Goal: Task Accomplishment & Management: Manage account settings

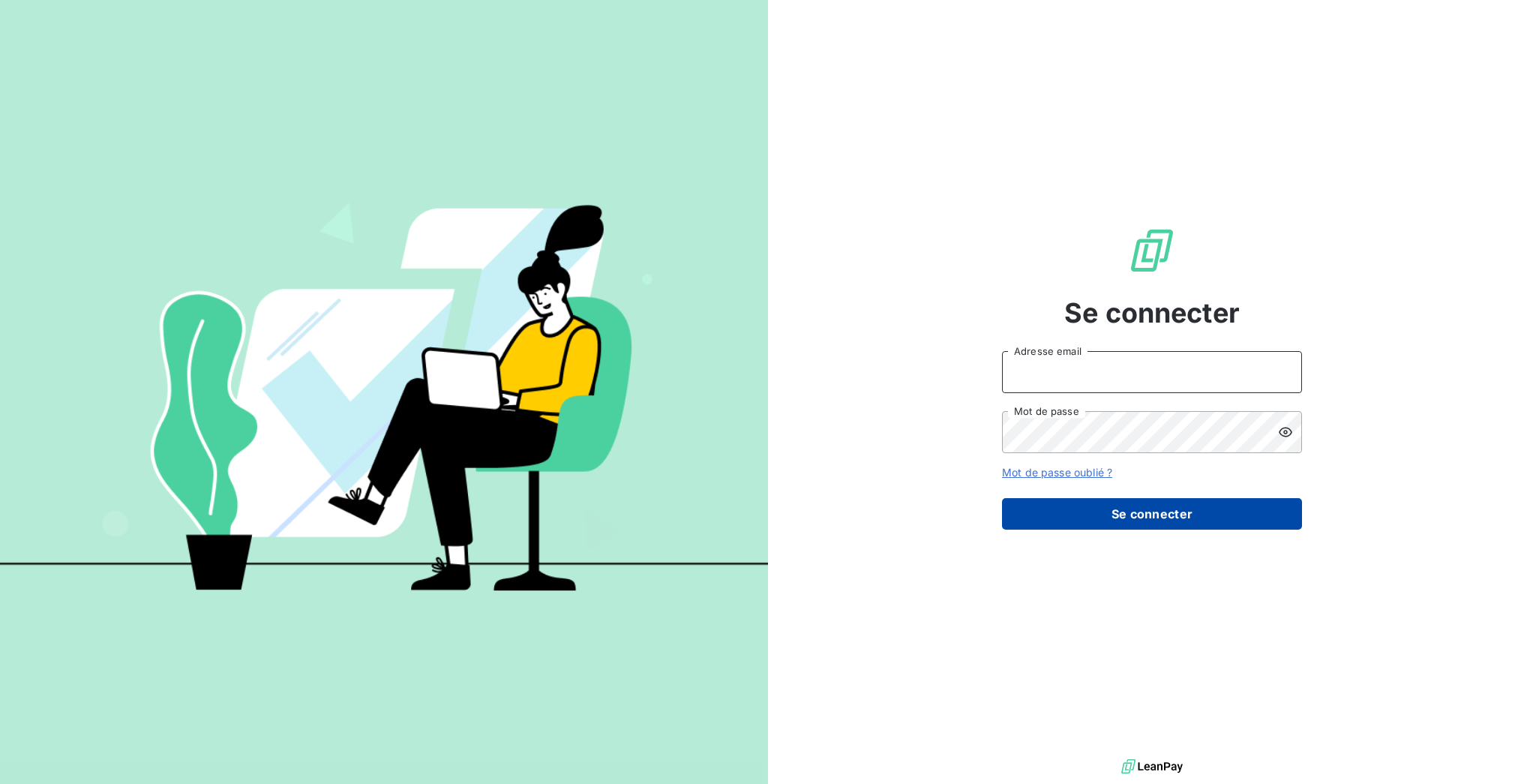
type input "[EMAIL_ADDRESS][DOMAIN_NAME]"
click at [1139, 498] on button "Se connecter" at bounding box center [1152, 514] width 300 height 31
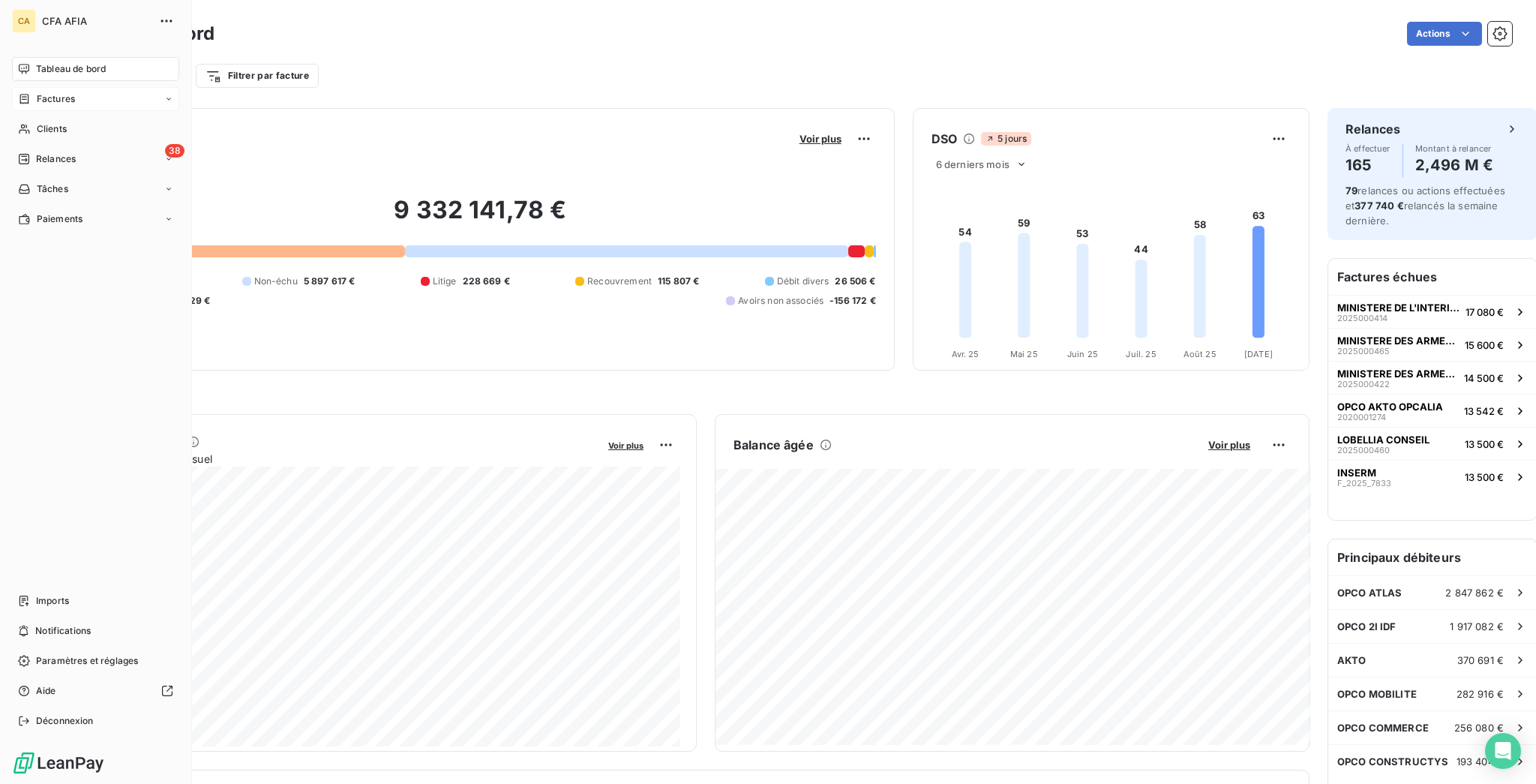
click at [38, 93] on span "Factures" at bounding box center [56, 100] width 38 height 14
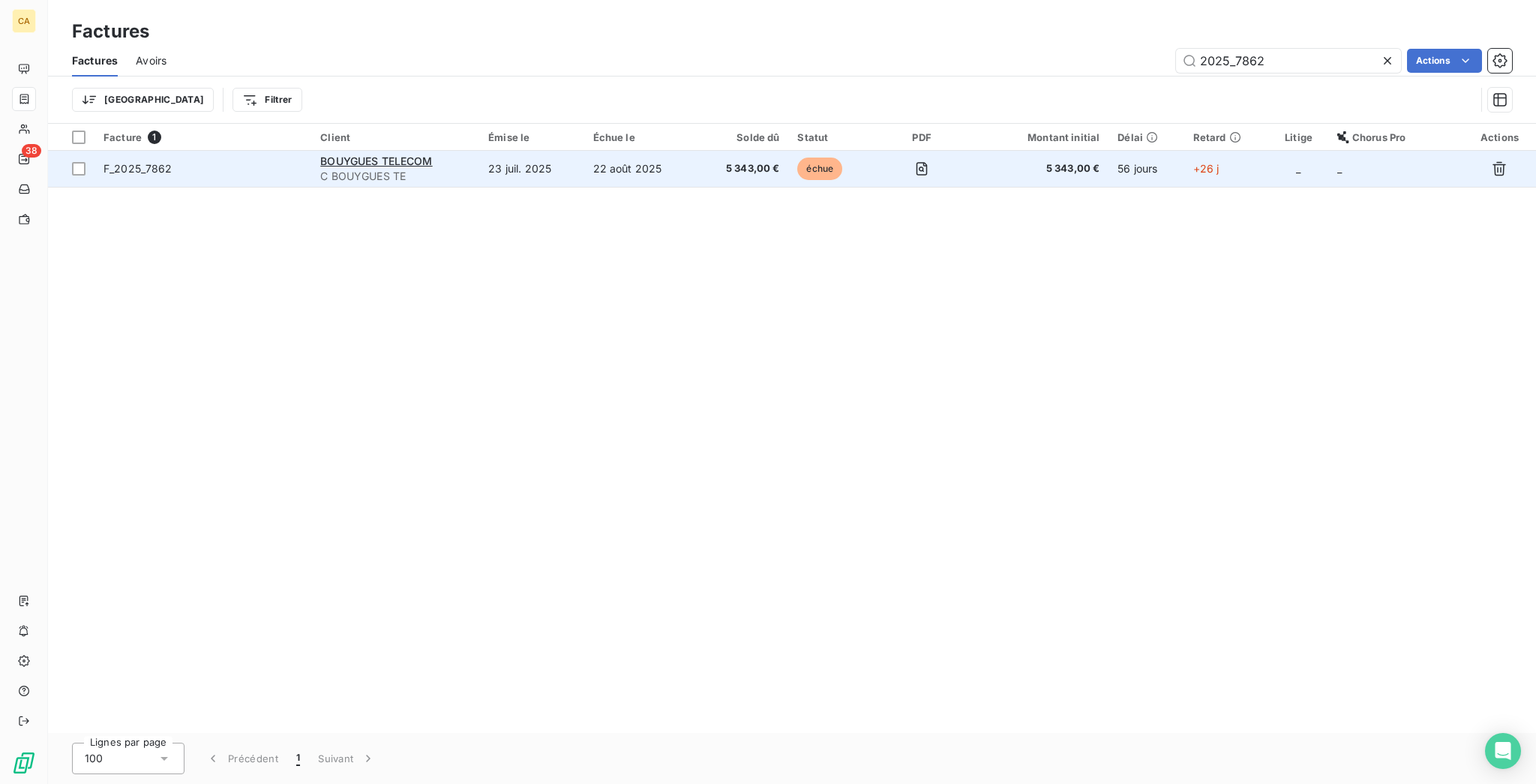
type input "2025_7862"
click at [551, 151] on td "23 juil. 2025" at bounding box center [531, 168] width 104 height 36
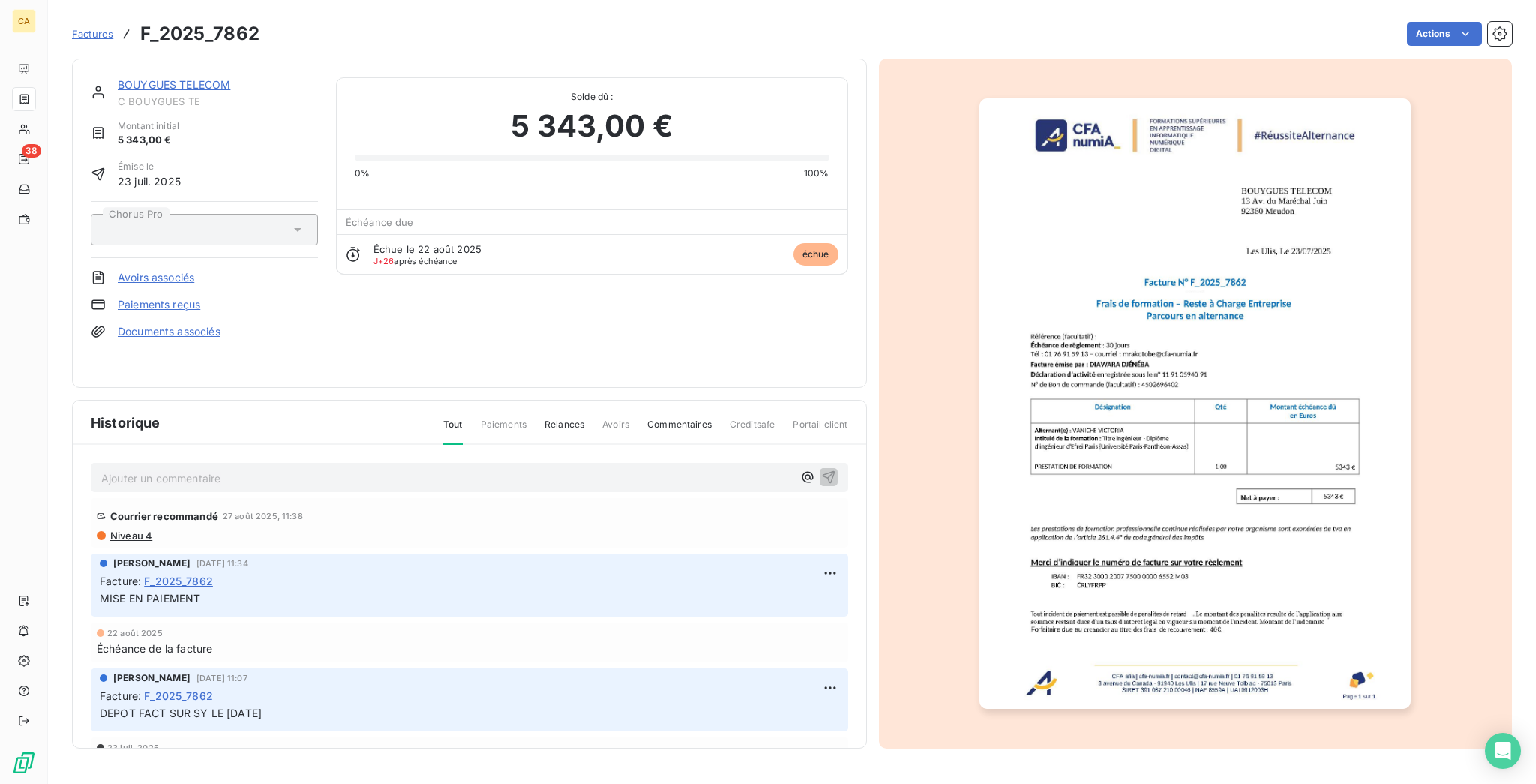
click at [204, 467] on div "Ajouter un commentaire ﻿" at bounding box center [469, 477] width 737 height 20
click at [204, 469] on p "Ajouter un commentaire ﻿" at bounding box center [446, 478] width 691 height 18
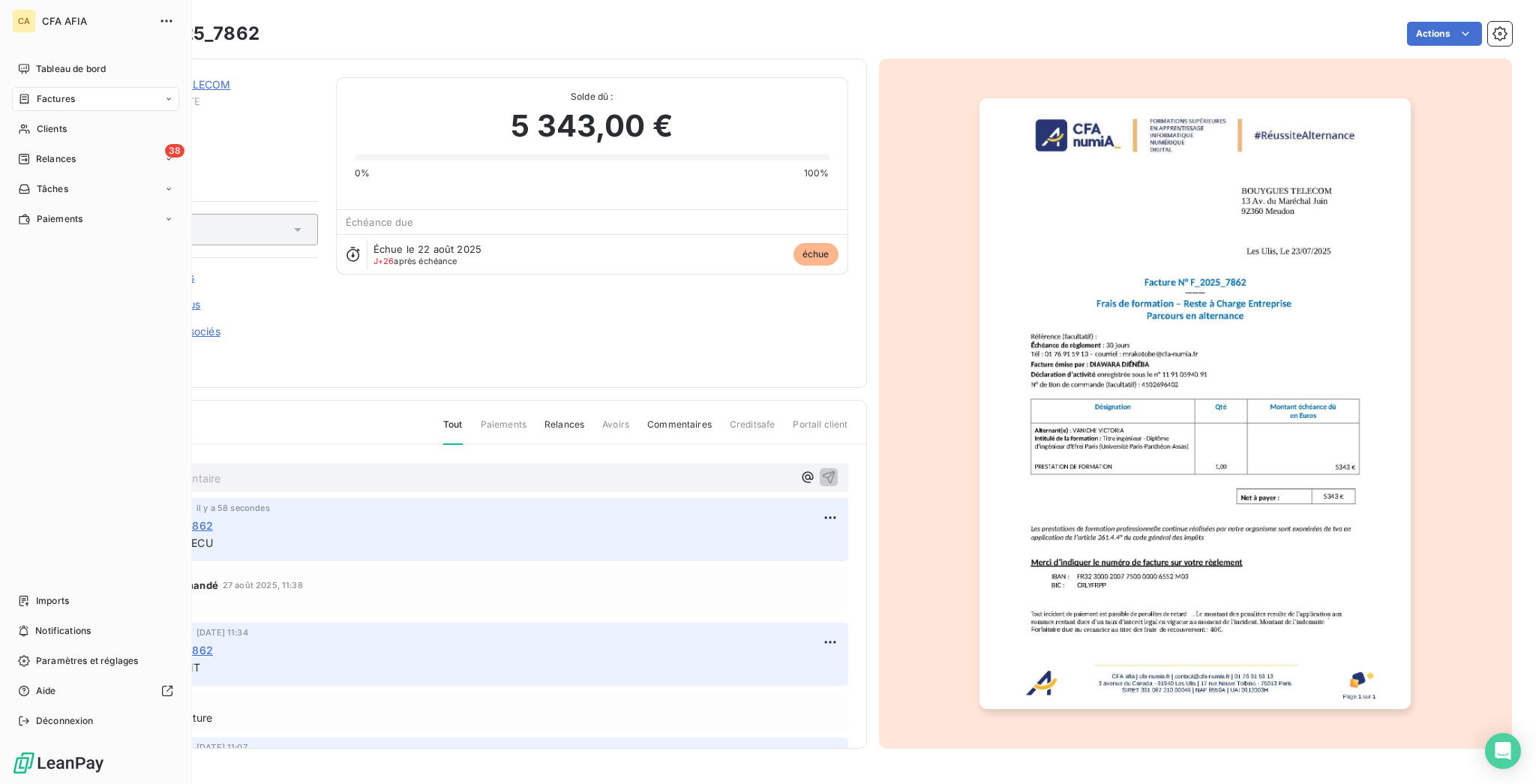
click at [22, 93] on div "Factures" at bounding box center [47, 100] width 57 height 14
click at [37, 93] on span "Factures" at bounding box center [56, 100] width 38 height 14
click at [47, 122] on span "Factures" at bounding box center [55, 129] width 38 height 14
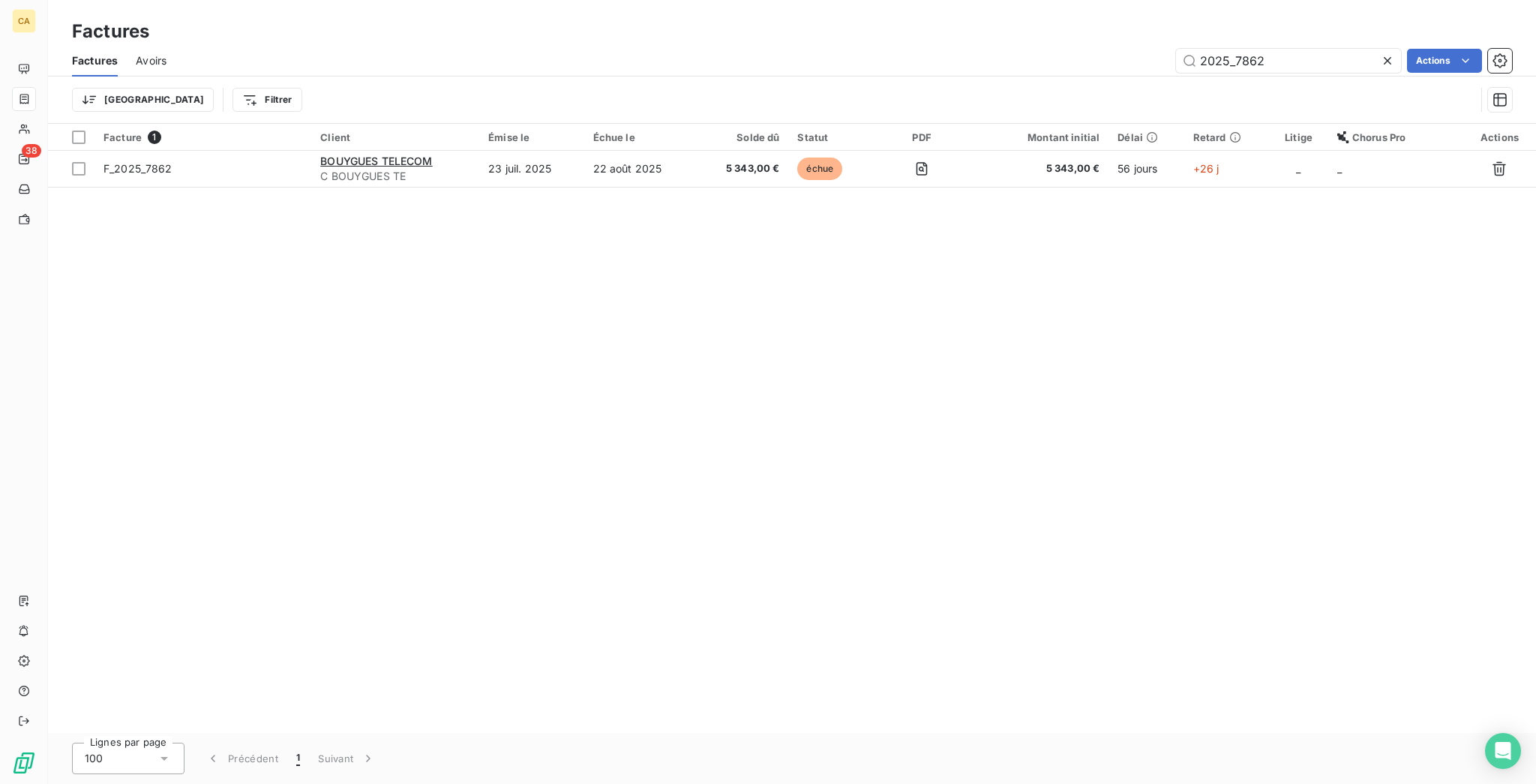
drag, startPoint x: 1234, startPoint y: 48, endPoint x: 1534, endPoint y: 70, distance: 300.8
click at [1534, 75] on div "Factures Avoirs 2025_7862 Actions Trier Filtrer" at bounding box center [793, 84] width 1489 height 78
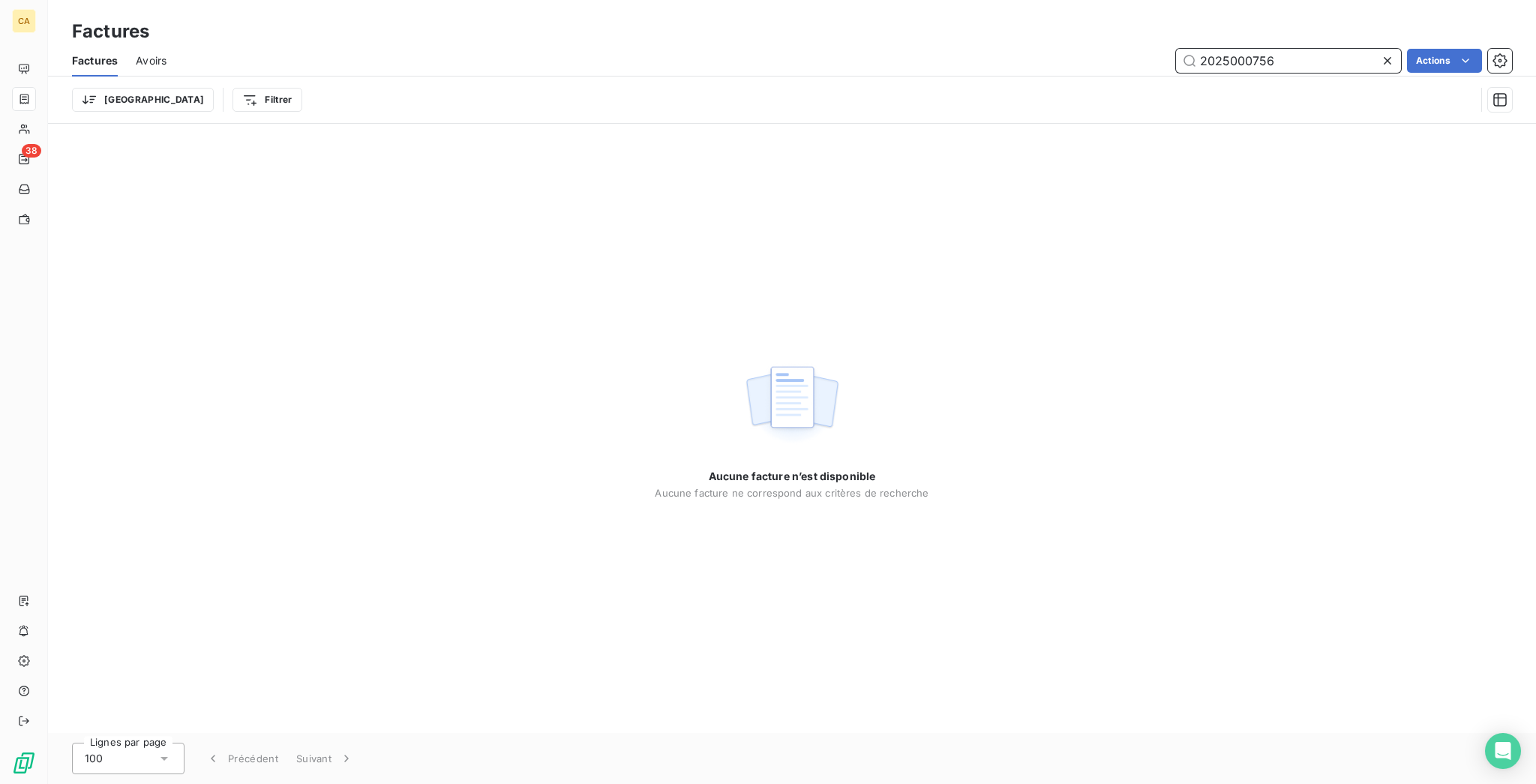
drag, startPoint x: 1232, startPoint y: 46, endPoint x: 1240, endPoint y: 44, distance: 8.2
click at [1240, 49] on input "2025000756" at bounding box center [1289, 60] width 225 height 24
drag, startPoint x: 1234, startPoint y: 44, endPoint x: 1534, endPoint y: 48, distance: 300.0
click at [1534, 48] on div "Factures Avoirs 2025000756 Actions" at bounding box center [793, 60] width 1489 height 31
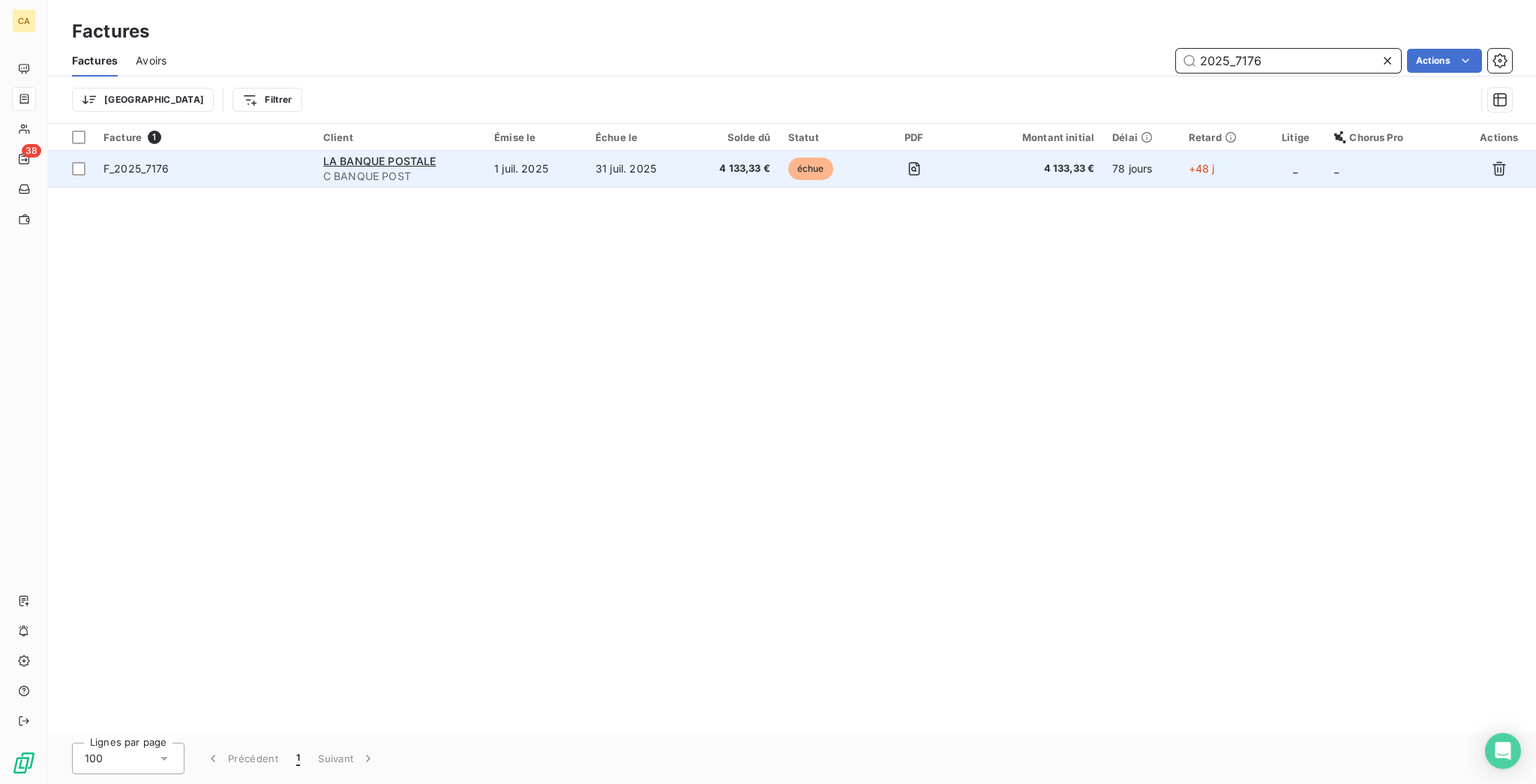
type input "2025_7176"
click at [649, 152] on td "31 juil. 2025" at bounding box center [638, 168] width 103 height 36
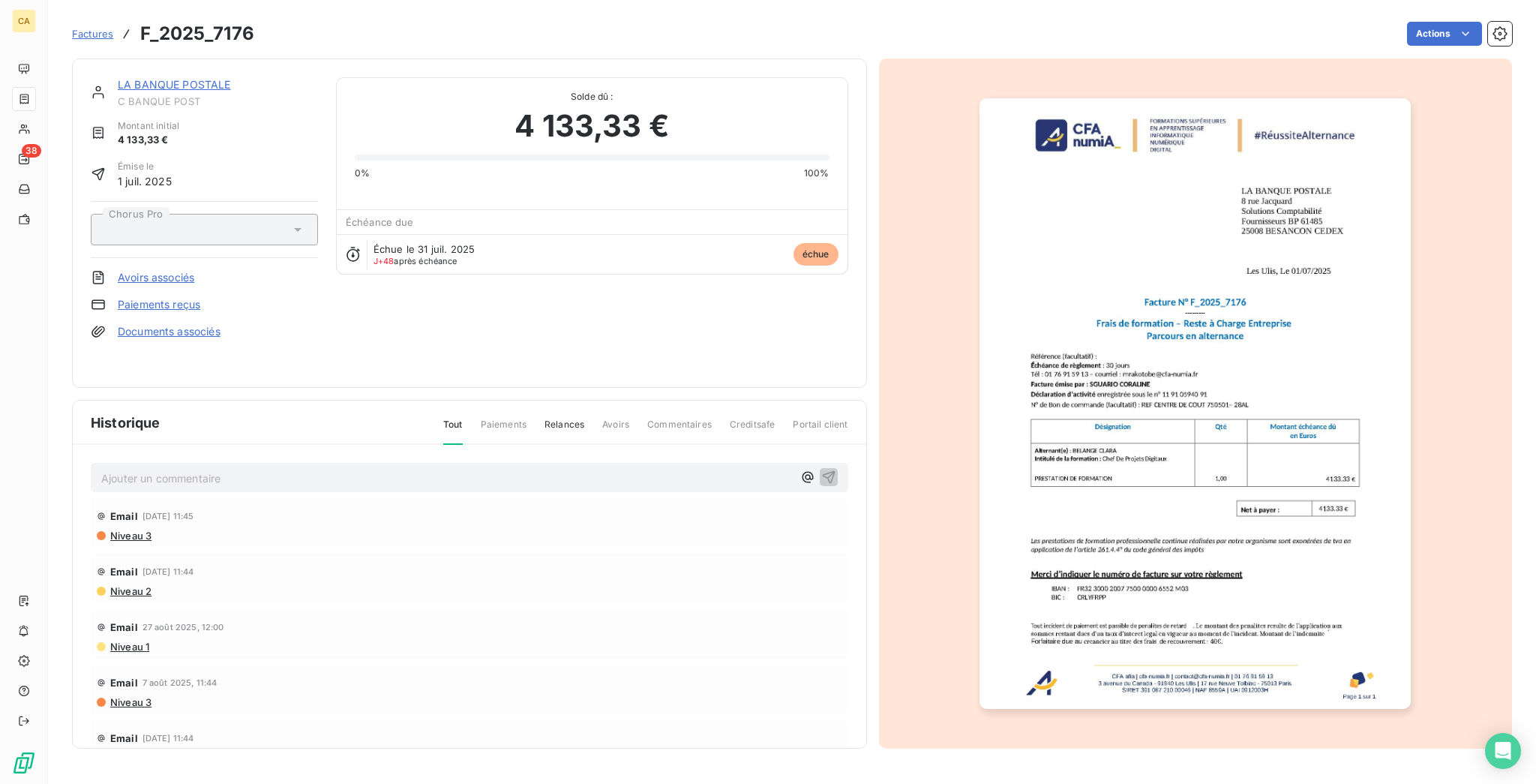
click at [1132, 436] on img "button" at bounding box center [1194, 403] width 431 height 610
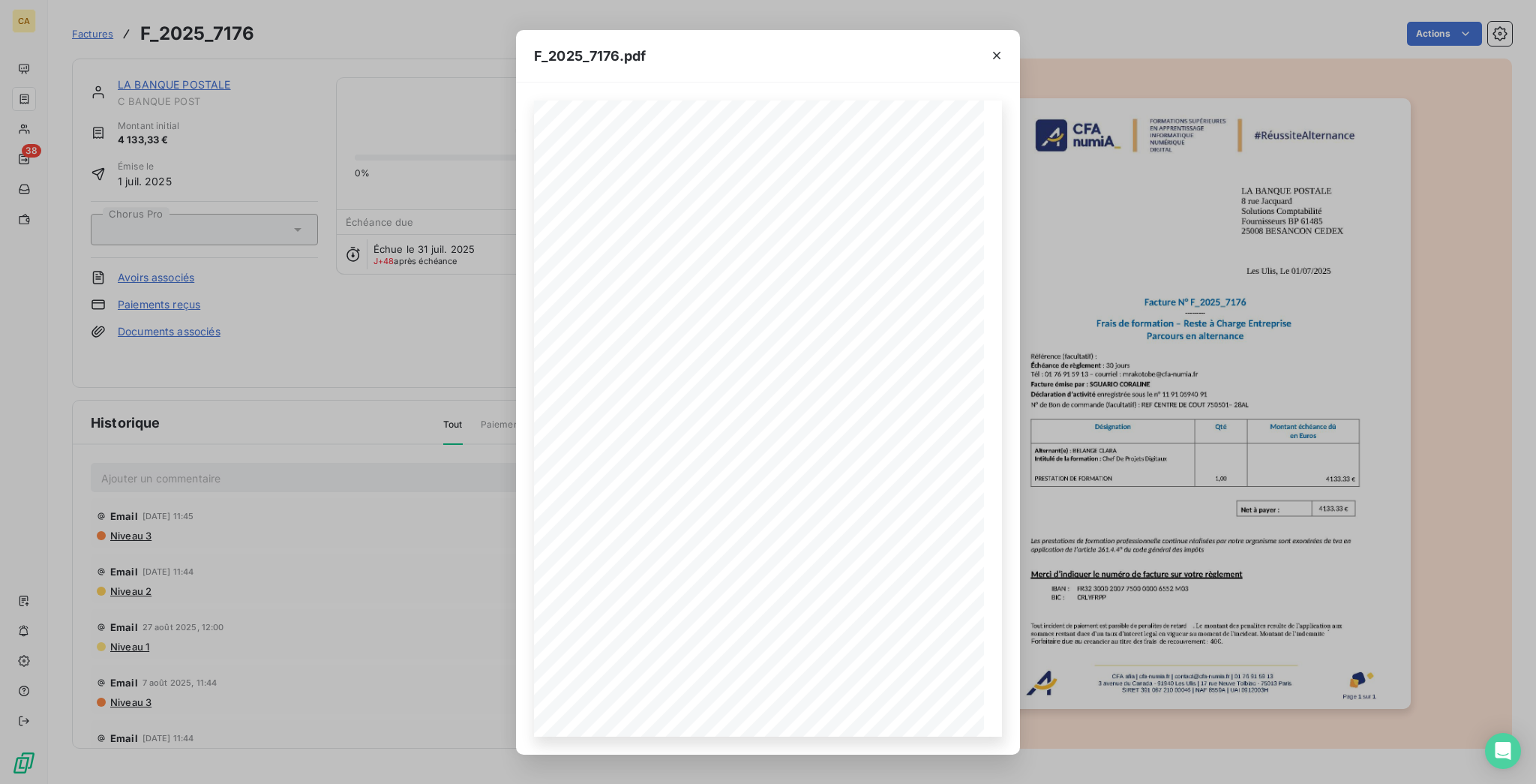
click at [426, 361] on div "F_2025_7176.pdf CFA afia | [DOMAIN_NAME] | [EMAIL_ADDRESS][DOMAIN_NAME] | 01 76…" at bounding box center [768, 392] width 1536 height 784
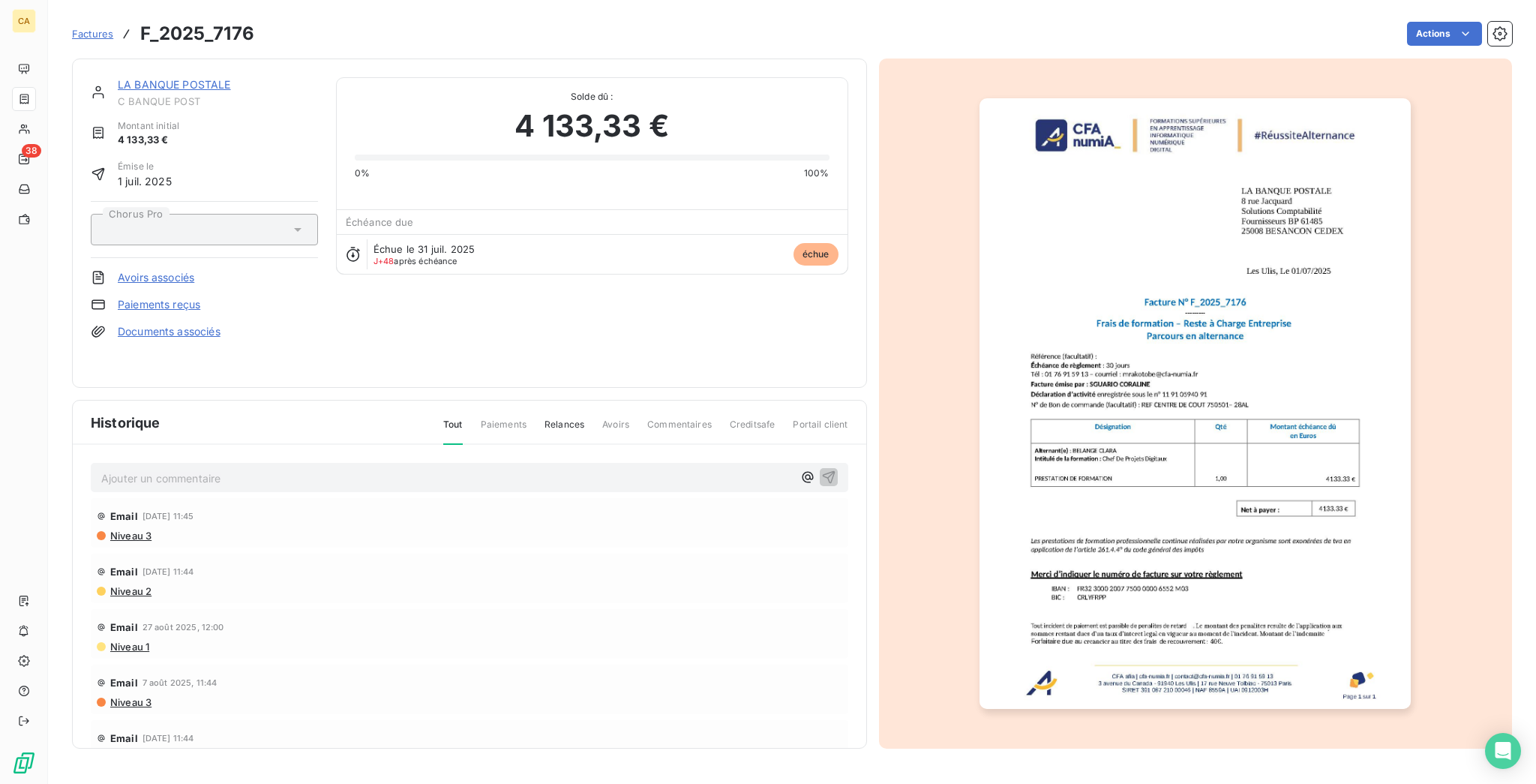
click at [429, 469] on p "Ajouter un commentaire ﻿" at bounding box center [446, 478] width 691 height 18
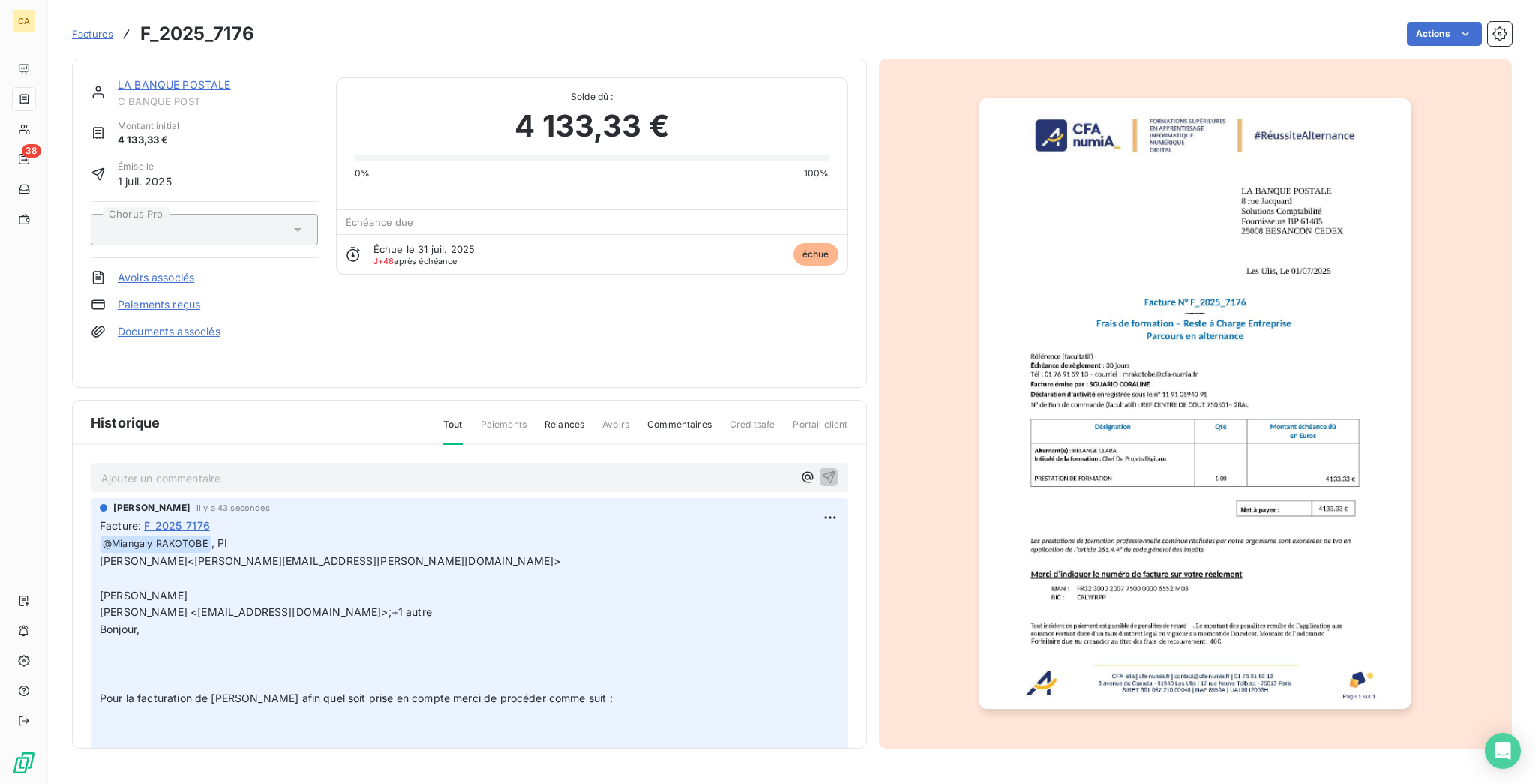
click at [150, 78] on link "LA BANQUE POSTALE" at bounding box center [175, 84] width 113 height 13
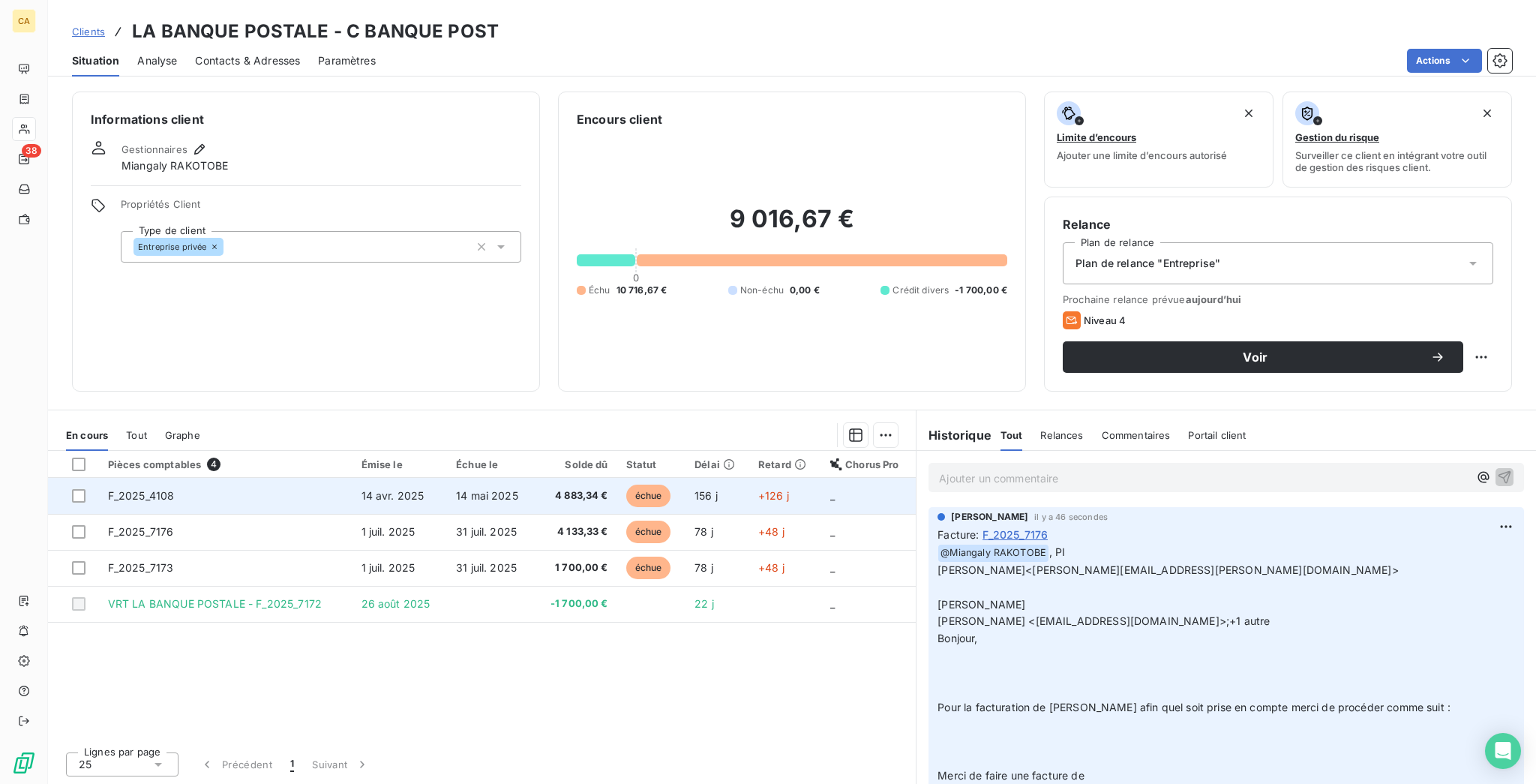
click at [172, 478] on td "F_2025_4108" at bounding box center [225, 495] width 253 height 36
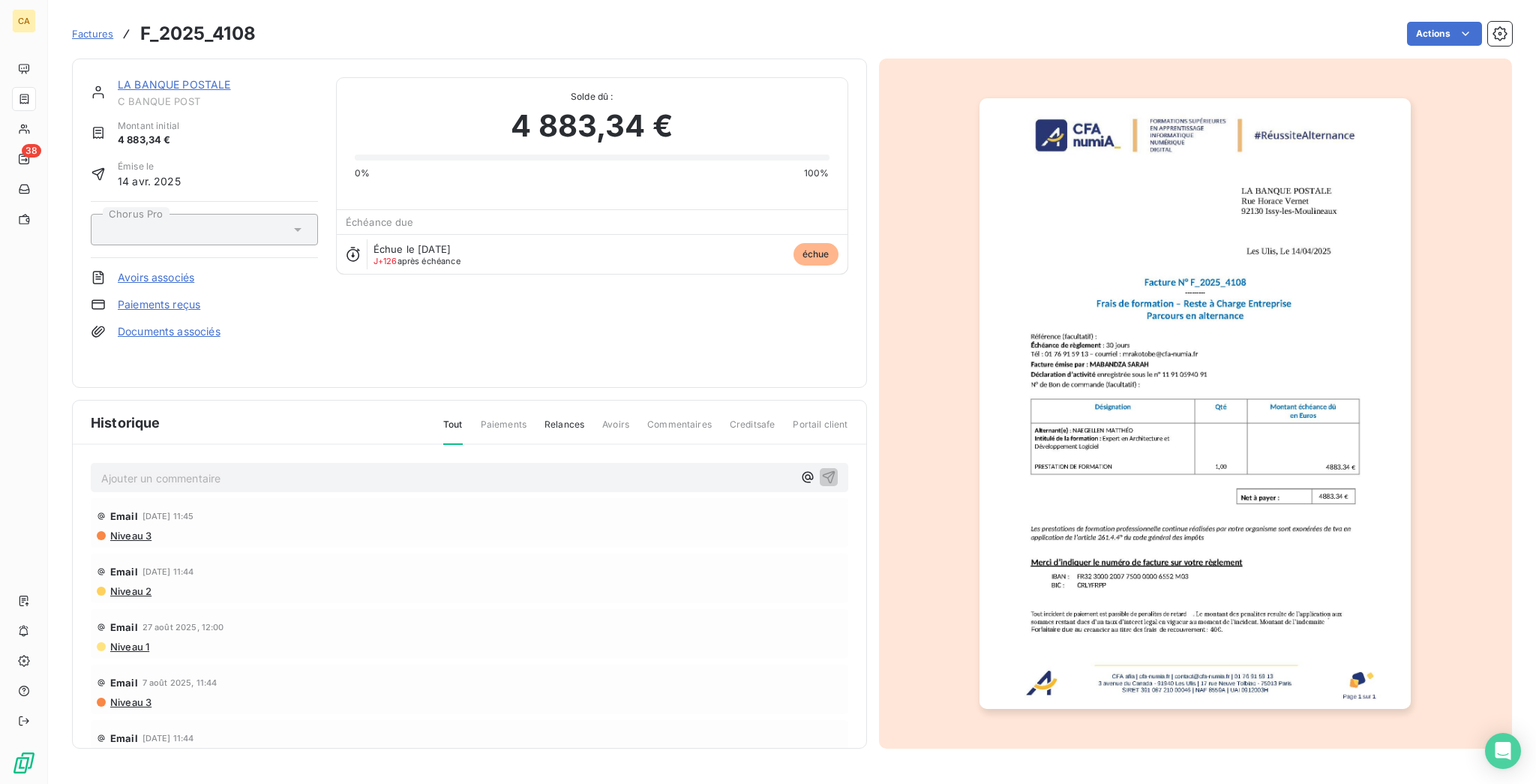
click at [184, 78] on link "LA BANQUE POSTALE" at bounding box center [175, 84] width 113 height 13
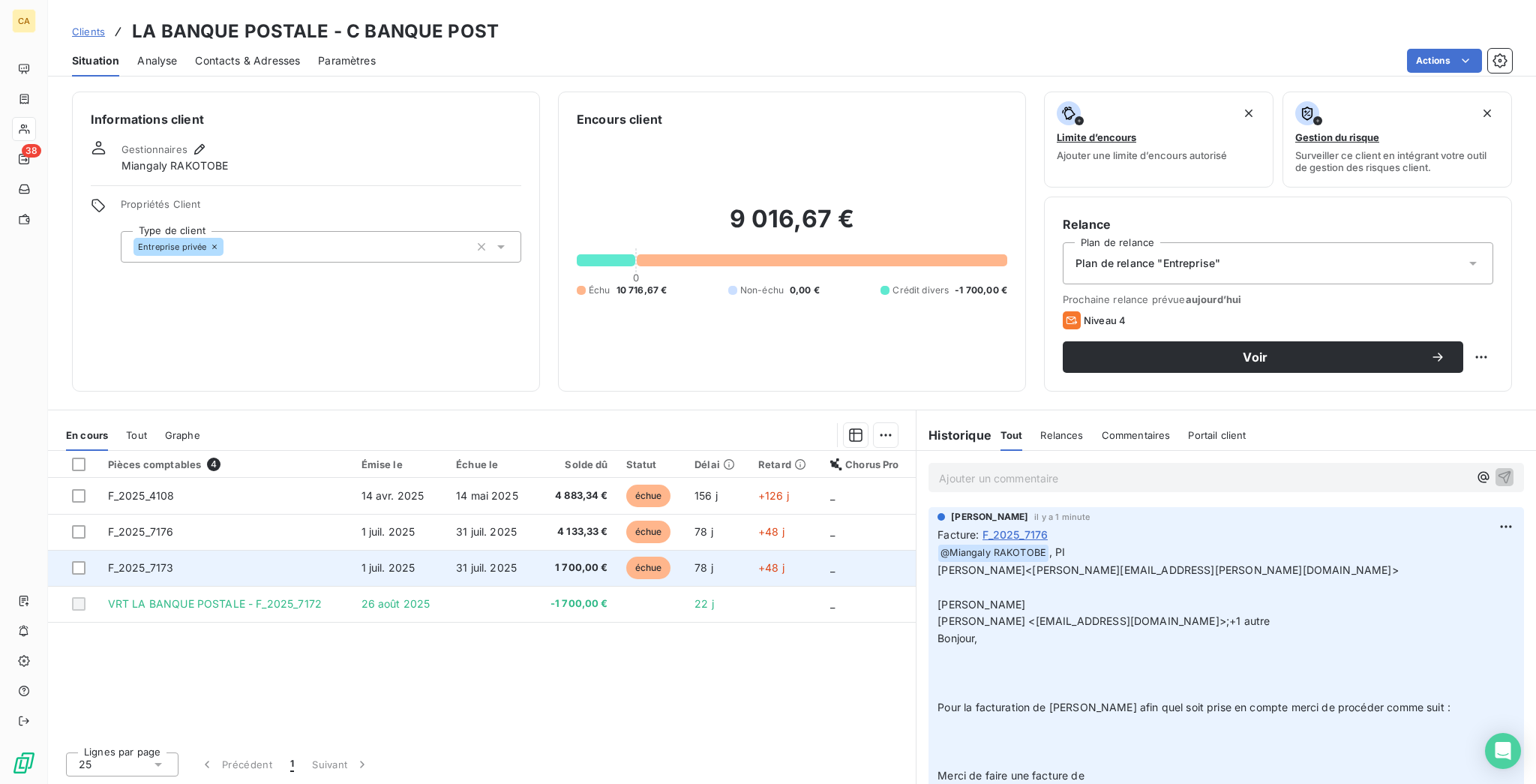
click at [148, 561] on span "F_2025_7173" at bounding box center [141, 567] width 66 height 13
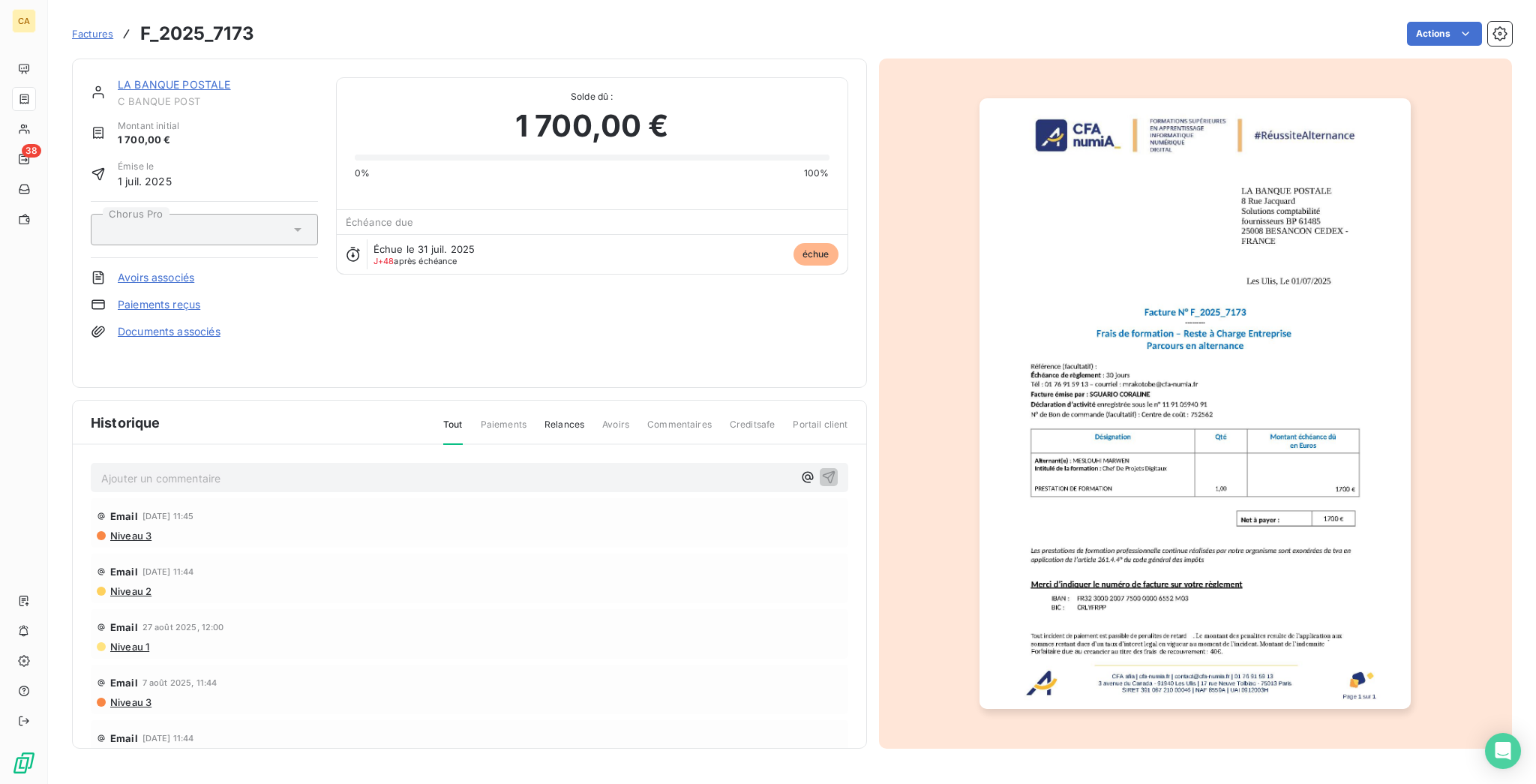
click at [195, 469] on p "Ajouter un commentaire ﻿" at bounding box center [446, 478] width 691 height 18
click at [182, 58] on div "LA BANQUE POSTALE C BANQUE POST Montant initial 1 700,00 € Émise le [DATE] Chor…" at bounding box center [469, 223] width 795 height 329
click at [180, 78] on link "LA BANQUE POSTALE" at bounding box center [175, 84] width 113 height 13
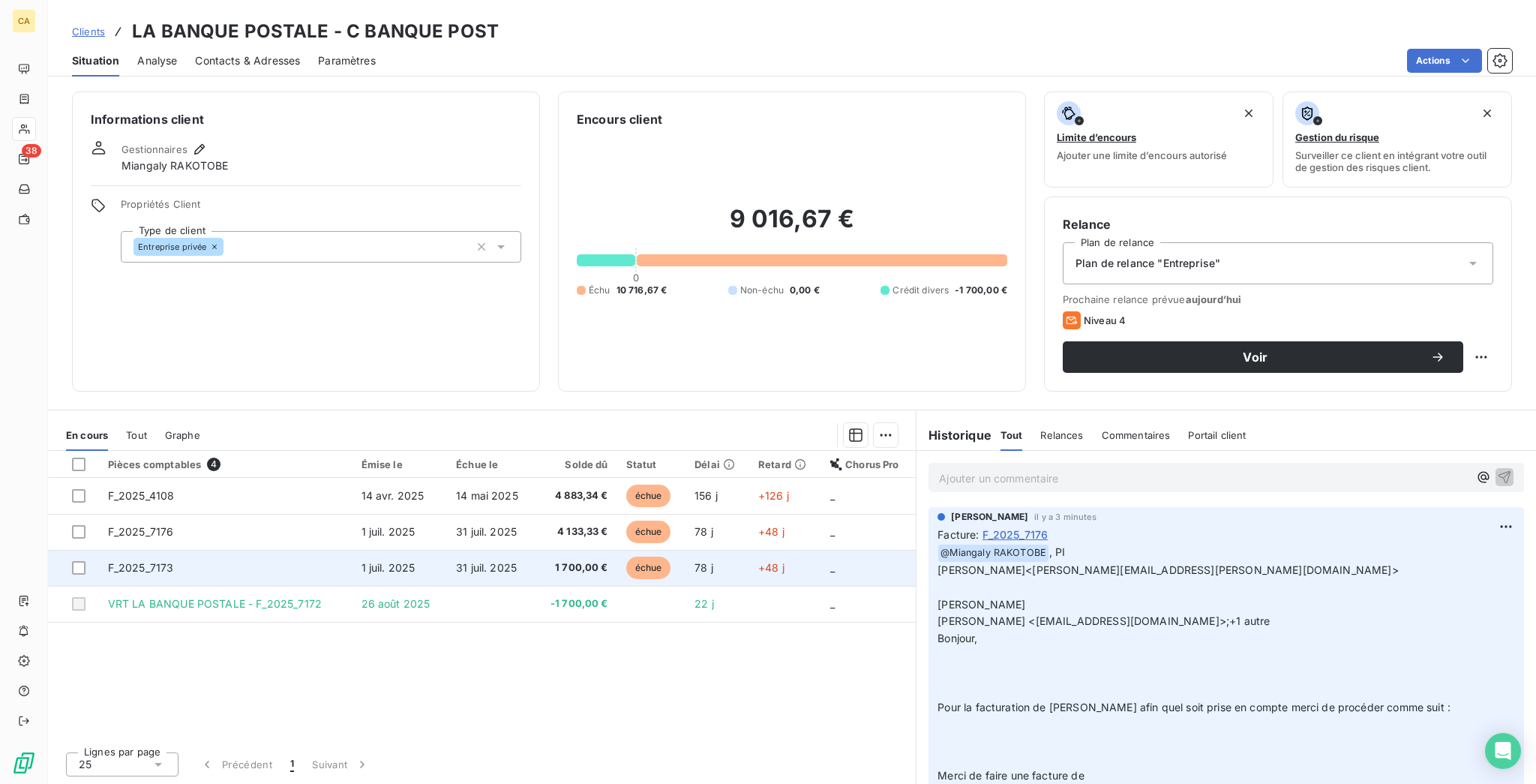
click at [177, 550] on td "F_2025_7173" at bounding box center [225, 567] width 253 height 36
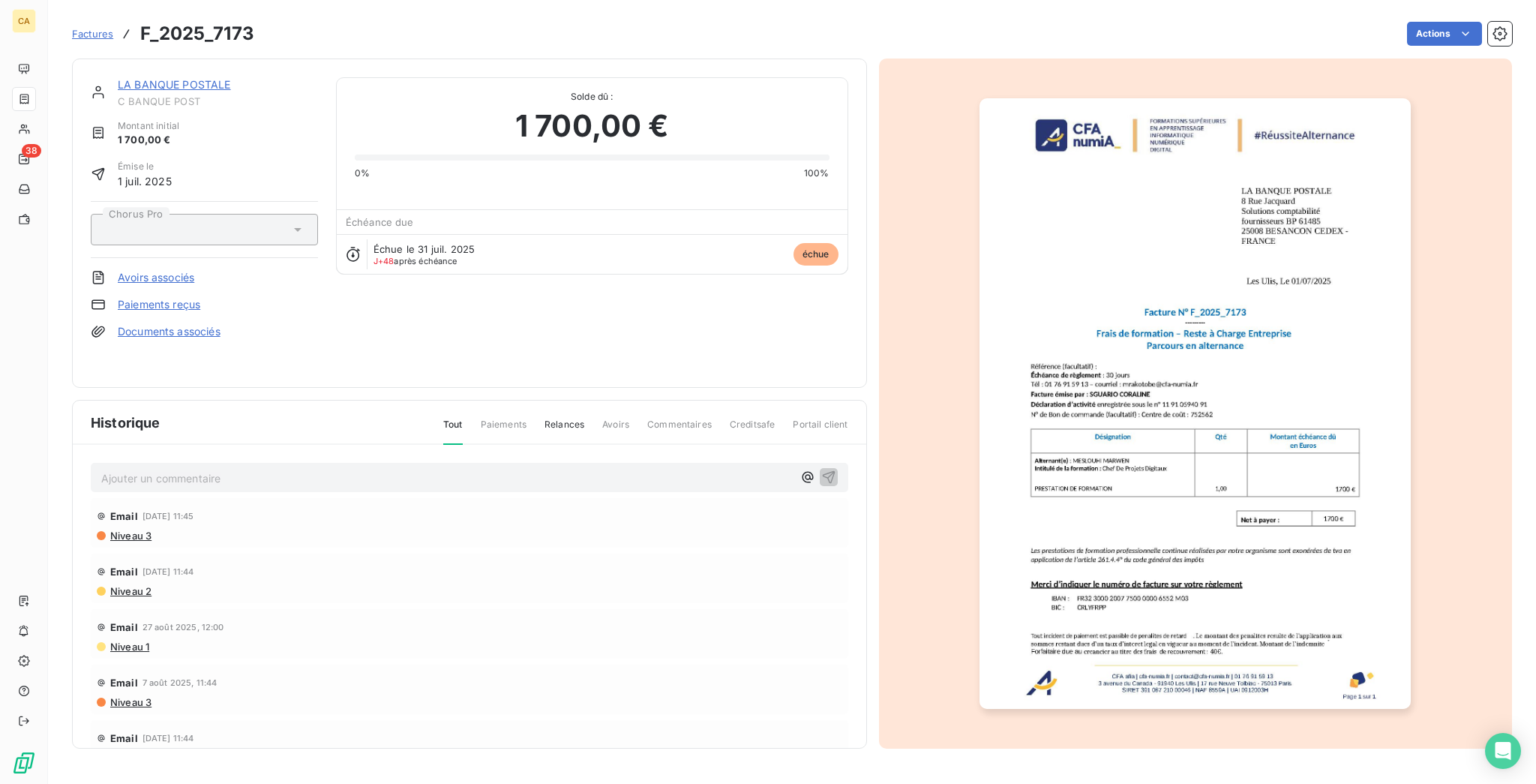
click at [111, 469] on p "Ajouter un commentaire ﻿" at bounding box center [446, 478] width 691 height 18
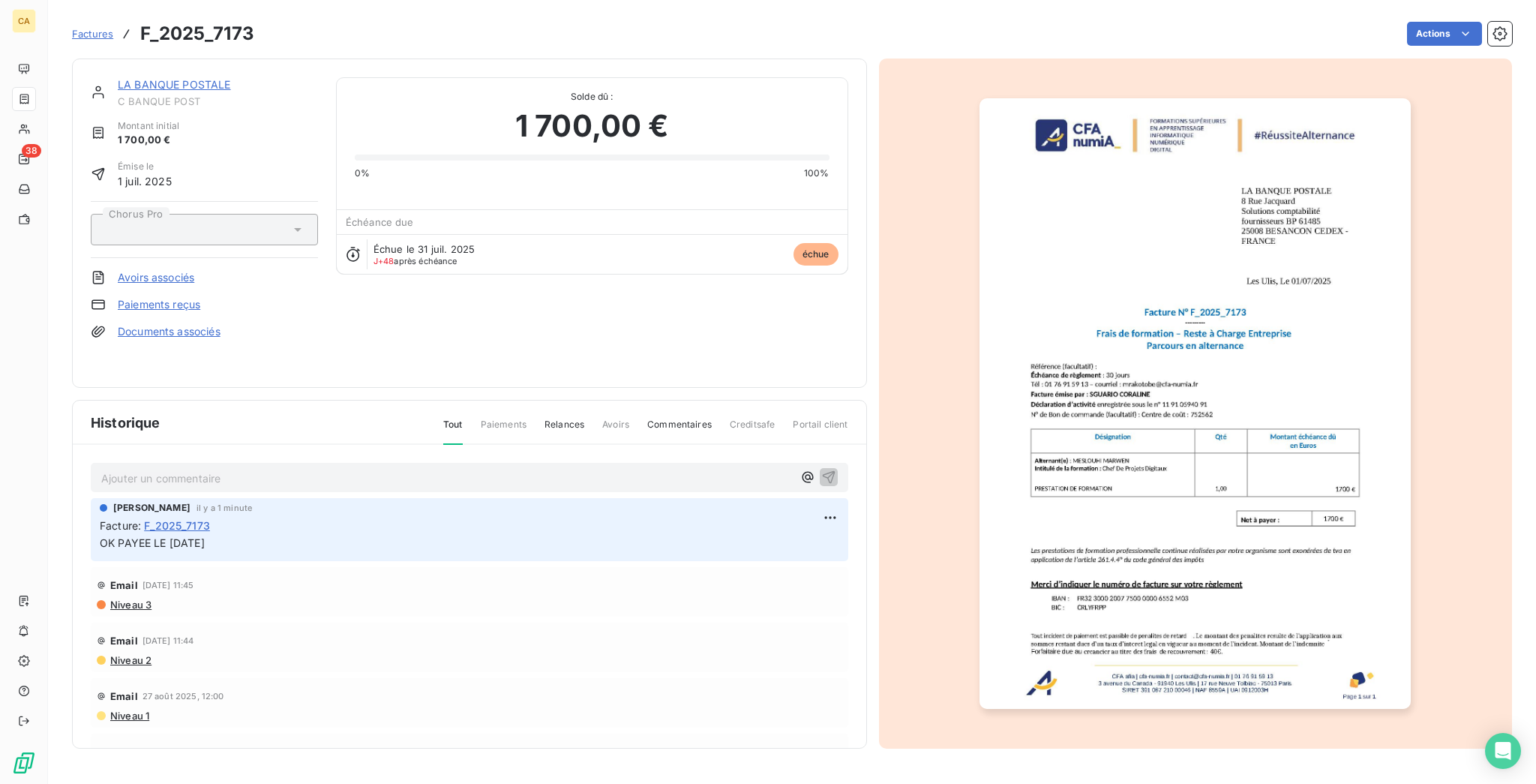
click at [134, 78] on link "LA BANQUE POSTALE" at bounding box center [175, 84] width 113 height 13
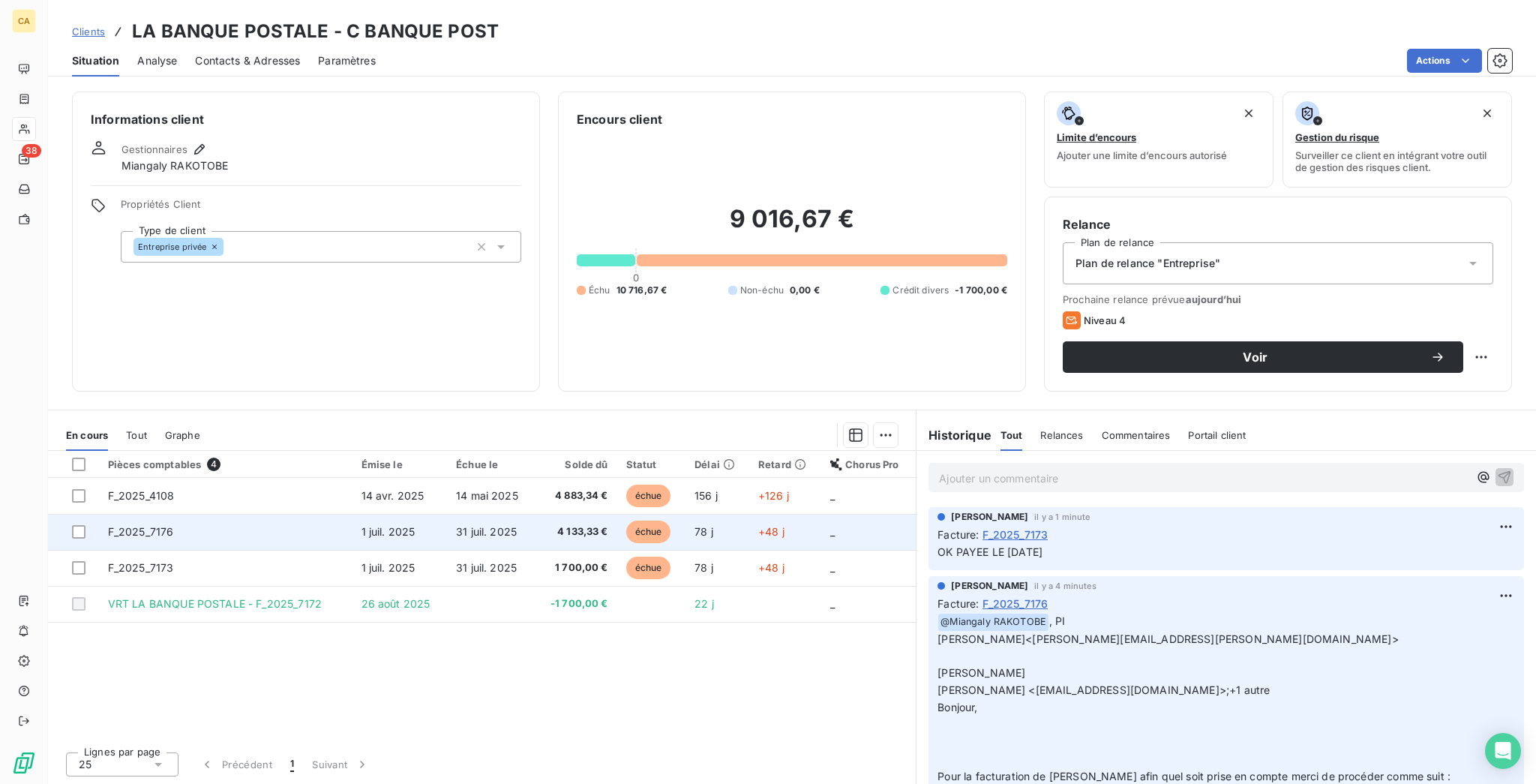
click at [224, 514] on td "F_2025_7176" at bounding box center [225, 531] width 253 height 36
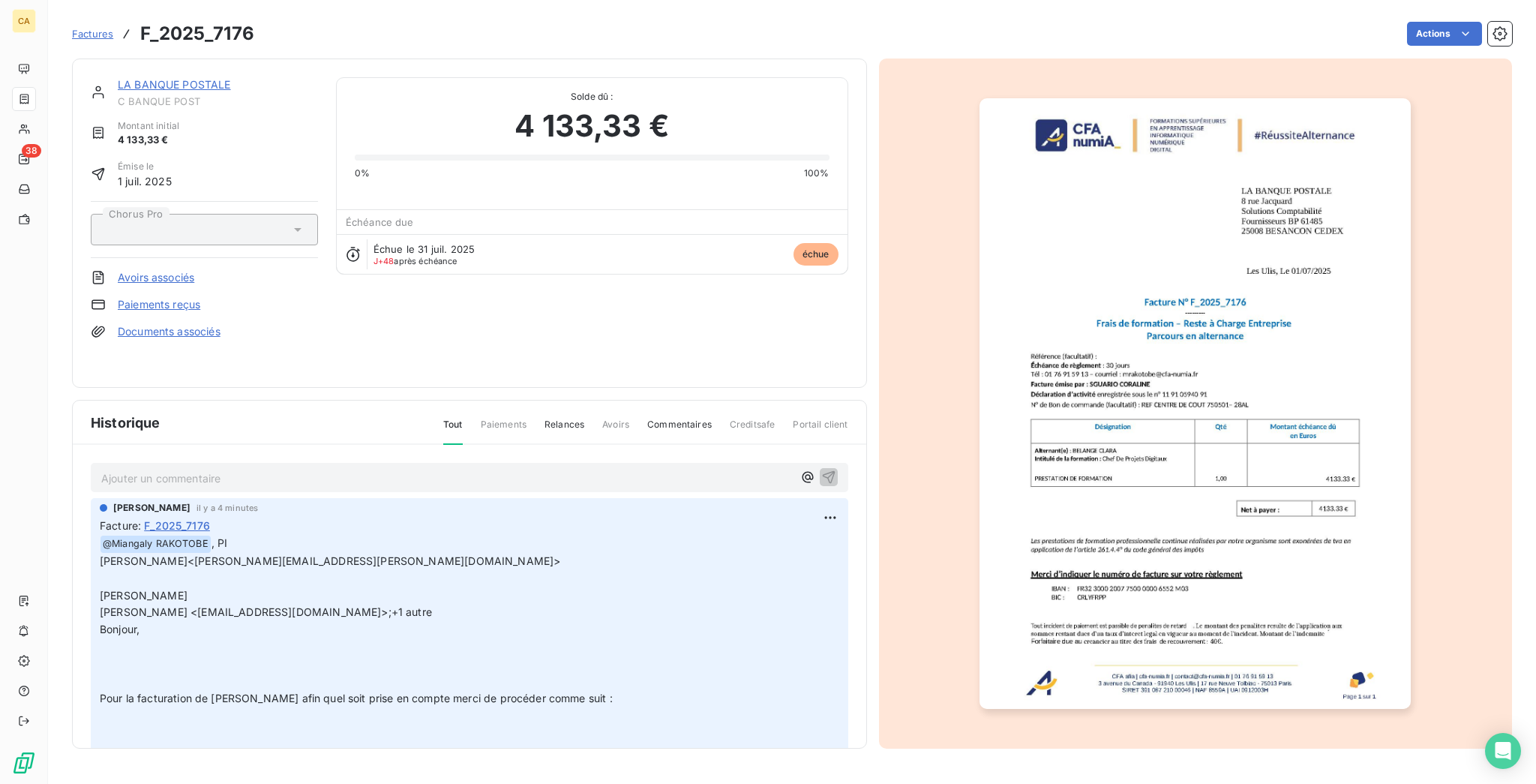
click at [158, 78] on link "LA BANQUE POSTALE" at bounding box center [175, 84] width 113 height 13
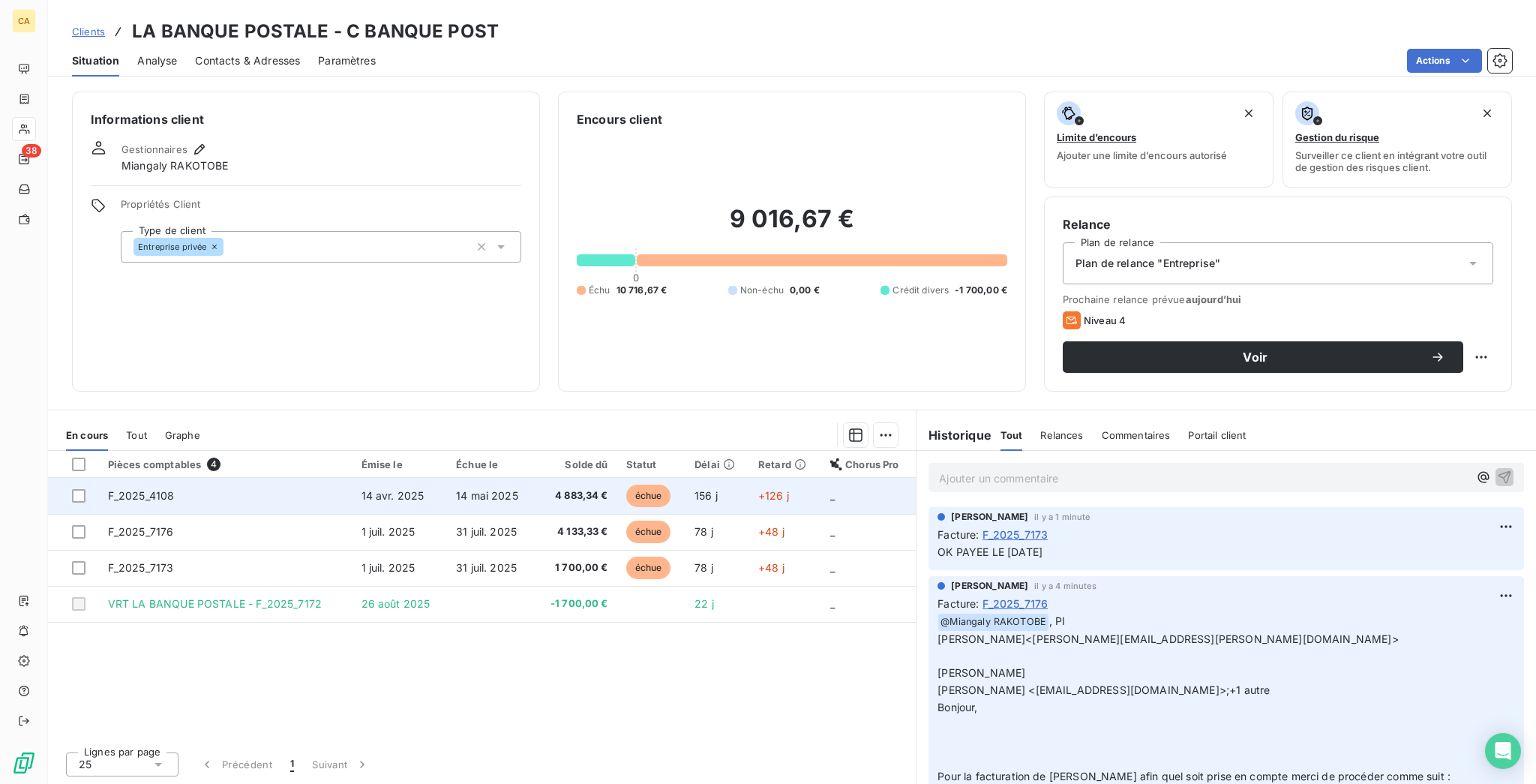
click at [154, 478] on td "F_2025_4108" at bounding box center [225, 495] width 253 height 36
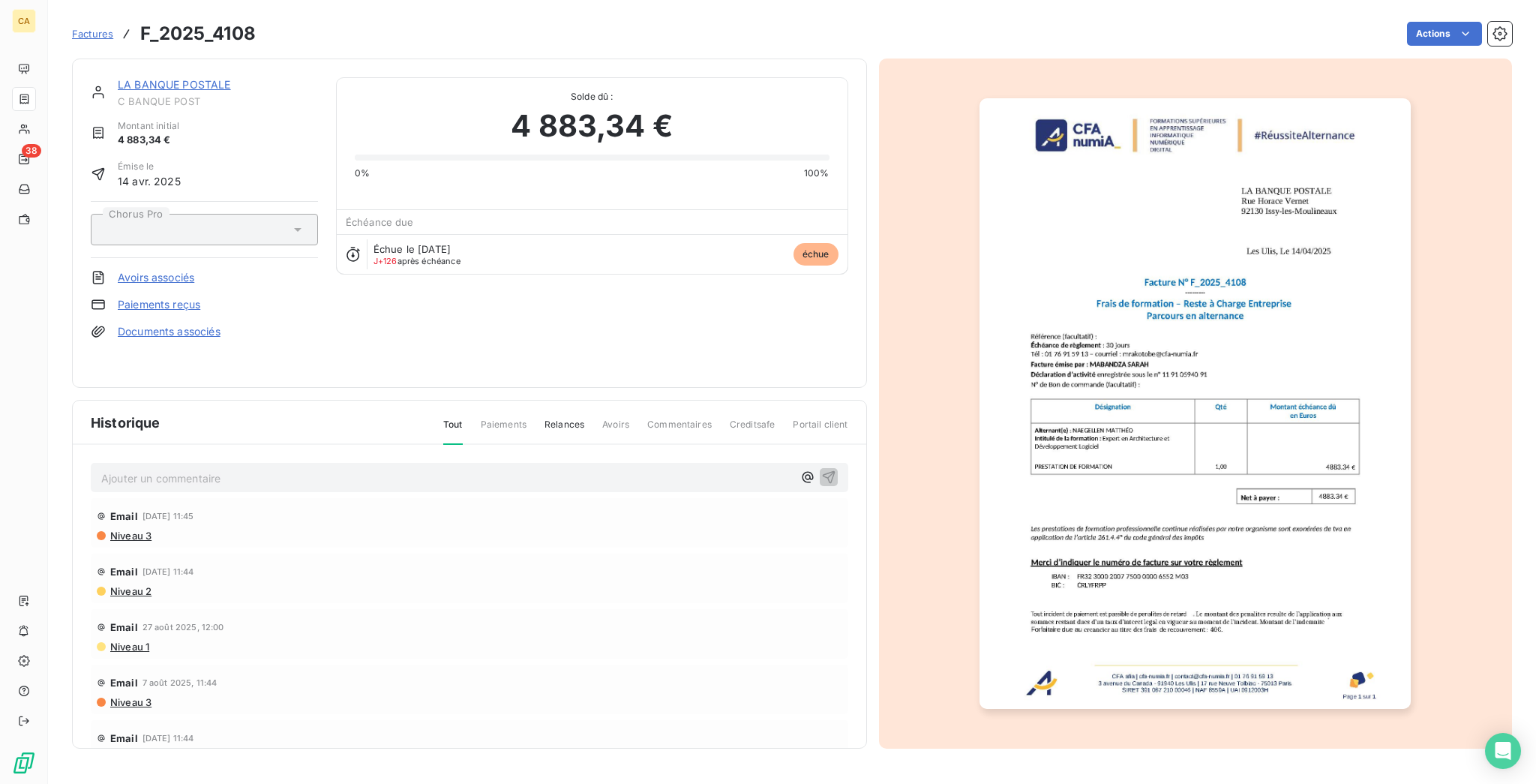
click at [161, 78] on link "LA BANQUE POSTALE" at bounding box center [175, 84] width 113 height 13
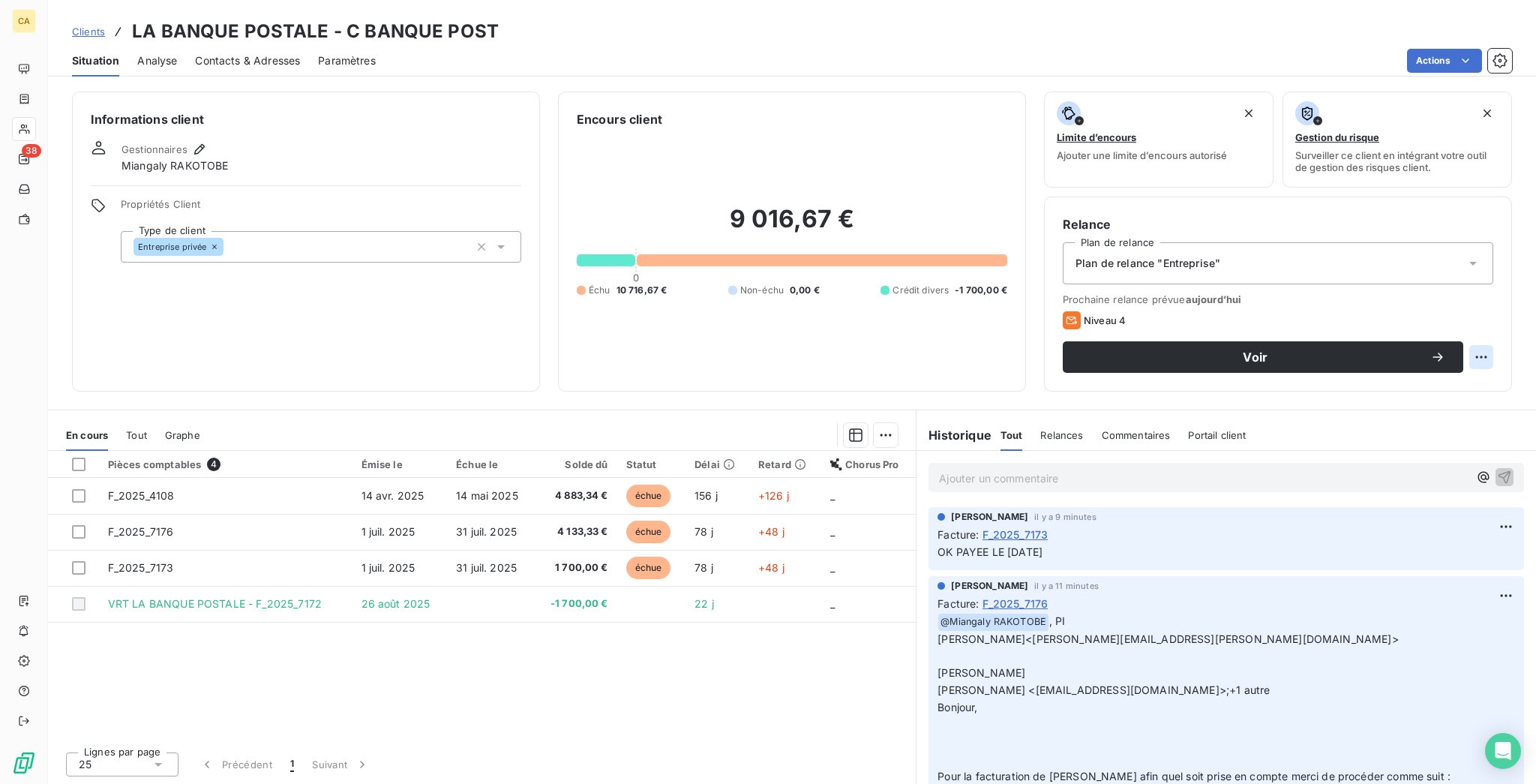
click at [1492, 301] on html "CA 38 Clients LA BANQUE POSTALE - C BANQUE POST Situation Analyse Contacts & Ad…" at bounding box center [768, 392] width 1536 height 784
click at [1468, 331] on div "Replanifier cette action" at bounding box center [1436, 326] width 134 height 24
select select "8"
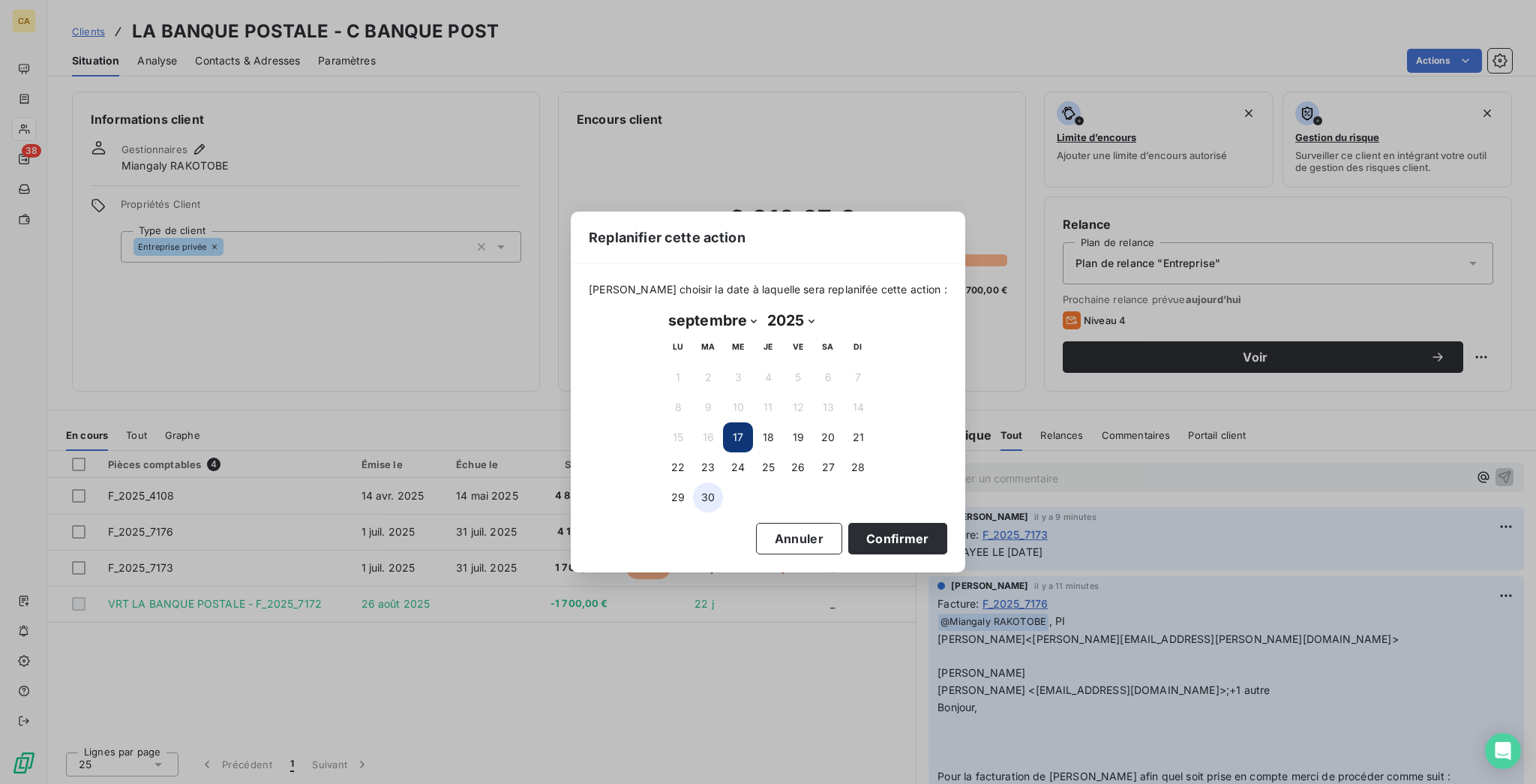
click at [698, 498] on button "30" at bounding box center [708, 497] width 30 height 30
click at [849, 528] on button "Confirmer" at bounding box center [897, 538] width 99 height 31
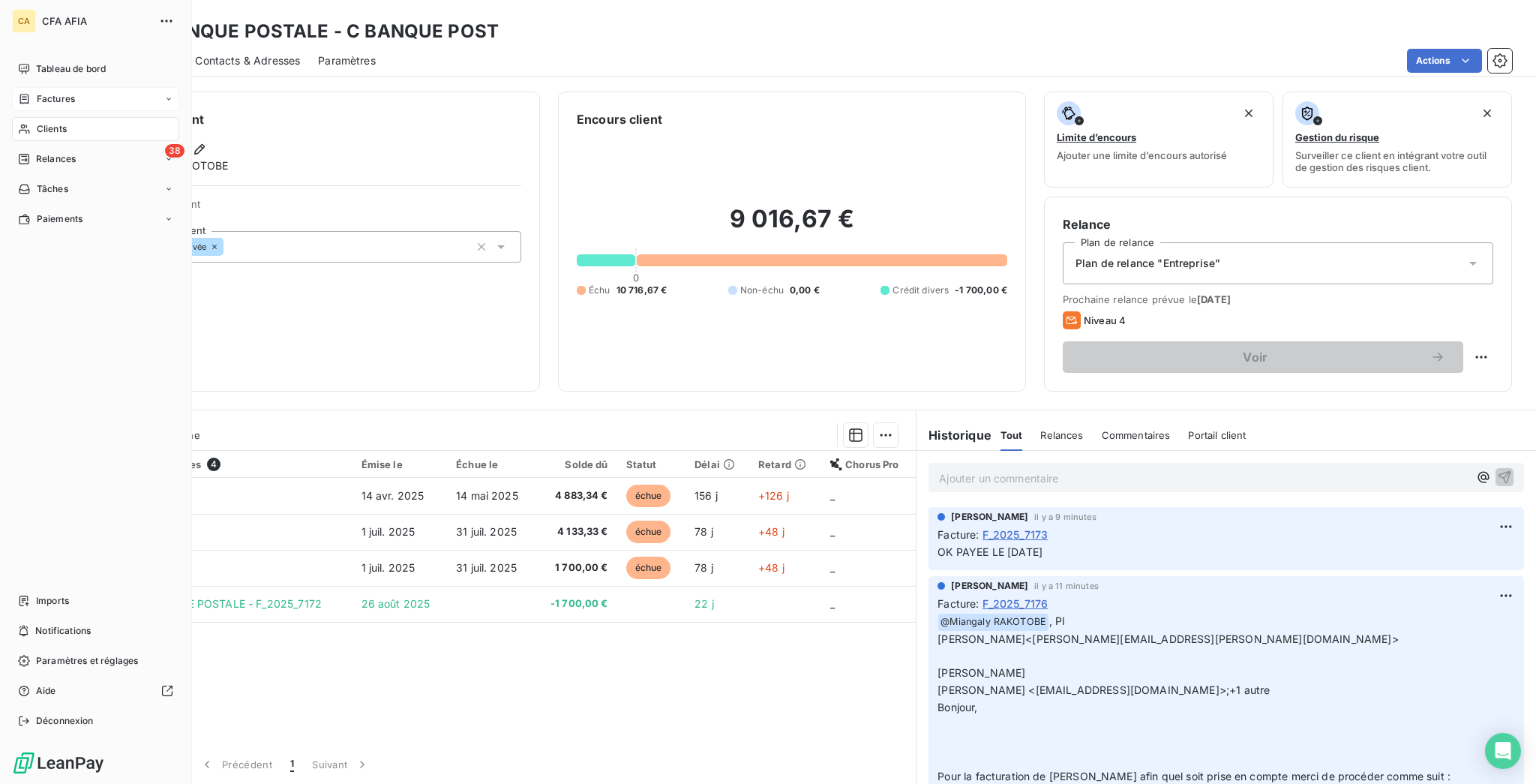
click at [41, 93] on span "Factures" at bounding box center [56, 100] width 38 height 14
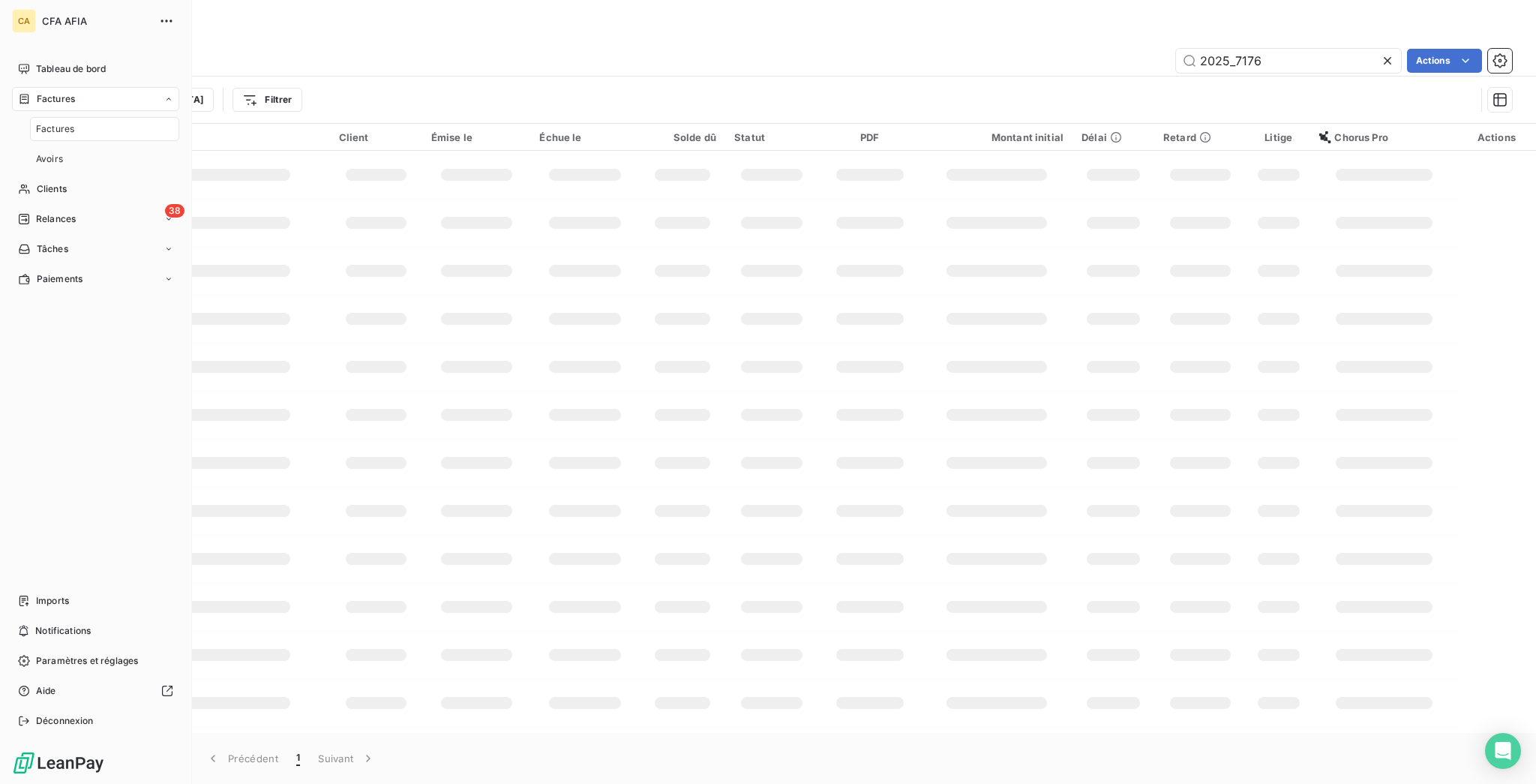
click at [48, 122] on span "Factures" at bounding box center [55, 129] width 38 height 14
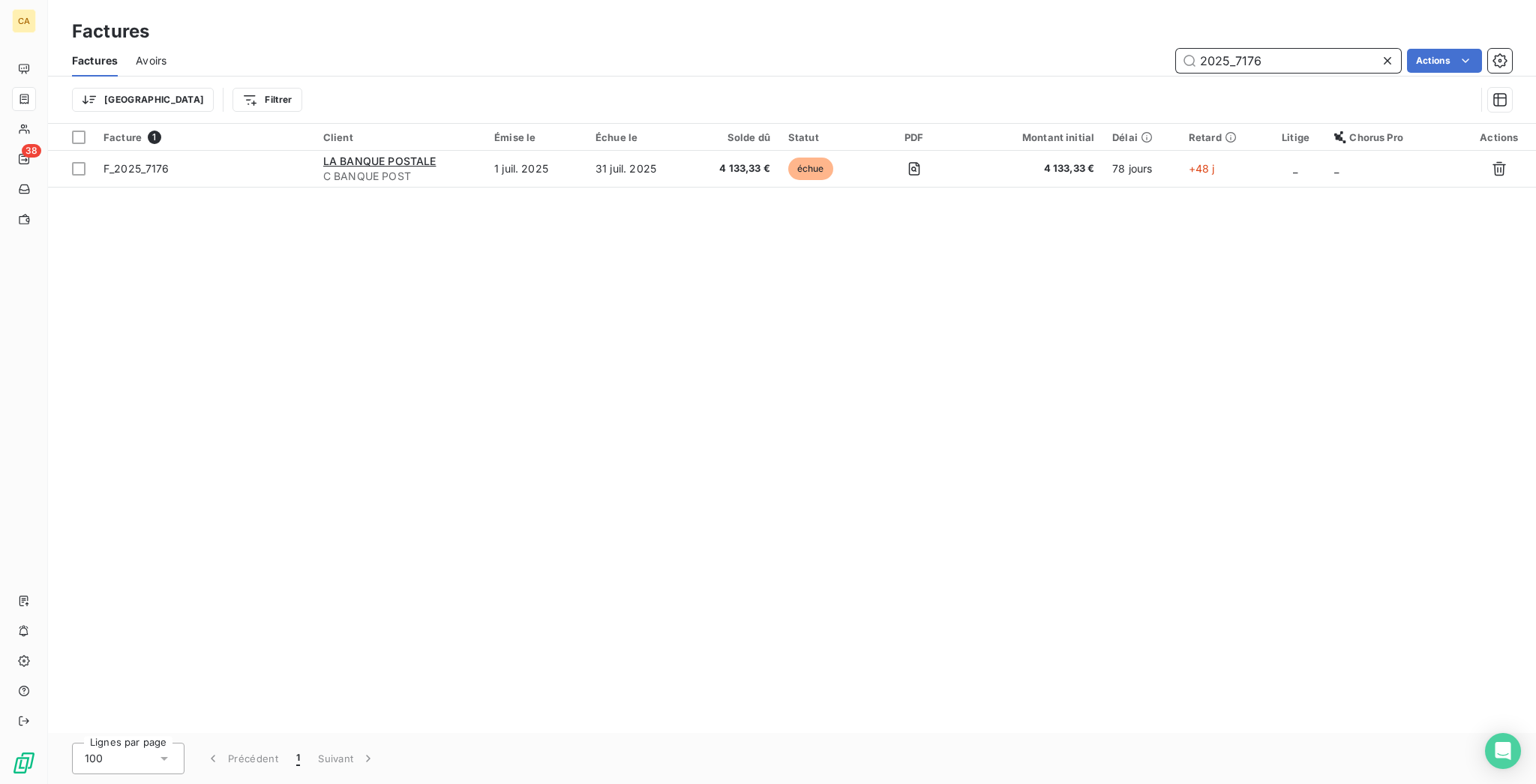
drag, startPoint x: 1248, startPoint y: 46, endPoint x: 1508, endPoint y: 67, distance: 260.8
click at [1457, 88] on div "Factures Avoirs 2025_7176 Actions Trier Filtrer" at bounding box center [793, 84] width 1489 height 78
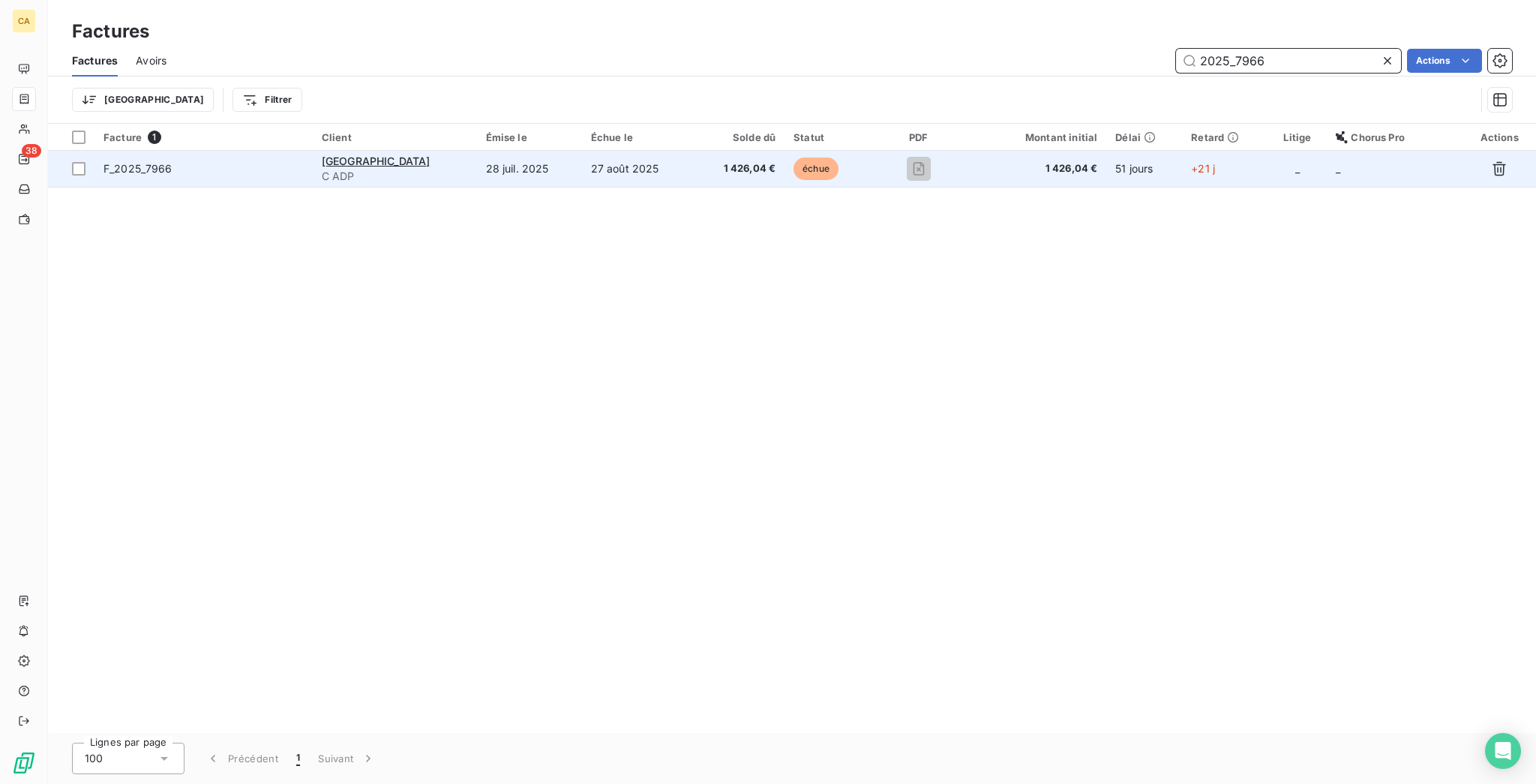
type input "2025_7966"
click at [760, 162] on span "1 426,04 €" at bounding box center [739, 169] width 73 height 15
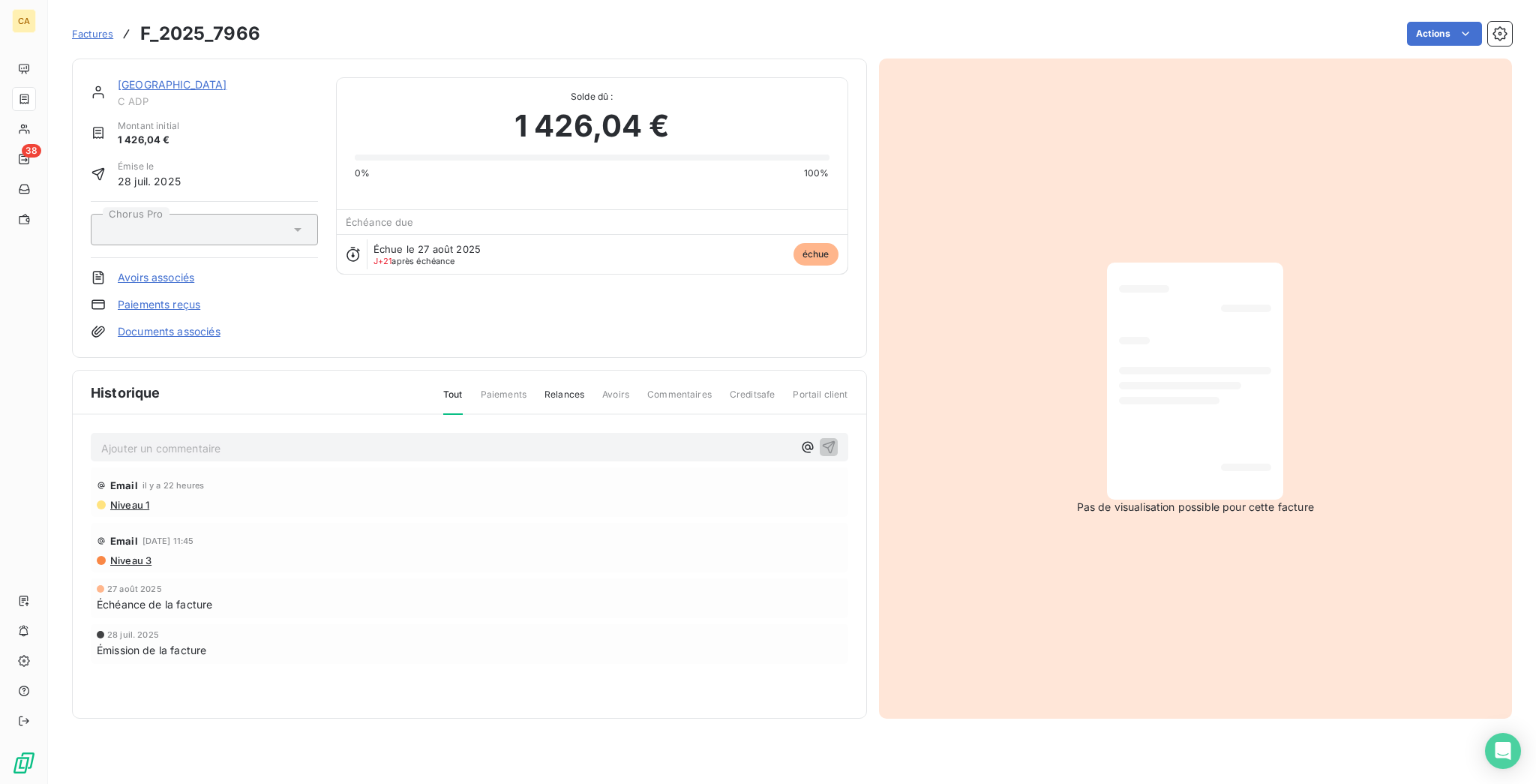
click at [199, 439] on p "Ajouter un commentaire ﻿" at bounding box center [446, 448] width 691 height 18
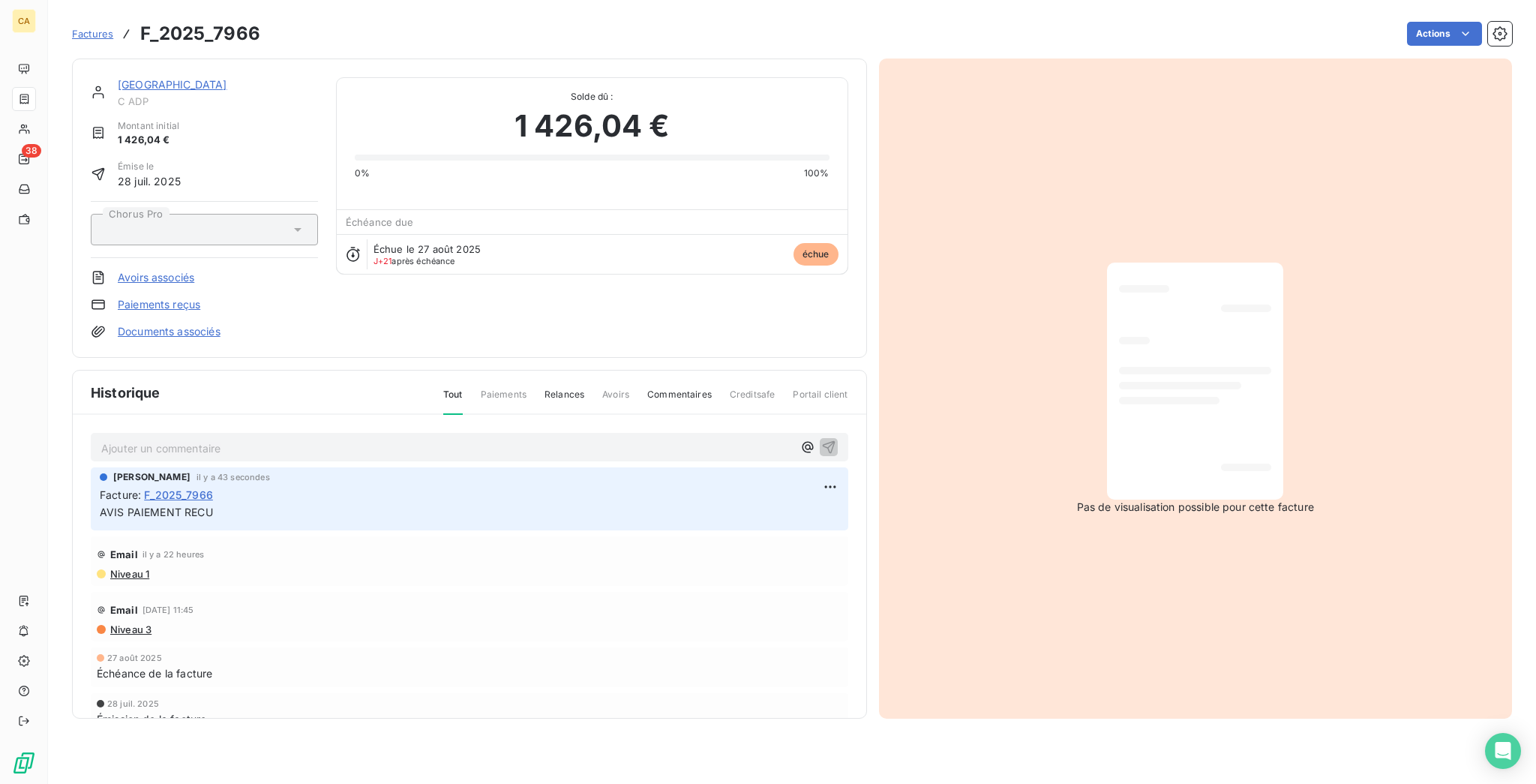
click at [144, 62] on div "AEROPORT DE PARIS C ADP Montant initial 1 426,04 € Émise le [DATE] Chorus Pro A…" at bounding box center [469, 207] width 795 height 299
click at [144, 64] on div "AEROPORT DE PARIS C ADP Montant initial 1 426,04 € Émise le [DATE] Chorus Pro A…" at bounding box center [469, 207] width 795 height 299
click at [145, 78] on link "[GEOGRAPHIC_DATA]" at bounding box center [172, 84] width 109 height 13
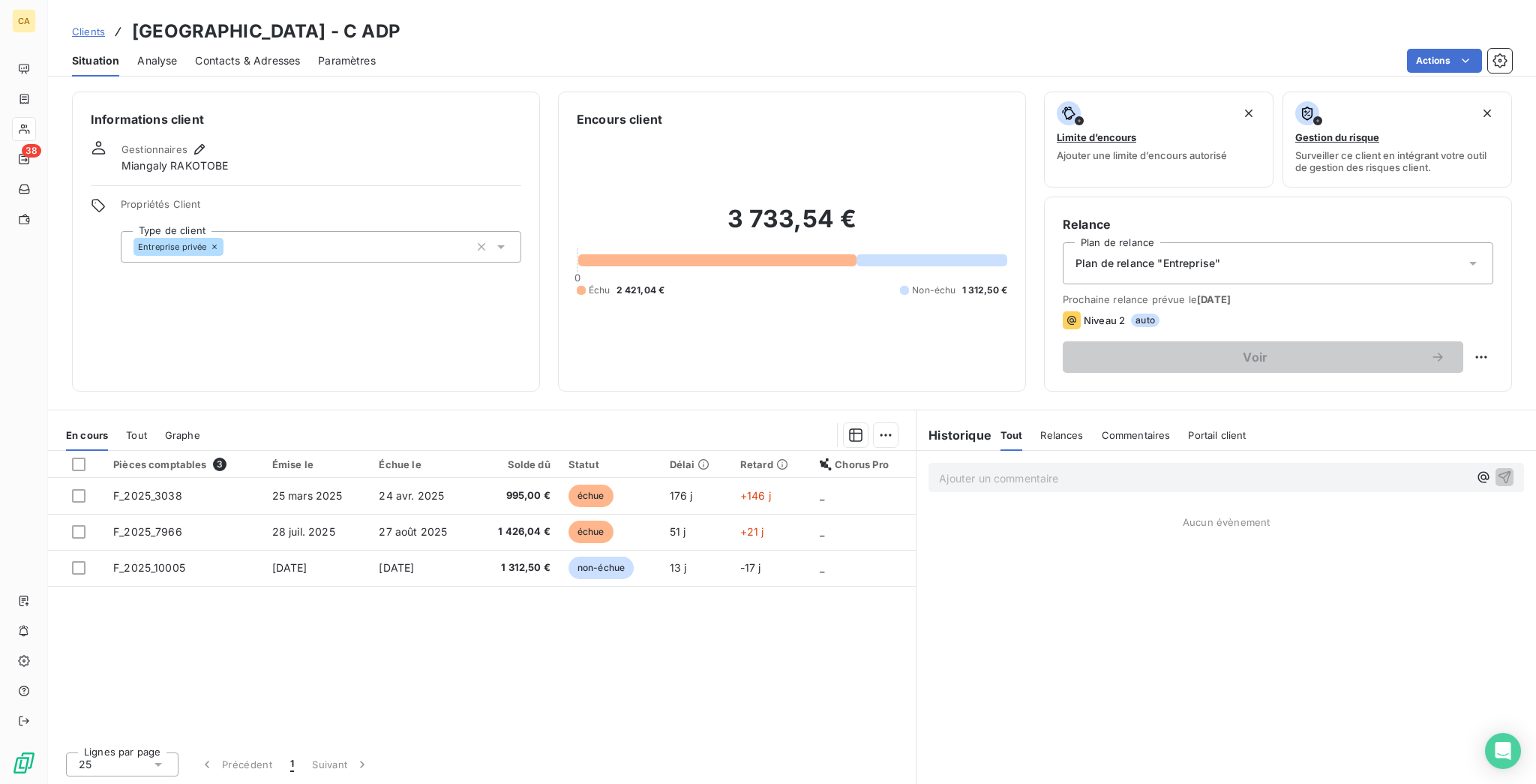
click at [140, 92] on div "Informations client Gestionnaires Miangaly RAKOTOBE Propriétés Client Type de c…" at bounding box center [306, 242] width 468 height 300
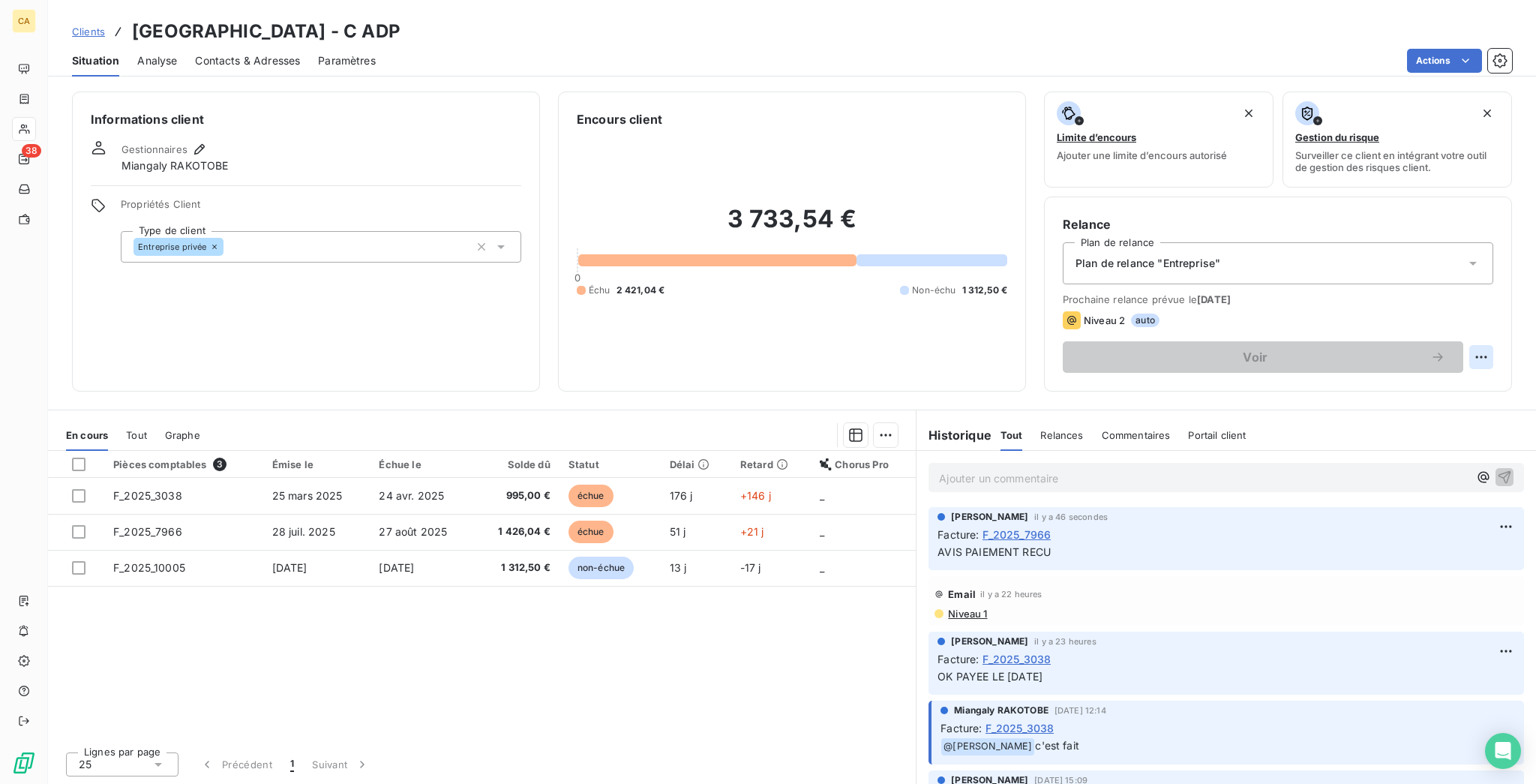
click at [1483, 286] on html "CA 38 Clients AEROPORT DE [GEOGRAPHIC_DATA] - C ADP Situation Analyse Contacts …" at bounding box center [768, 392] width 1536 height 784
click at [1462, 318] on div "Replanifier cette action" at bounding box center [1436, 326] width 134 height 24
select select "8"
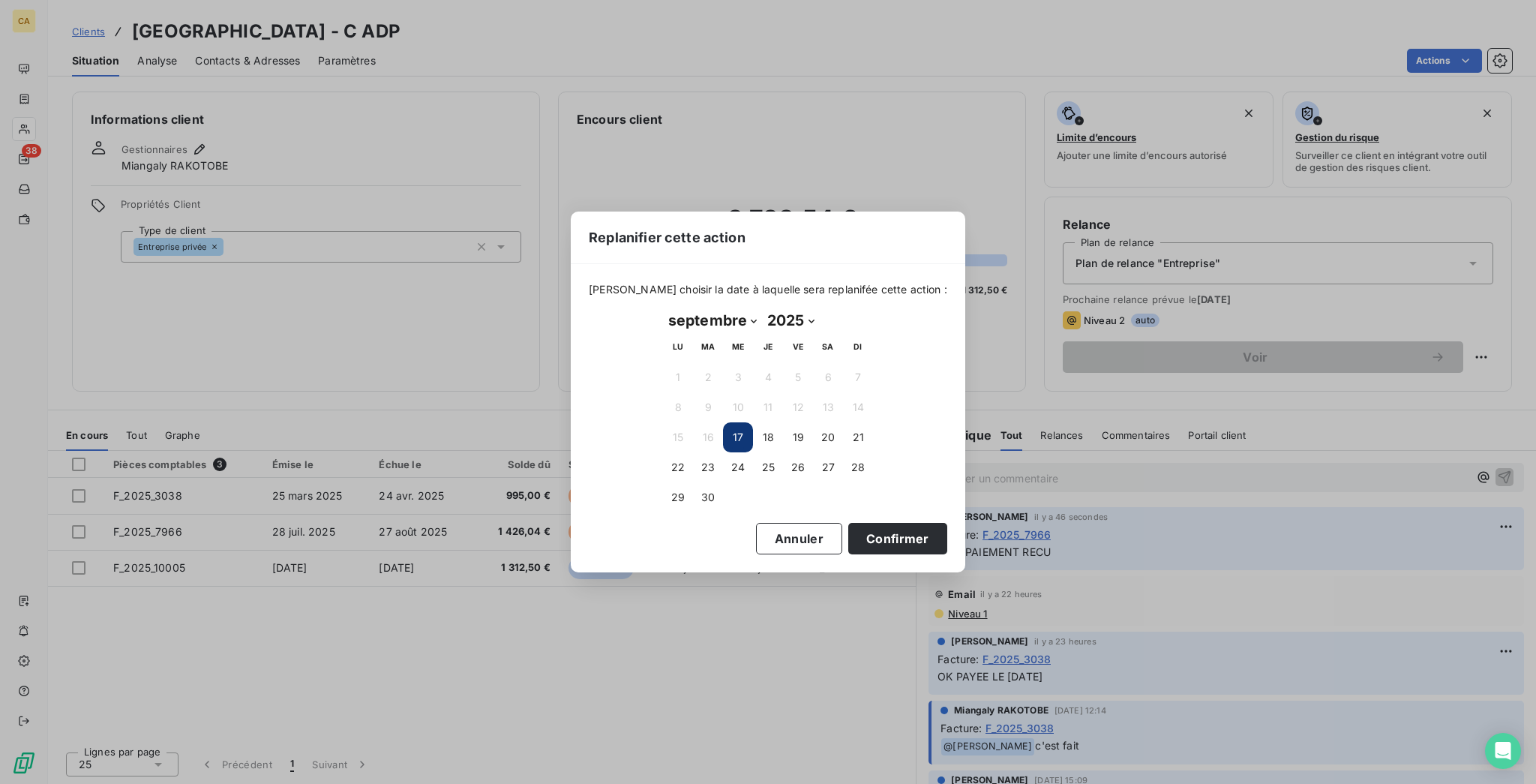
click at [719, 510] on div "[DATE] Month: janvier février mars avril mai juin juillet août septembre octobr…" at bounding box center [768, 410] width 231 height 225
click at [711, 507] on div "[DATE] Month: janvier février mars avril mai juin juillet août septembre octobr…" at bounding box center [768, 410] width 231 height 225
click at [708, 498] on button "30" at bounding box center [708, 497] width 30 height 30
click at [855, 533] on button "Confirmer" at bounding box center [897, 538] width 99 height 31
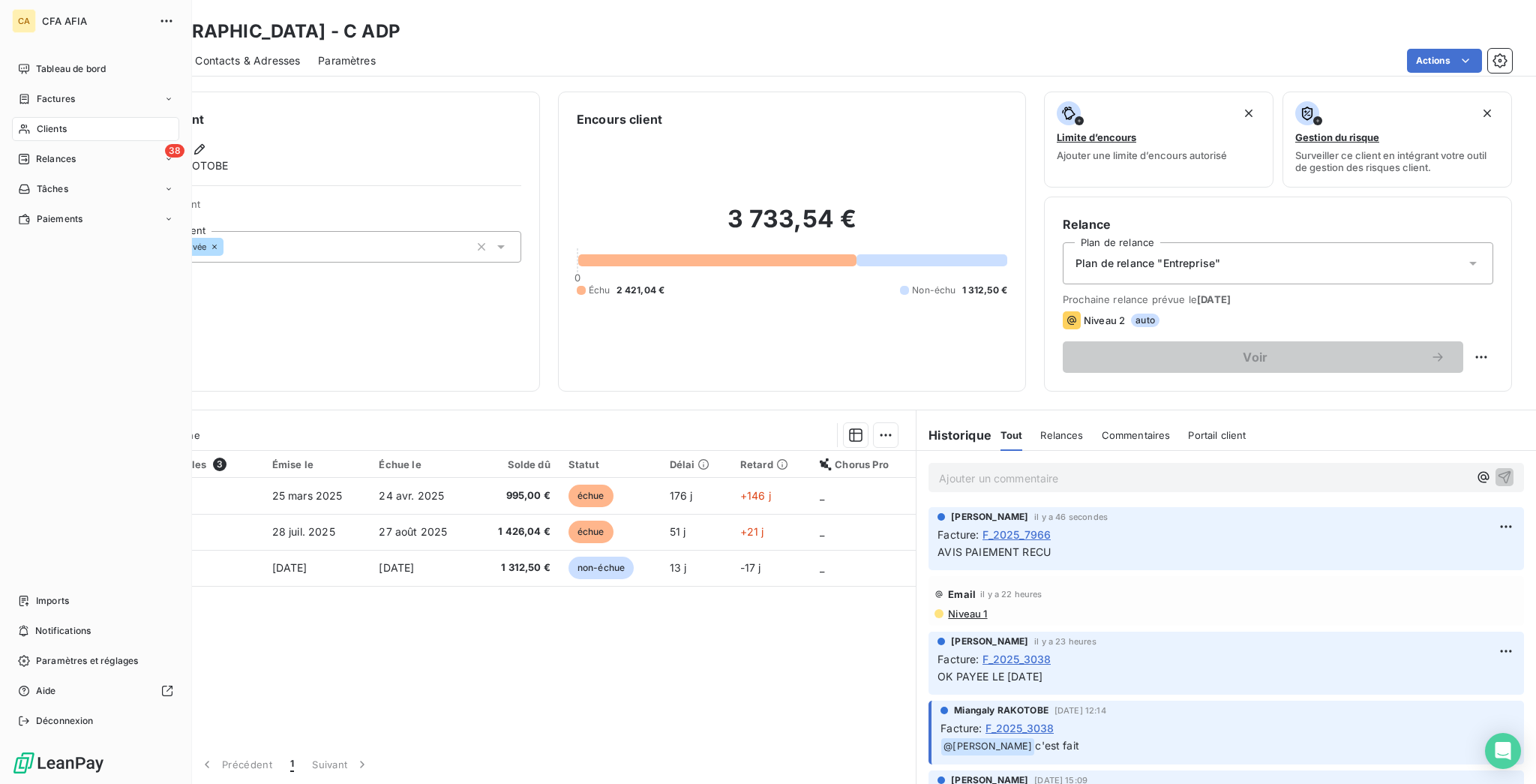
click at [27, 117] on div "Clients" at bounding box center [96, 129] width 167 height 24
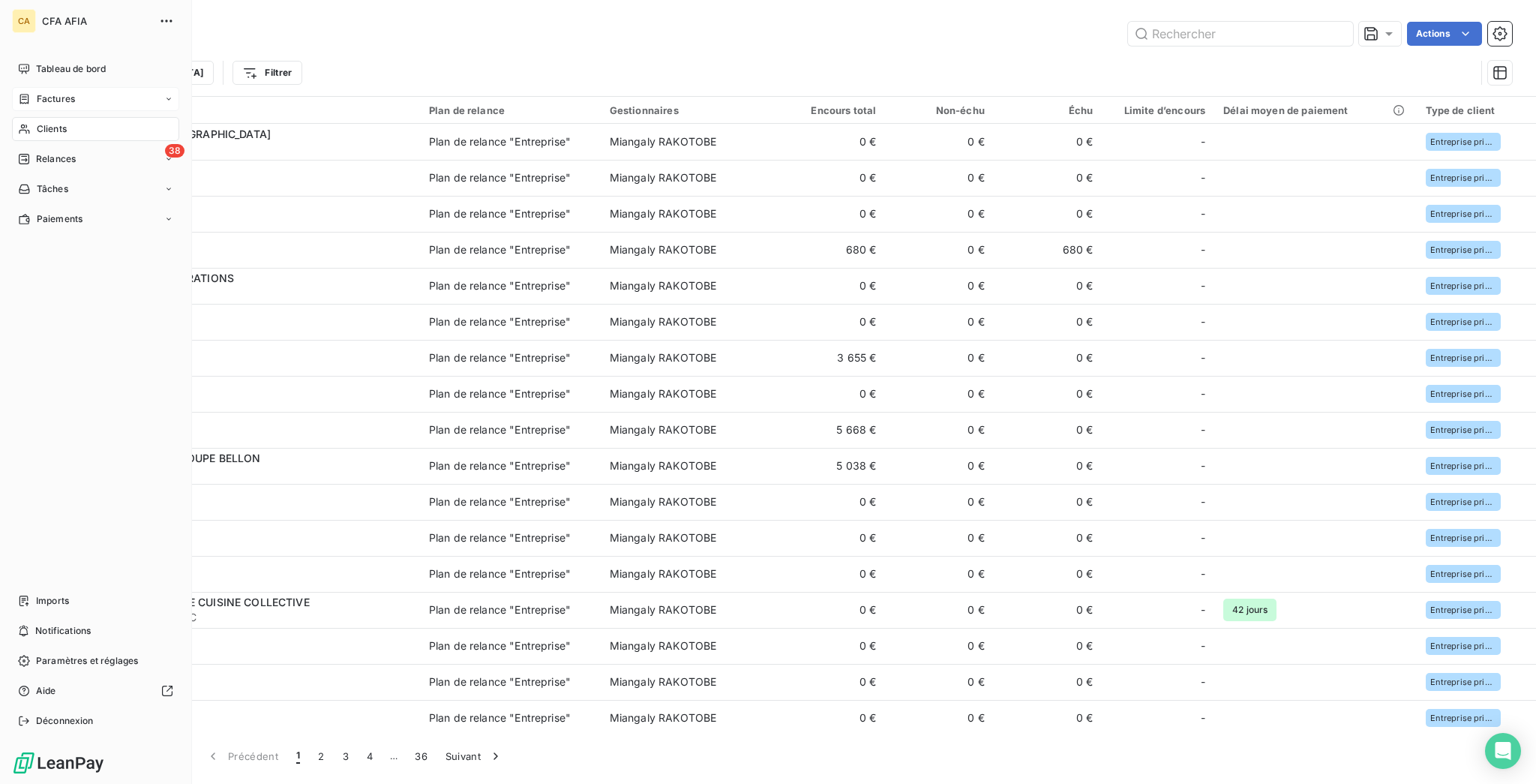
click at [55, 93] on span "Factures" at bounding box center [56, 100] width 38 height 14
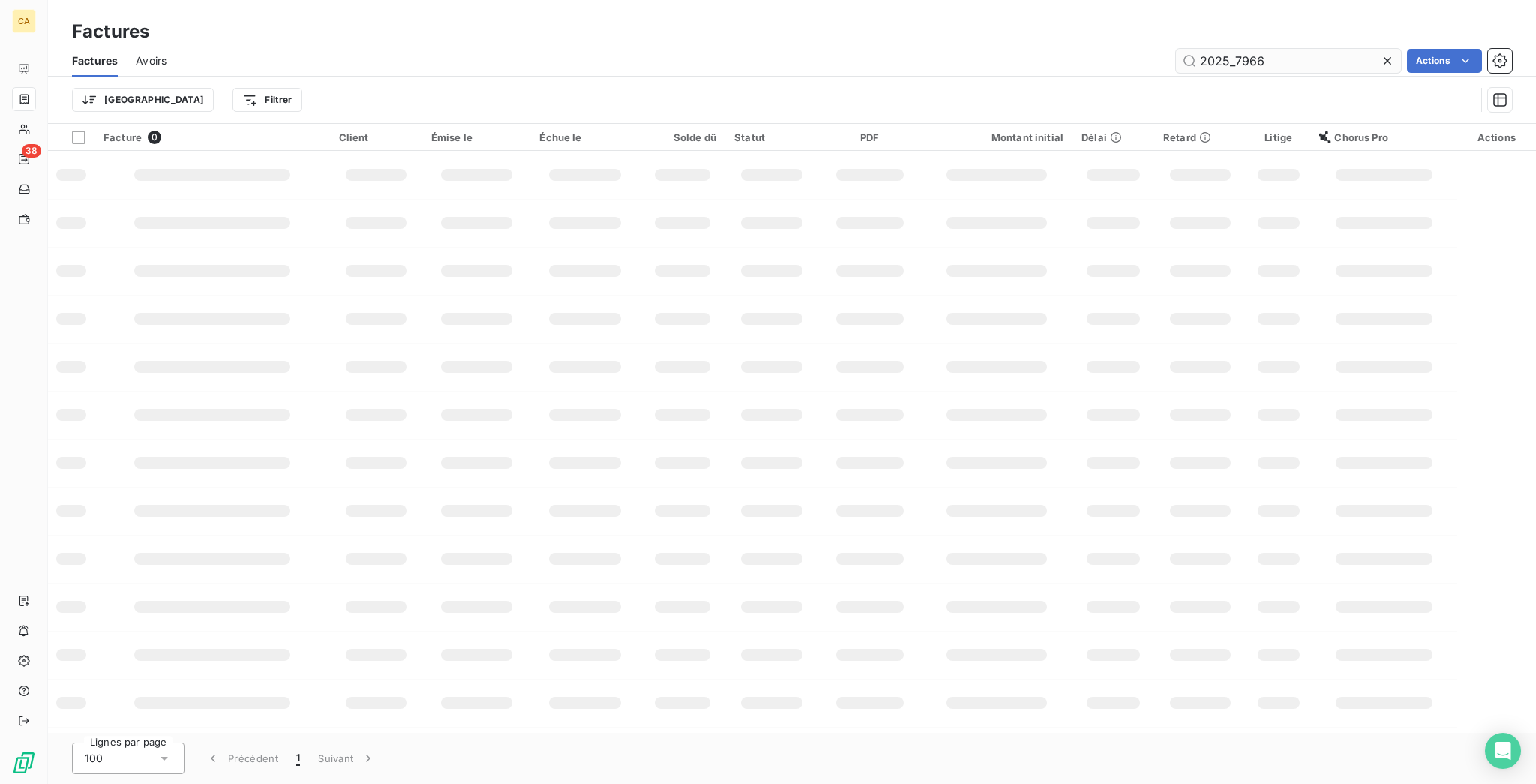
click at [1270, 49] on input "2025_7966" at bounding box center [1289, 60] width 225 height 24
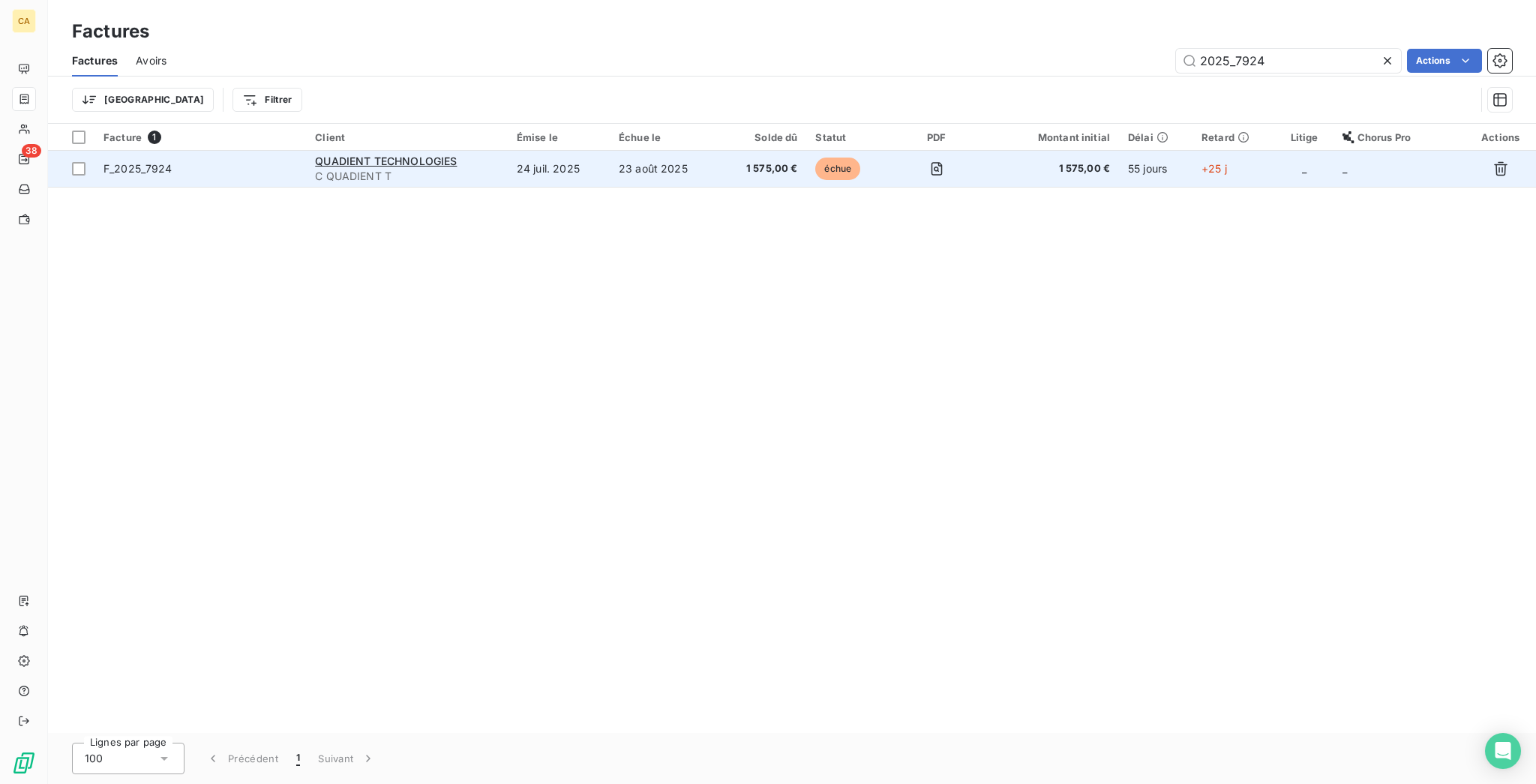
type input "2025_7924"
click at [498, 154] on div "QUADIENT TECHNOLOGIES" at bounding box center [407, 162] width 184 height 15
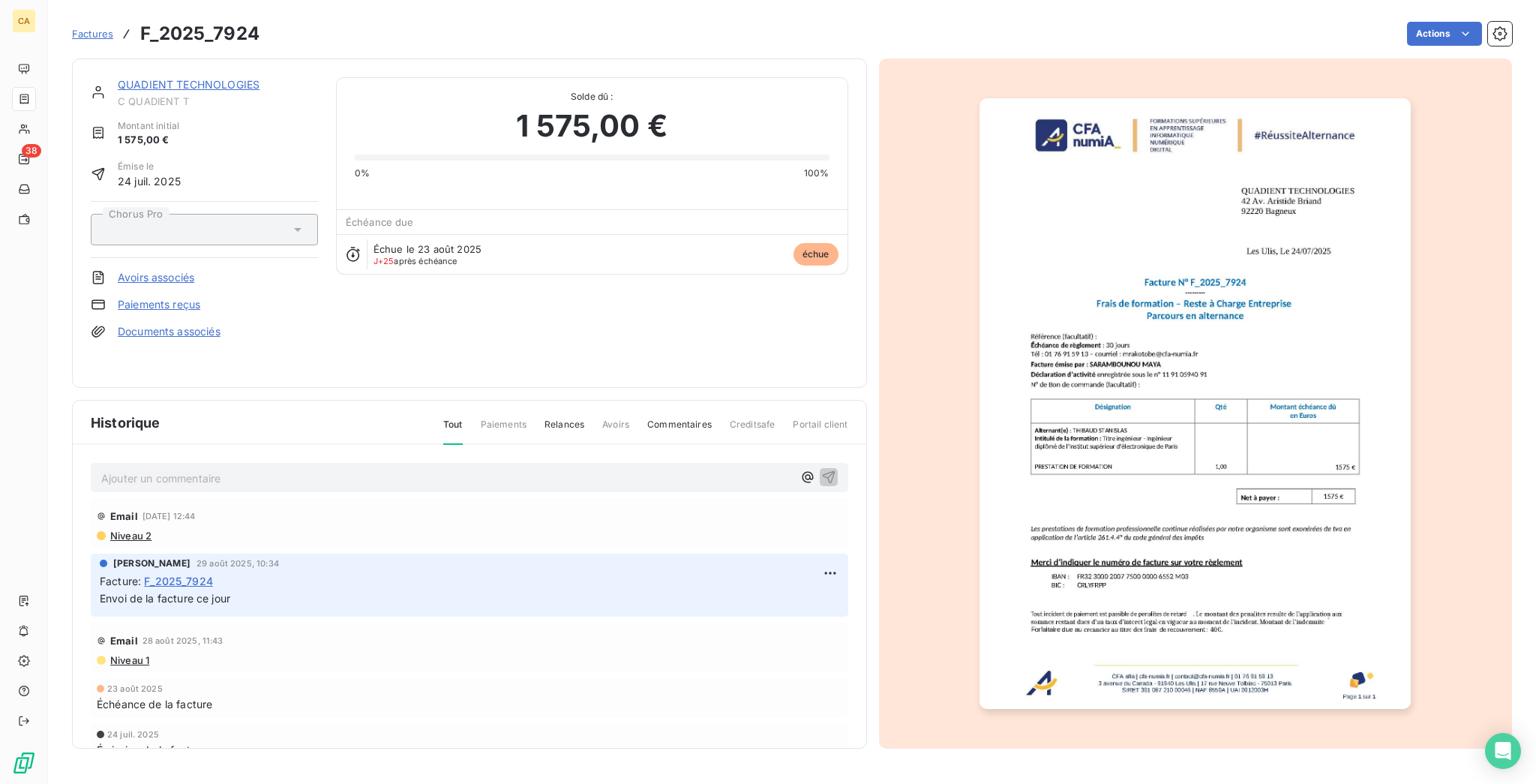
click at [263, 469] on p "Ajouter un commentaire ﻿" at bounding box center [446, 478] width 691 height 18
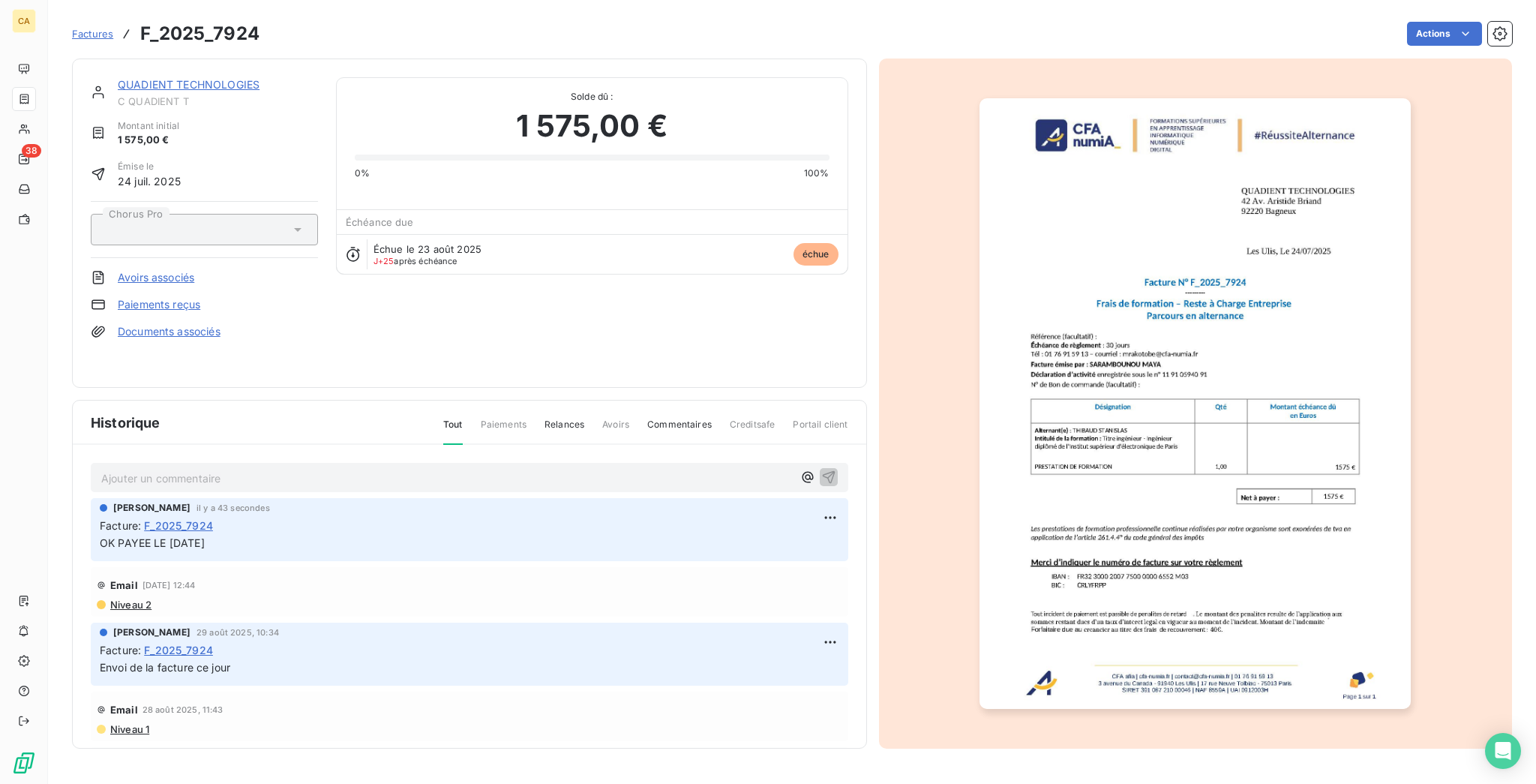
click at [139, 78] on link "QUADIENT TECHNOLOGIES" at bounding box center [188, 84] width 142 height 13
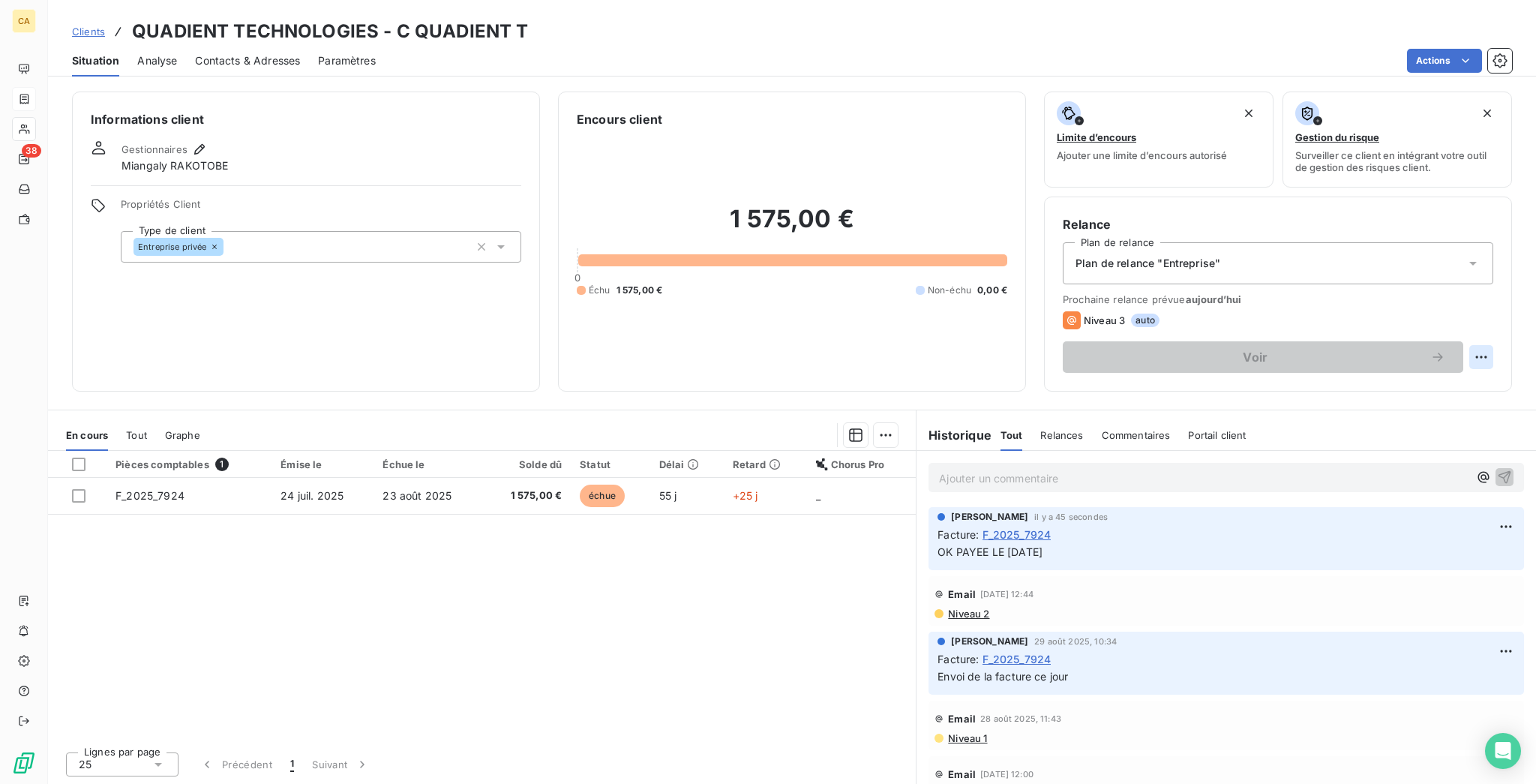
click at [1490, 289] on html "CA 38 Clients QUADIENT TECHNOLOGIES - C QUADIENT T Situation Analyse Contacts &…" at bounding box center [768, 392] width 1536 height 784
drag, startPoint x: 1485, startPoint y: 313, endPoint x: 1458, endPoint y: 338, distance: 36.8
click at [1485, 314] on div "Replanifier cette action" at bounding box center [1436, 327] width 146 height 36
click at [1458, 338] on div "Replanifier cette action" at bounding box center [1436, 327] width 146 height 36
click at [1456, 331] on div "Replanifier cette action" at bounding box center [1436, 326] width 134 height 24
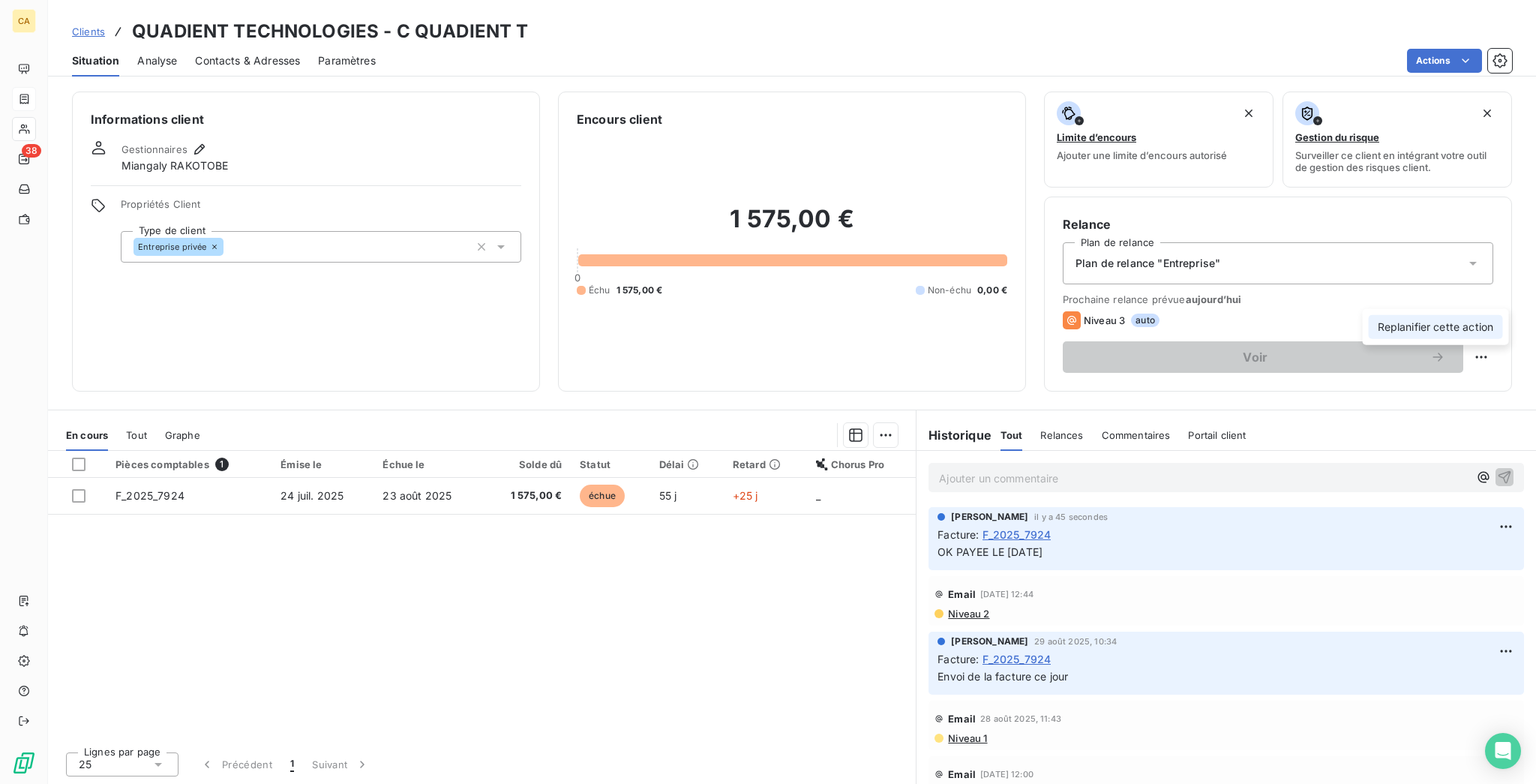
select select "8"
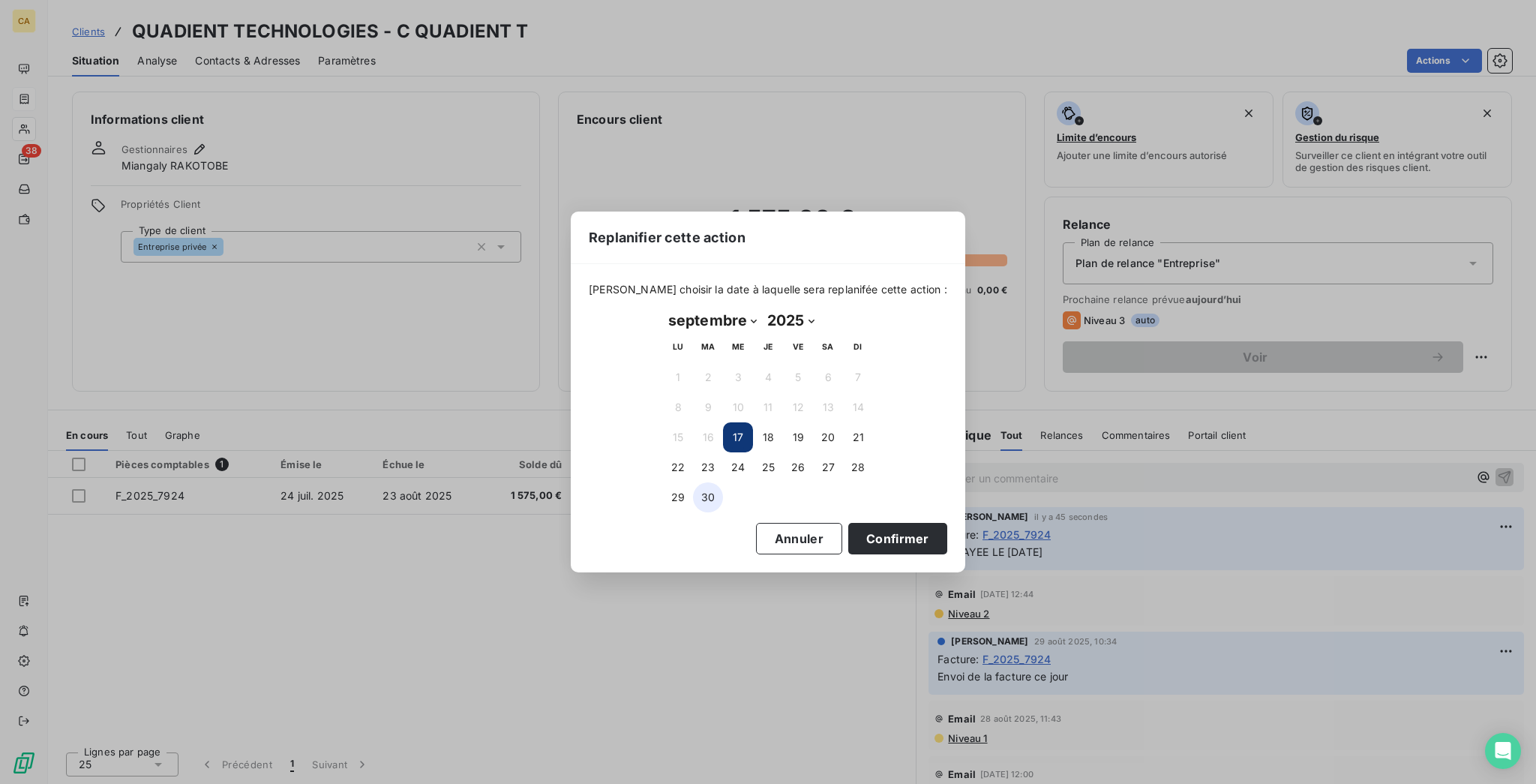
click at [714, 489] on button "30" at bounding box center [708, 497] width 30 height 30
click at [848, 523] on button "Confirmer" at bounding box center [897, 538] width 99 height 31
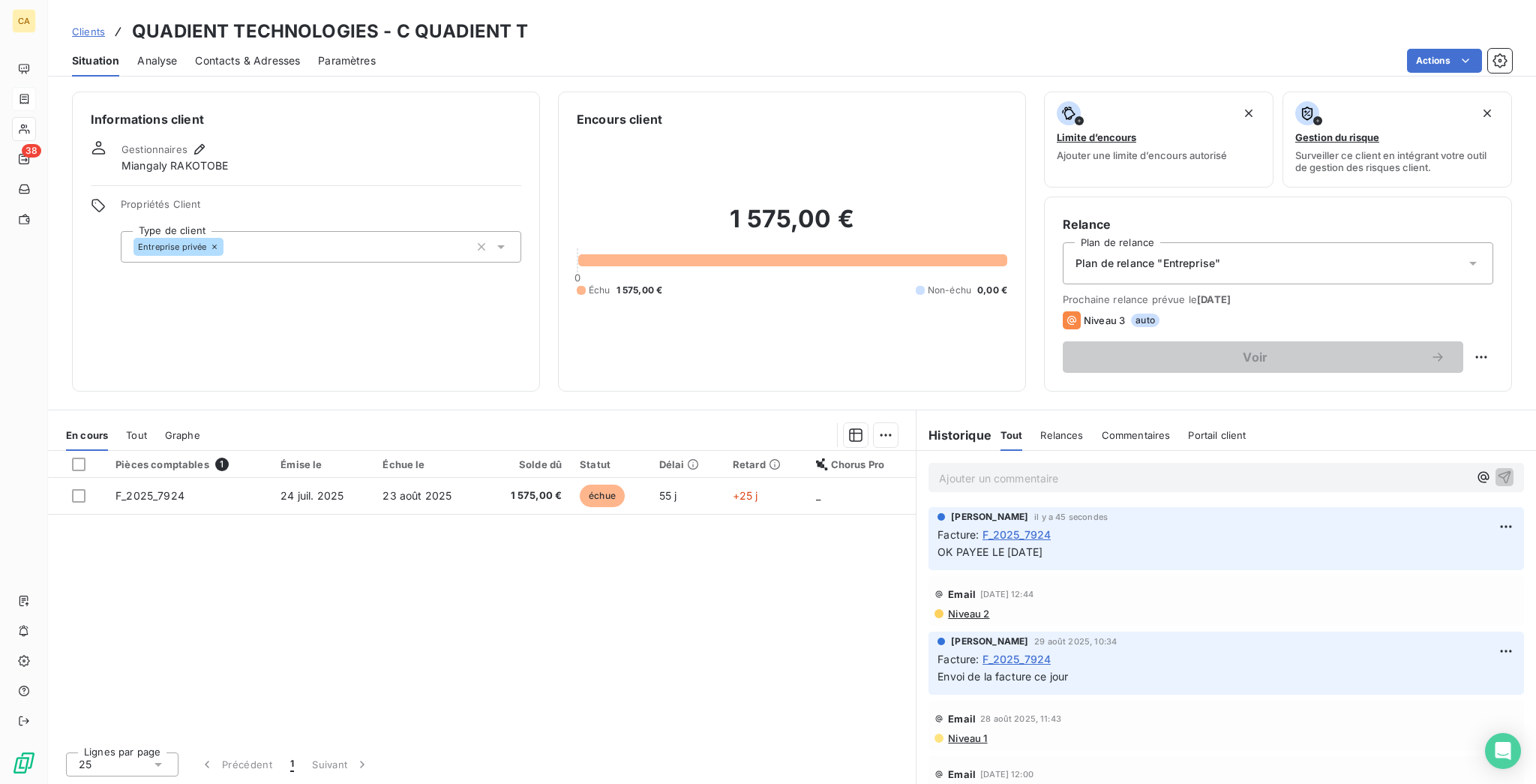
click at [394, 451] on th "Échue le" at bounding box center [428, 464] width 109 height 27
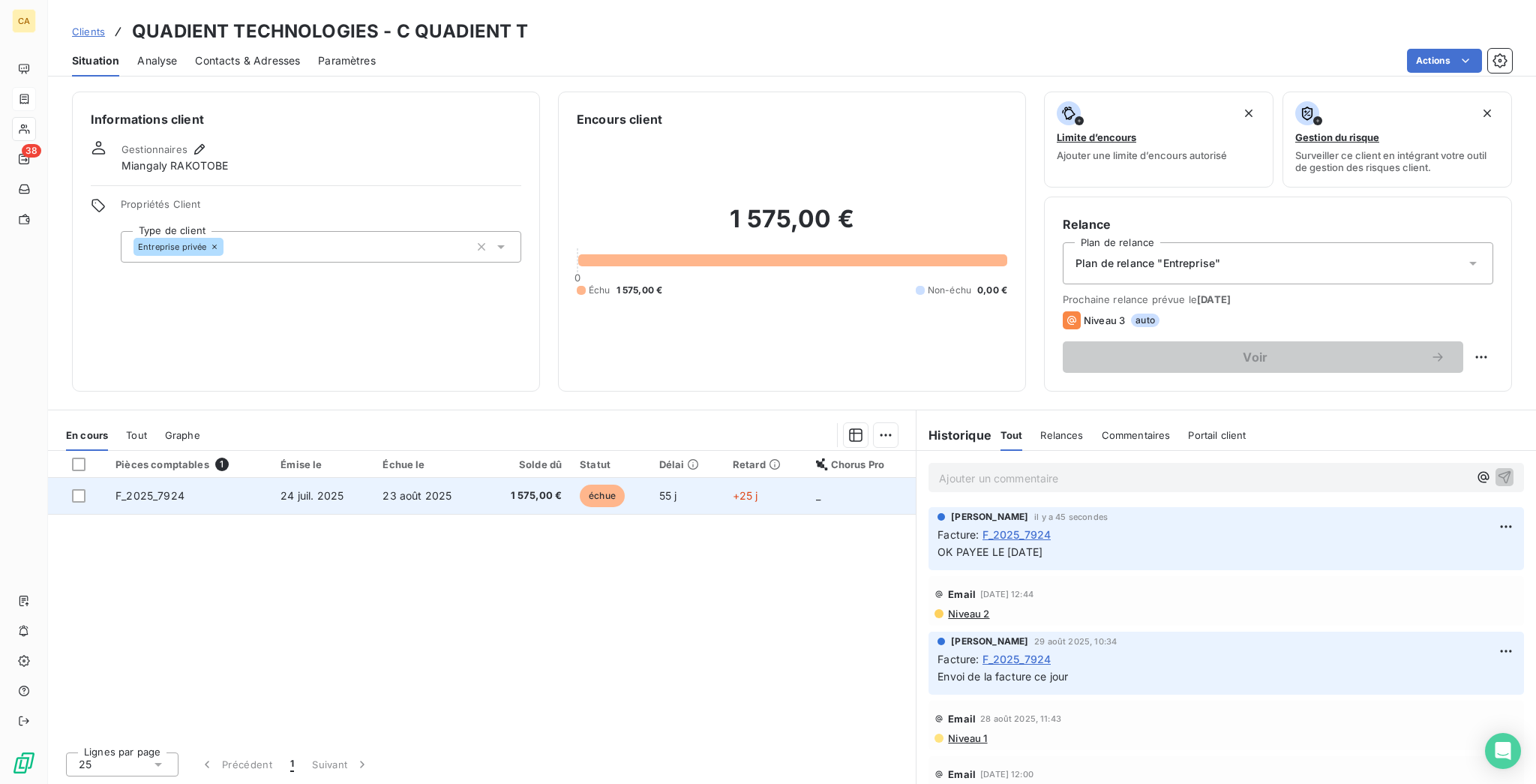
click at [394, 478] on td "23 août 2025" at bounding box center [428, 495] width 109 height 36
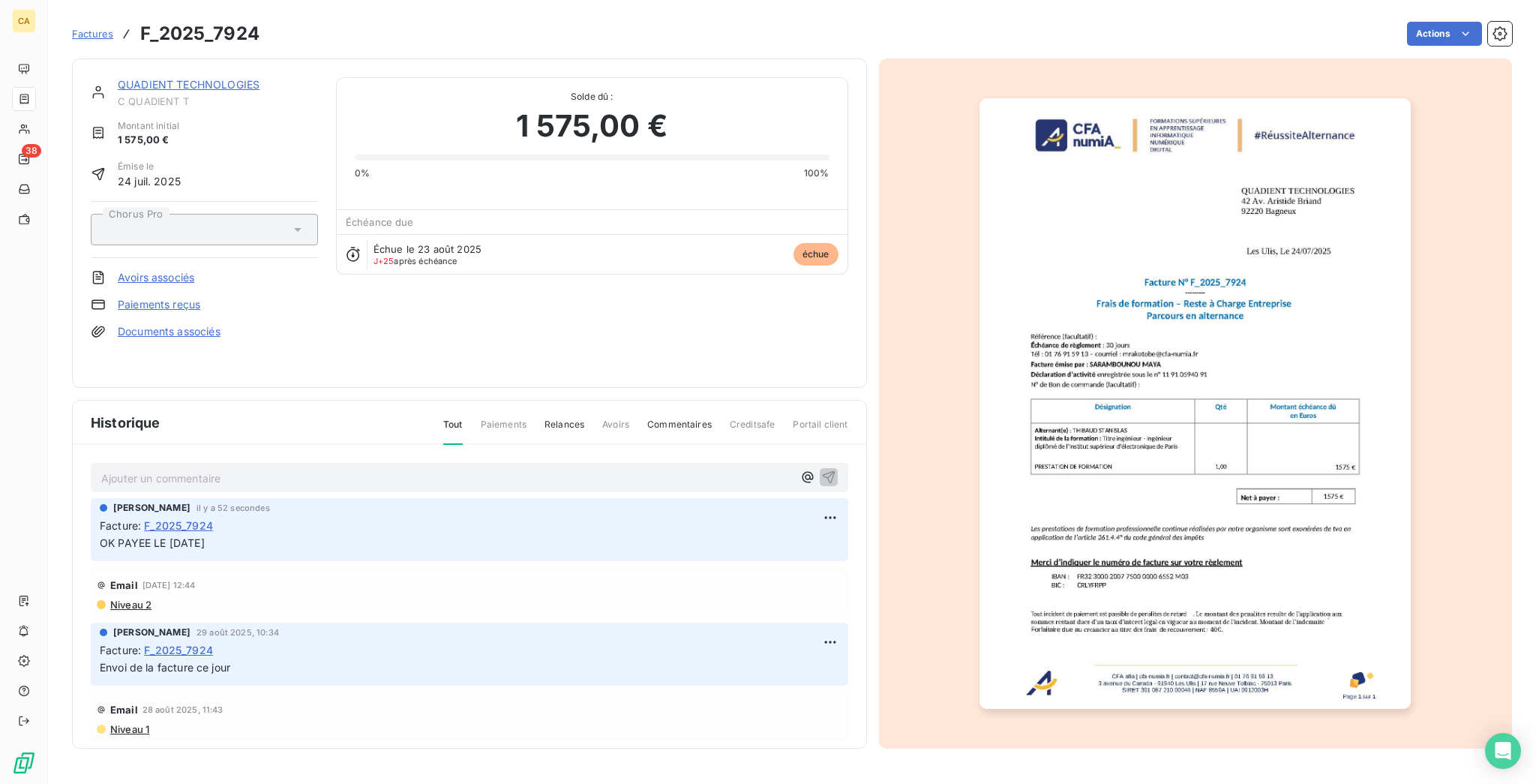
click at [1266, 468] on img "button" at bounding box center [1194, 403] width 431 height 610
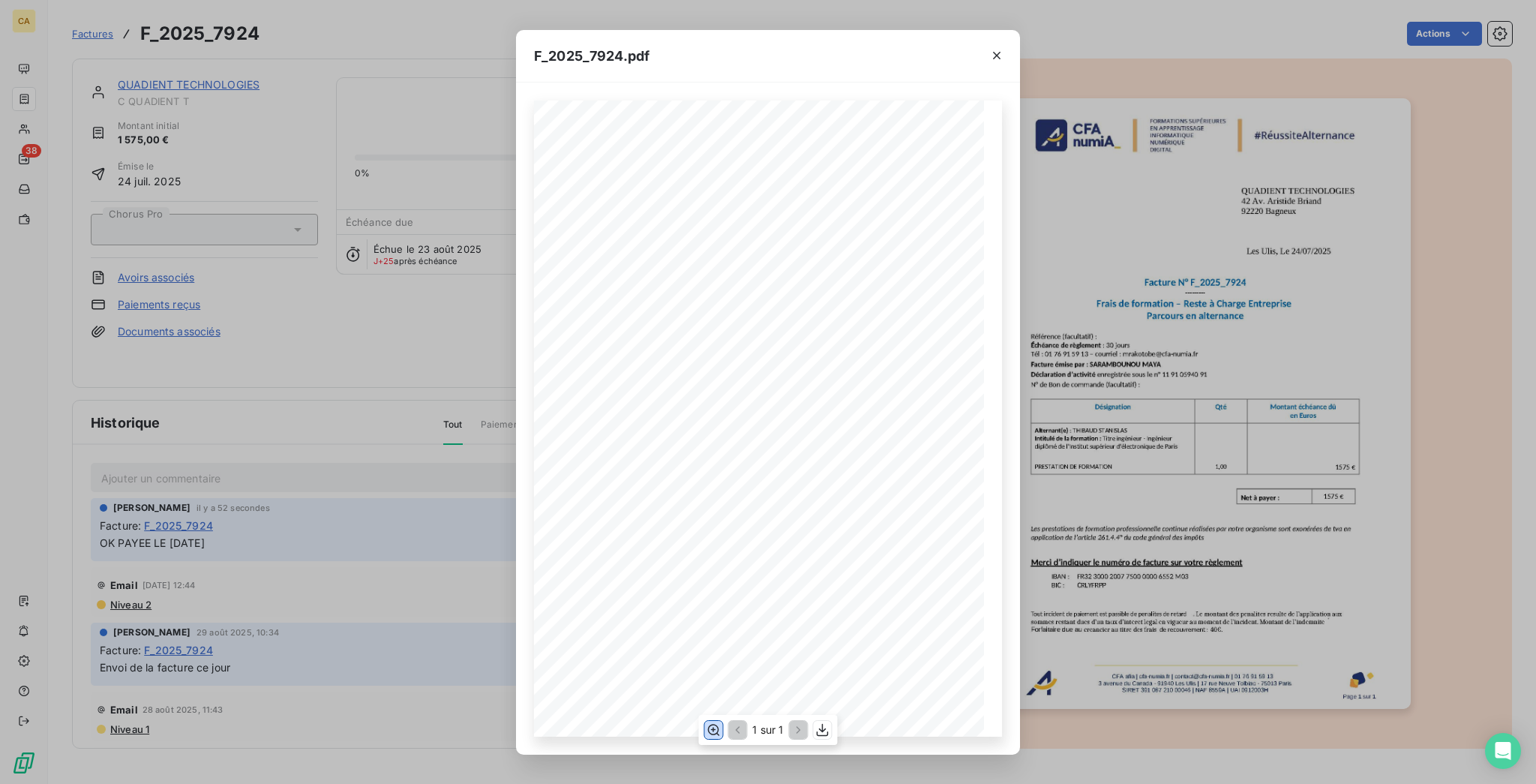
drag, startPoint x: 714, startPoint y: 733, endPoint x: 715, endPoint y: 718, distance: 15.0
click at [715, 733] on icon "button" at bounding box center [714, 729] width 12 height 11
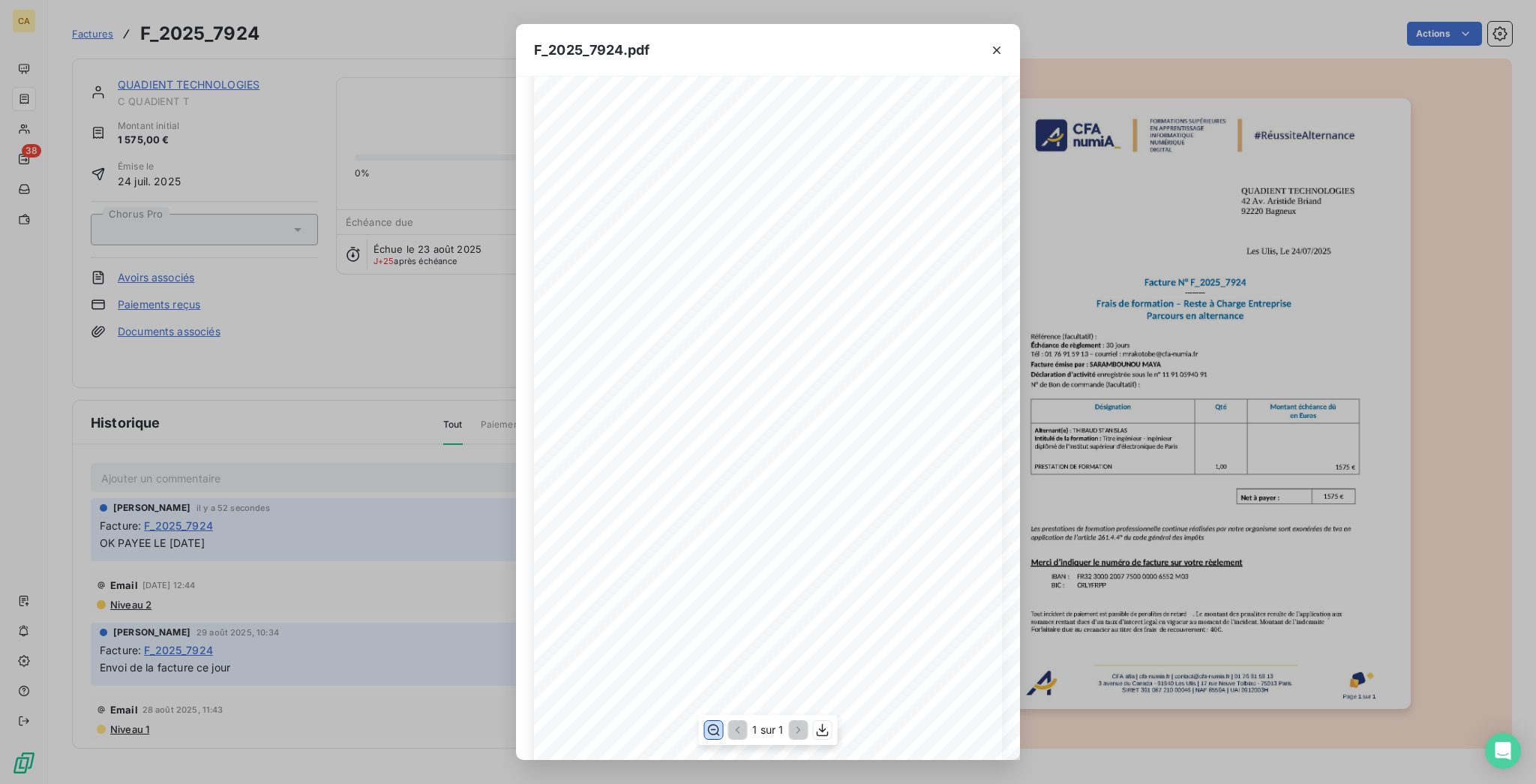
scroll to position [427, 0]
click at [138, 139] on div "F_2025_7924.pdf CFA afia | [DOMAIN_NAME] | [EMAIL_ADDRESS][DOMAIN_NAME] | 01 76…" at bounding box center [768, 392] width 1536 height 784
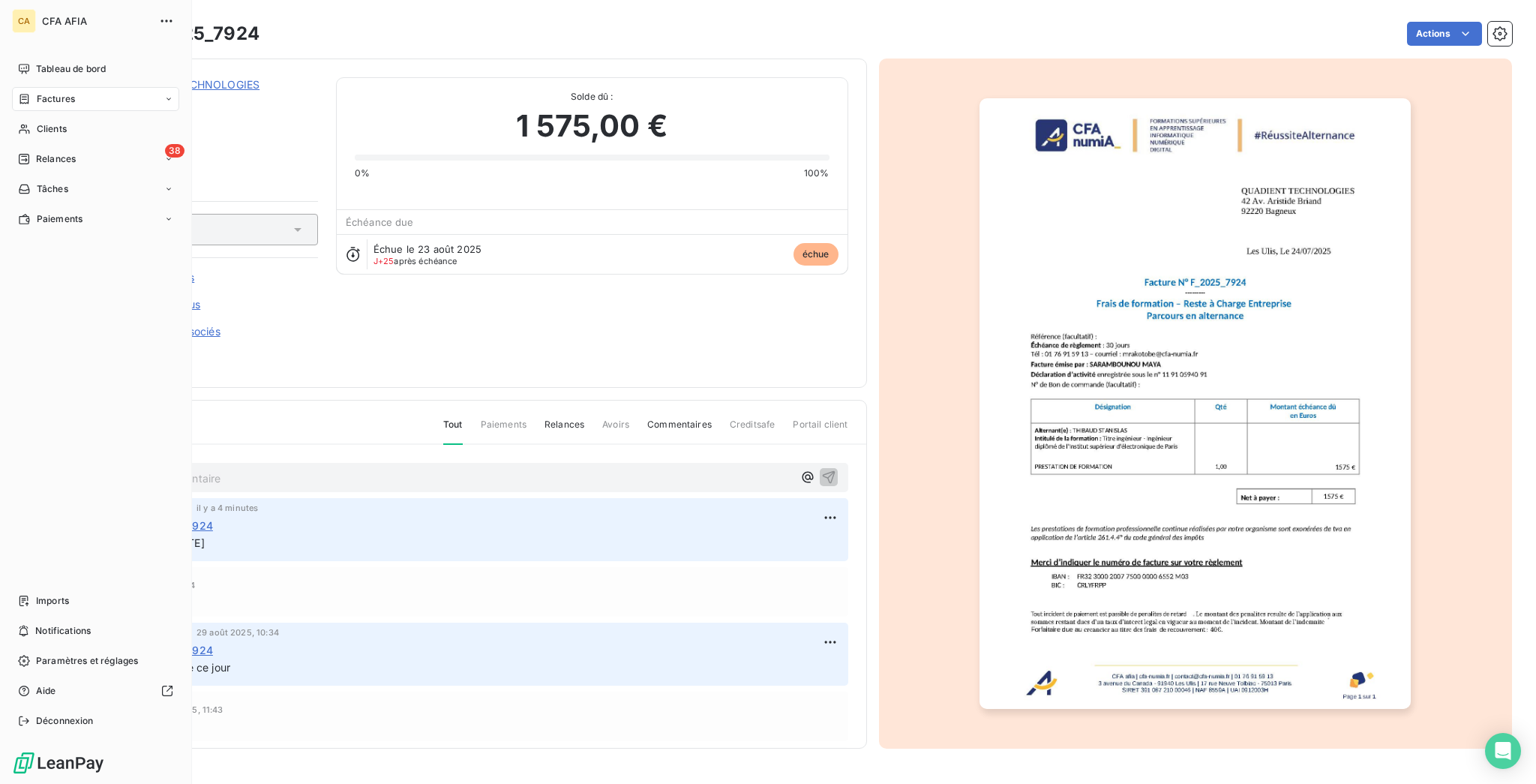
click at [22, 93] on icon at bounding box center [25, 99] width 13 height 12
click at [47, 93] on span "Factures" at bounding box center [56, 100] width 38 height 14
click at [56, 122] on span "Factures" at bounding box center [55, 129] width 38 height 14
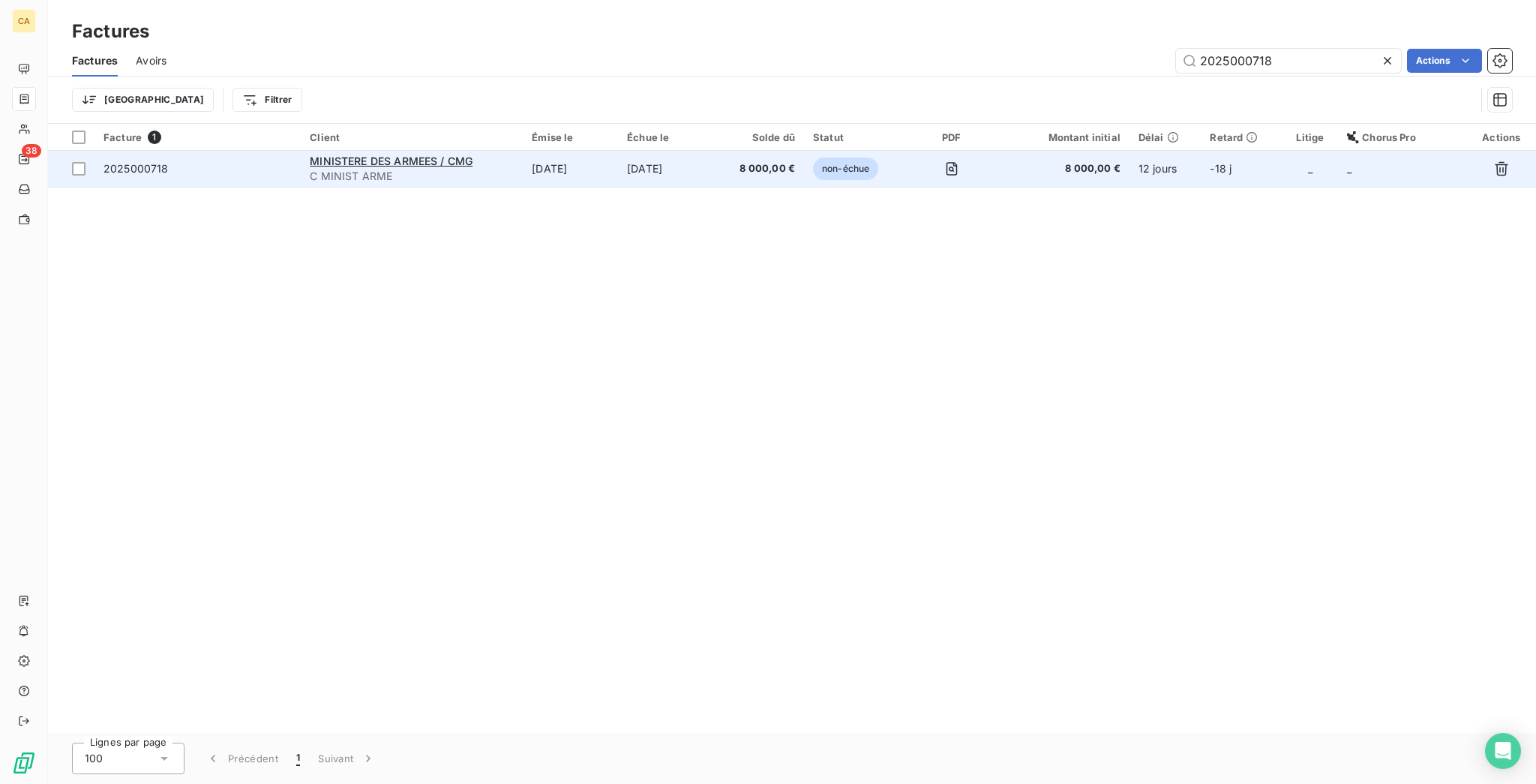
type input "2025000718"
click at [579, 151] on td "[DATE]" at bounding box center [570, 168] width 95 height 36
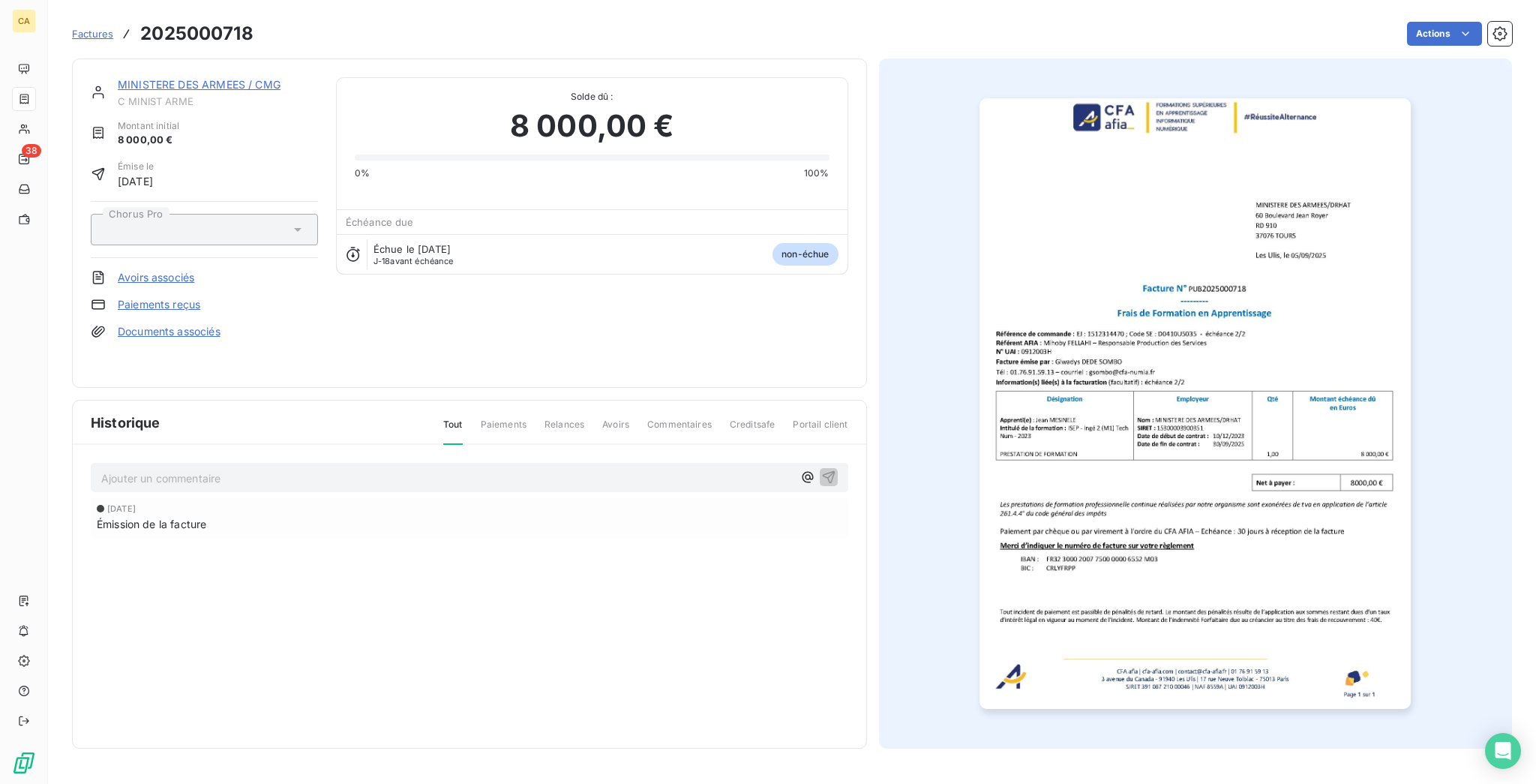
click at [252, 462] on div "Ajouter un commentaire ﻿" at bounding box center [469, 477] width 757 height 29
click at [252, 469] on p "Ajouter un commentaire ﻿" at bounding box center [446, 478] width 691 height 18
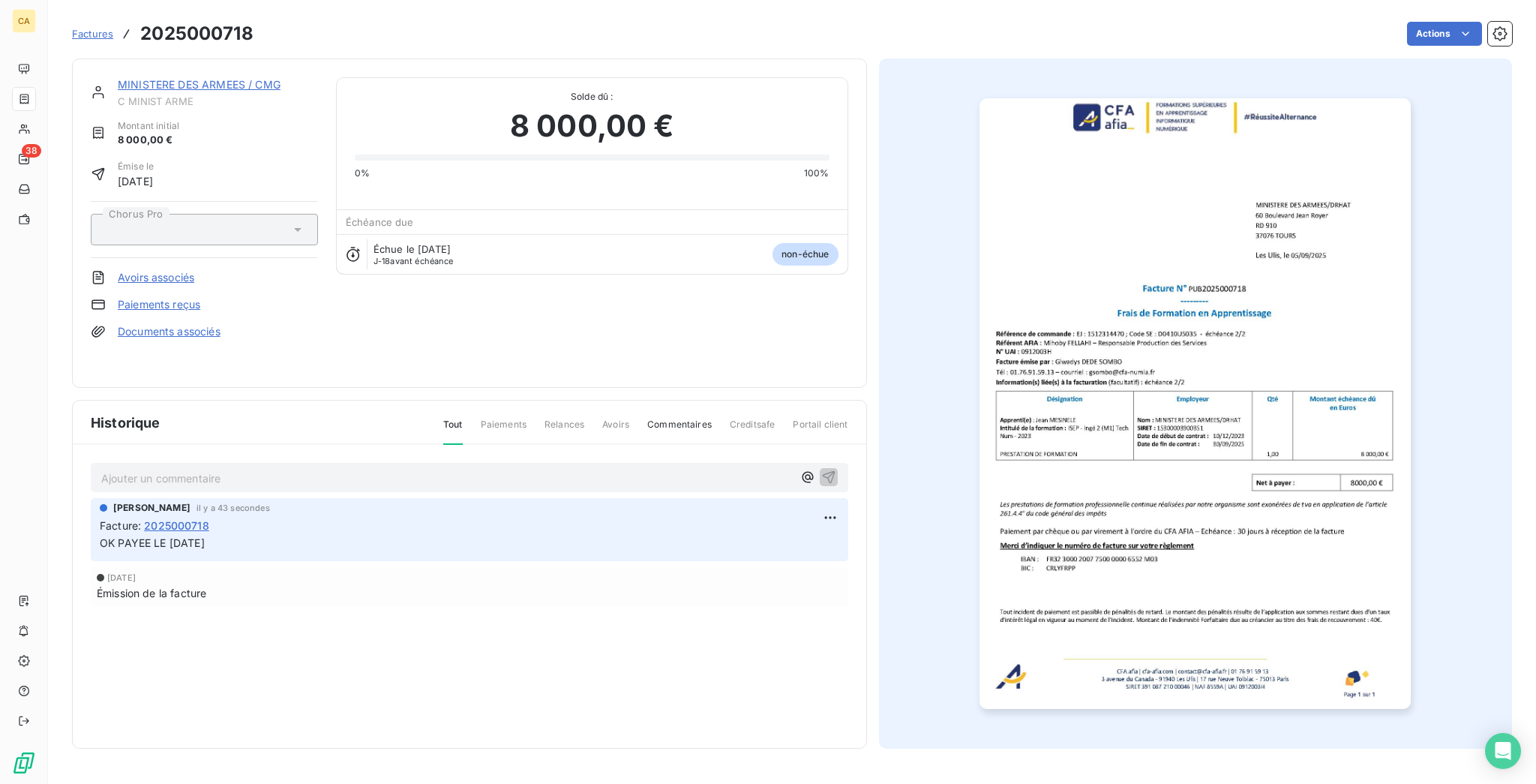
click at [208, 78] on link "MINISTERE DES ARMEES / CMG" at bounding box center [199, 84] width 163 height 13
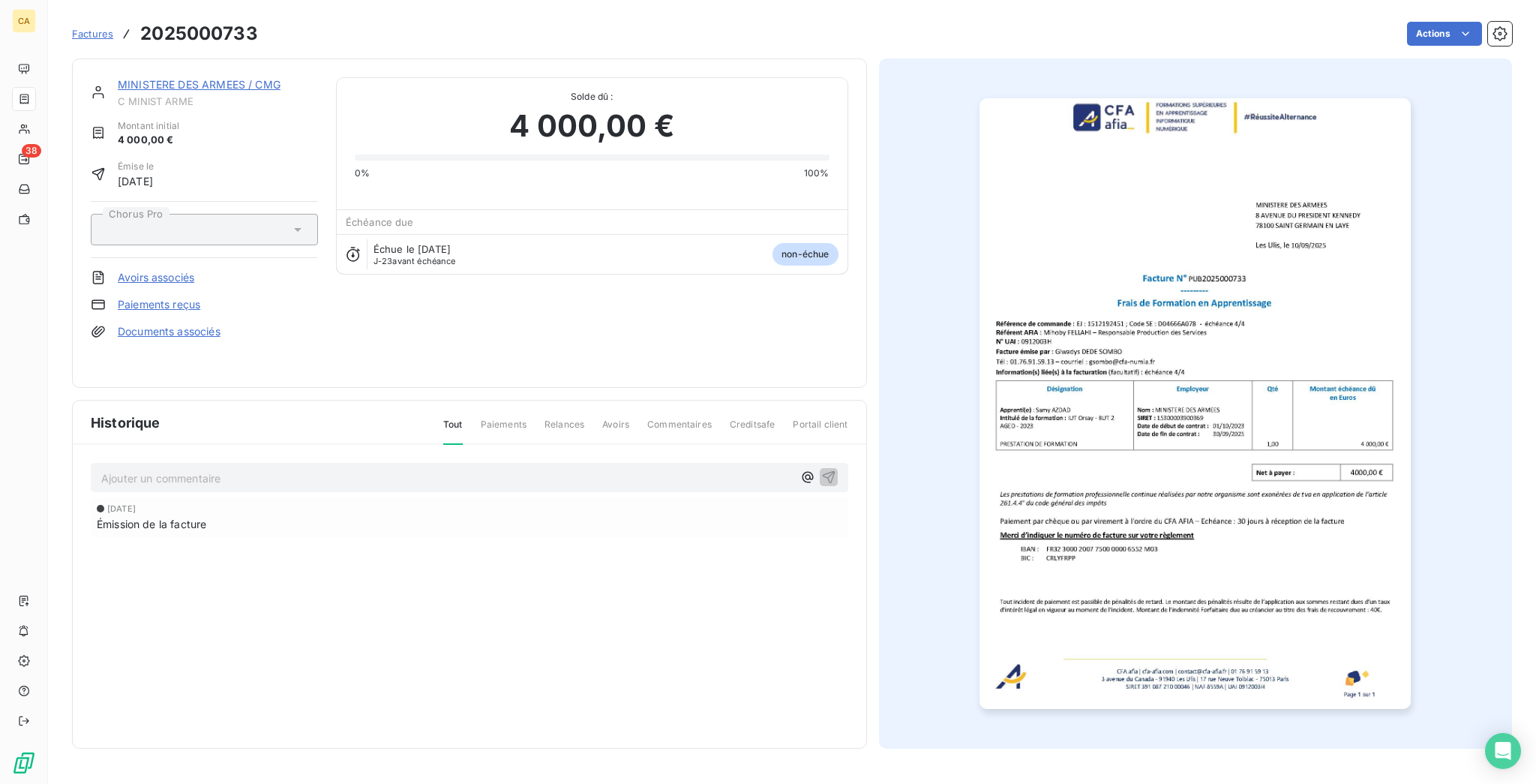
click at [245, 469] on p "Ajouter un commentaire ﻿" at bounding box center [446, 478] width 691 height 18
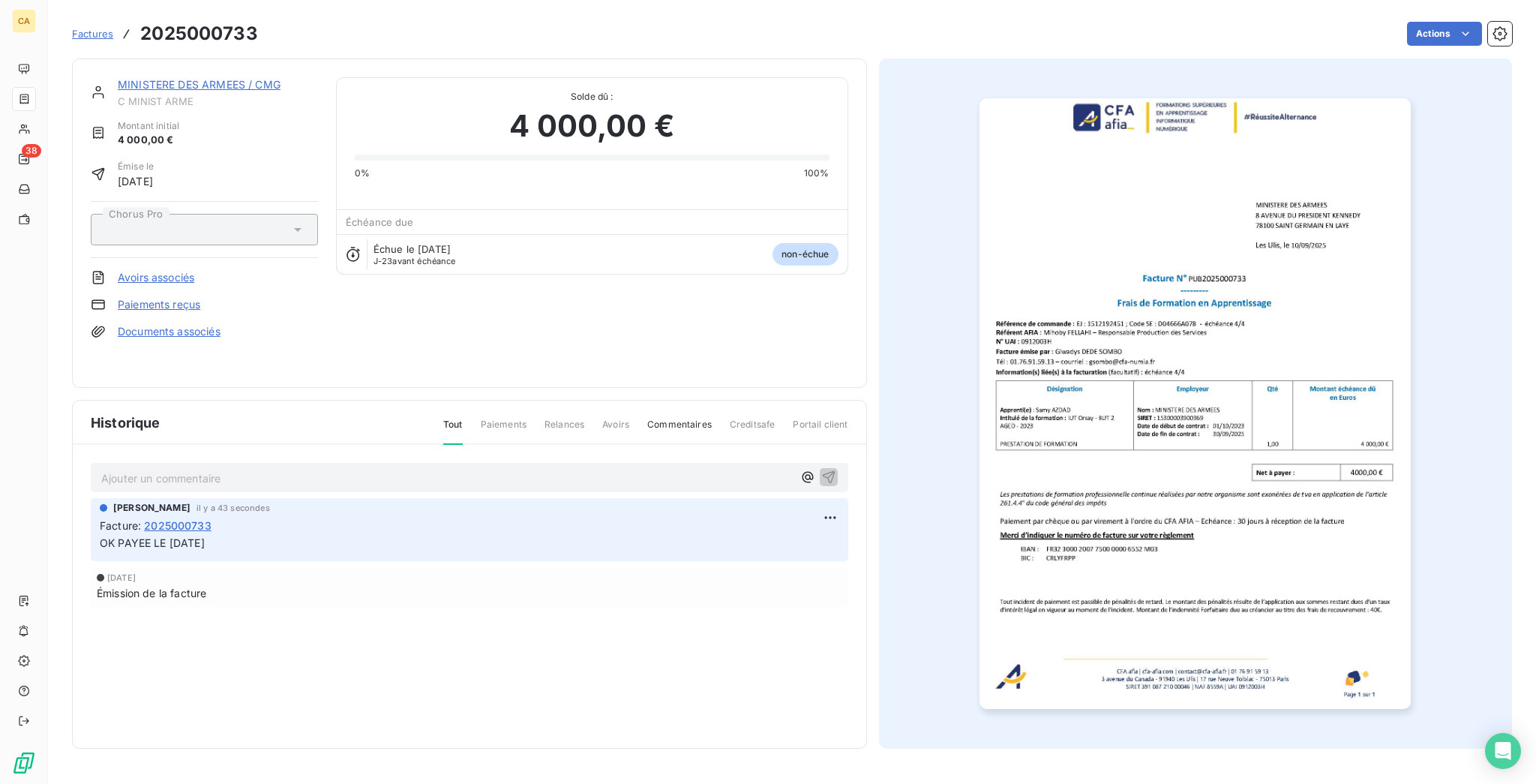
click at [206, 58] on div "MINISTERE DES ARMEES / CMG C MINIST ARME Montant initial 4 000,00 € Émise le [D…" at bounding box center [469, 223] width 795 height 329
click at [198, 78] on link "MINISTERE DES ARMEES / CMG" at bounding box center [199, 84] width 163 height 13
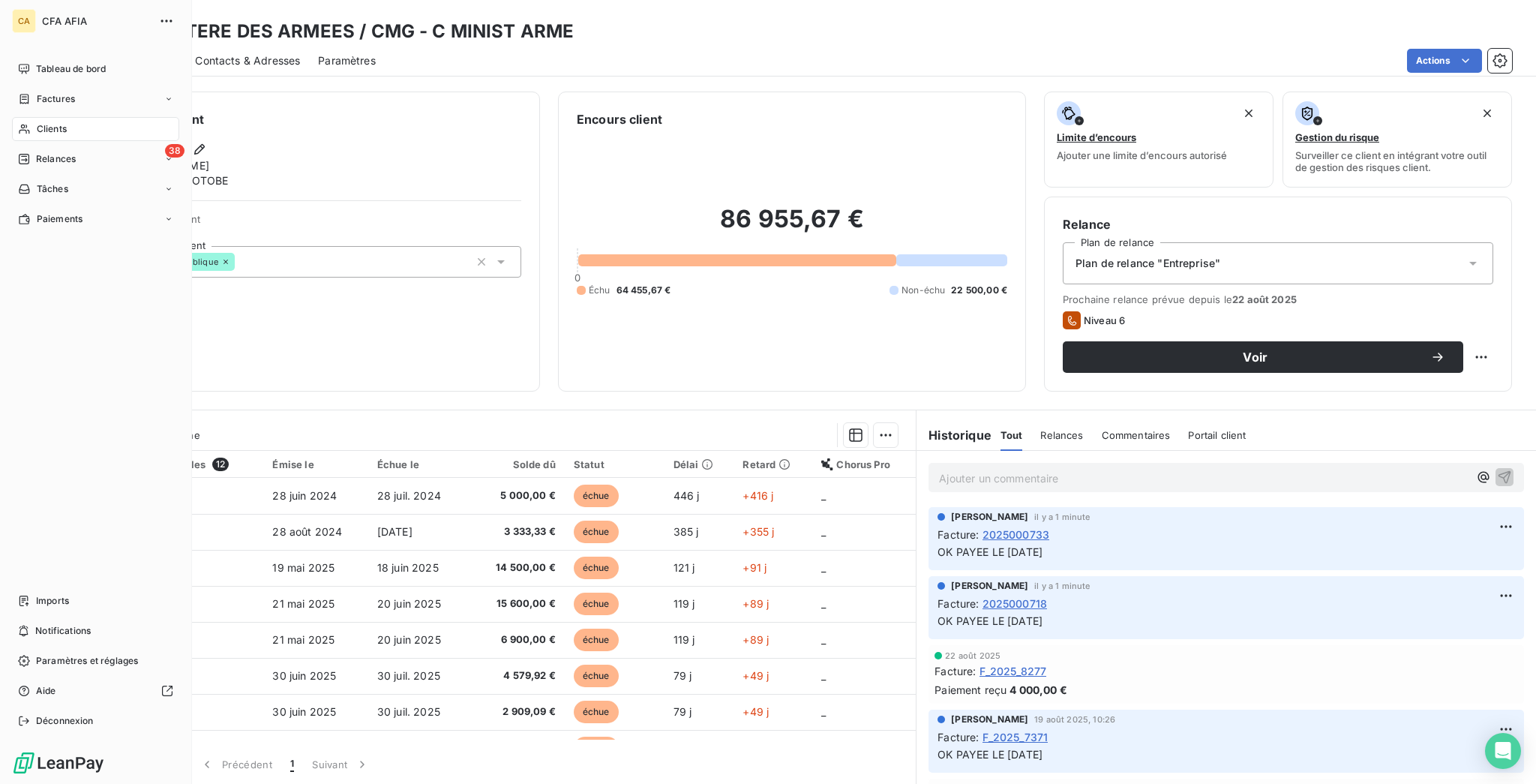
click at [25, 117] on div "Clients" at bounding box center [96, 129] width 167 height 24
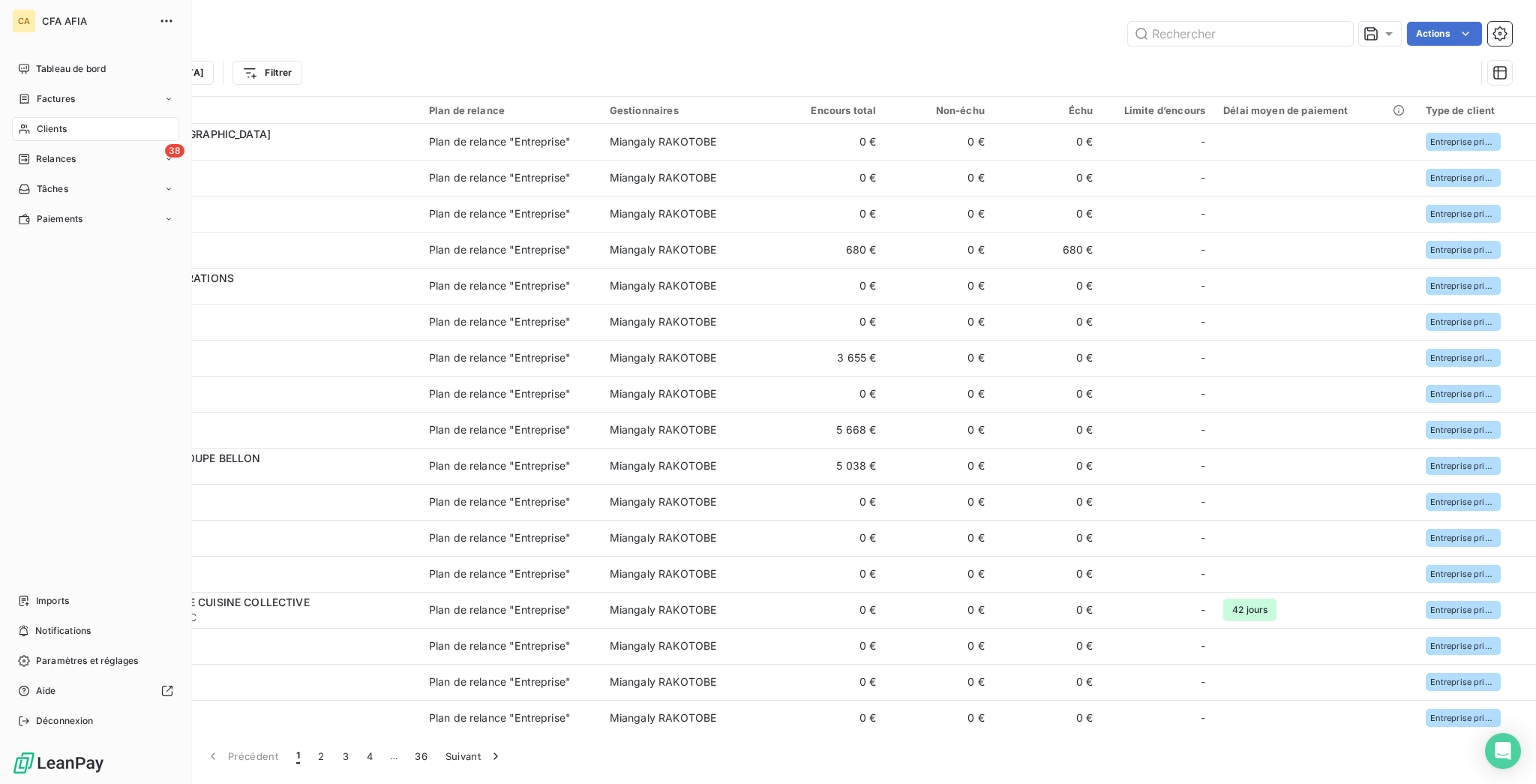
click at [37, 93] on span "Factures" at bounding box center [56, 100] width 38 height 14
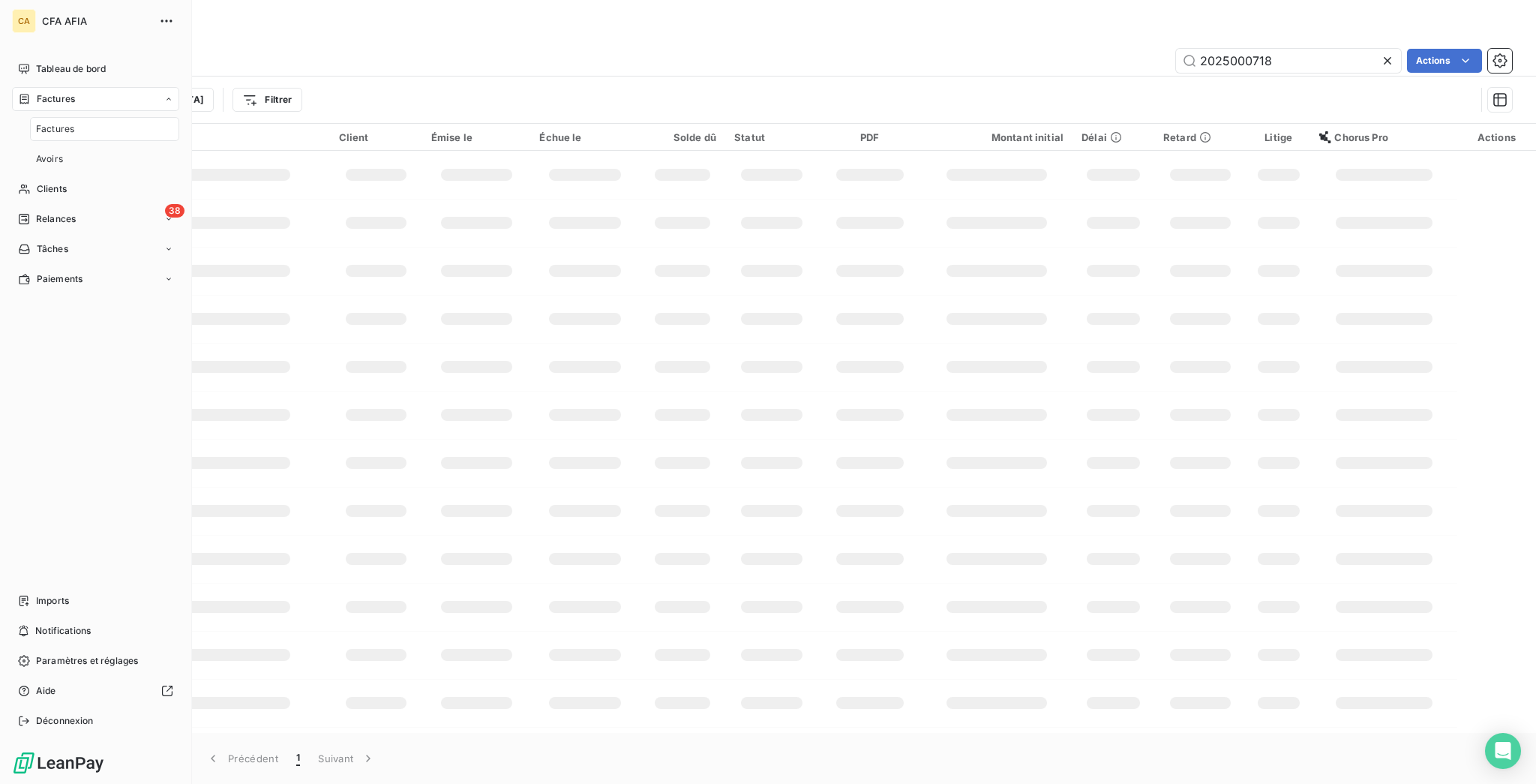
click at [38, 122] on span "Factures" at bounding box center [55, 129] width 38 height 14
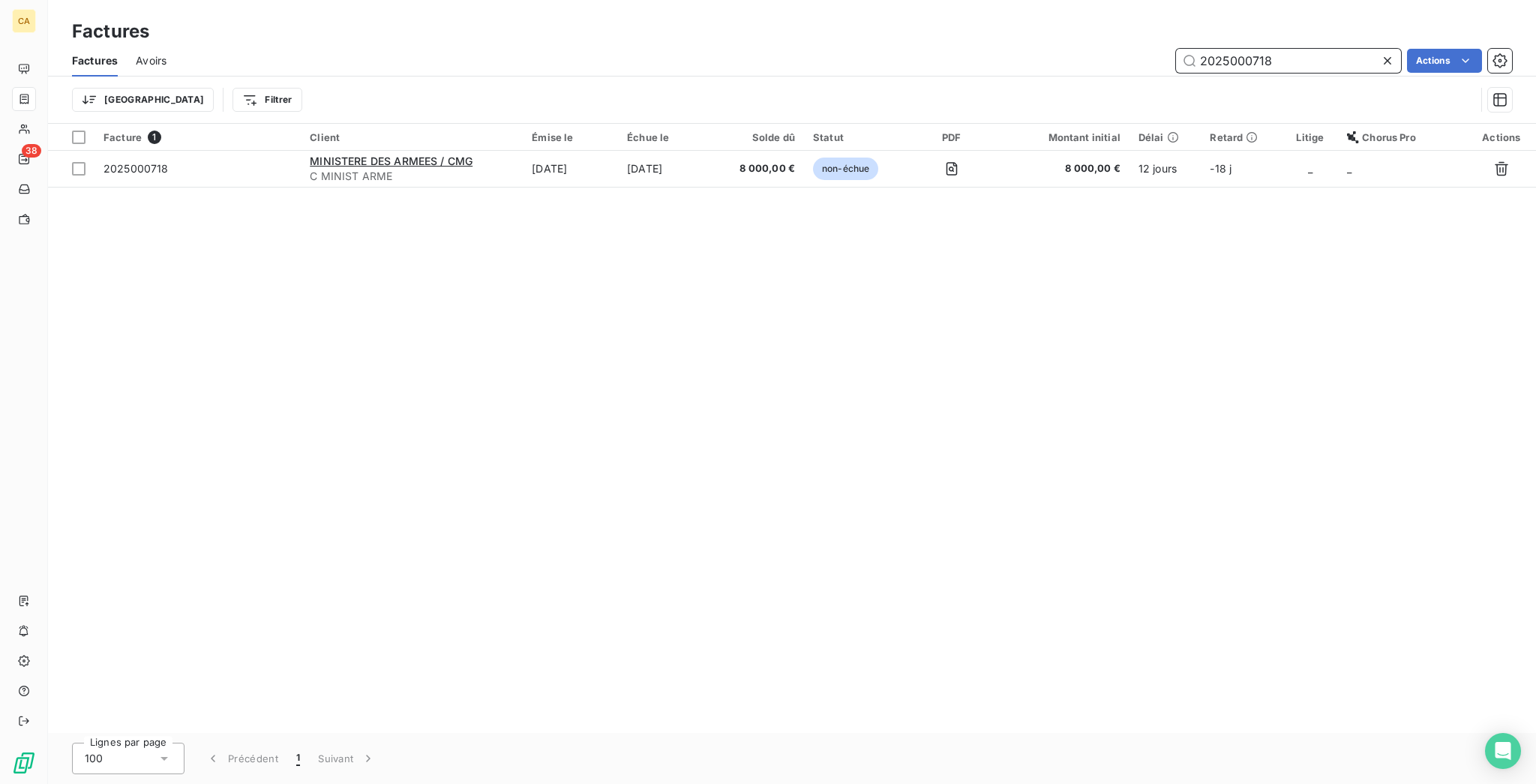
drag, startPoint x: 1238, startPoint y: 47, endPoint x: 1383, endPoint y: 61, distance: 145.7
click at [1373, 61] on div "Factures Avoirs 2025000718 Actions" at bounding box center [793, 60] width 1489 height 31
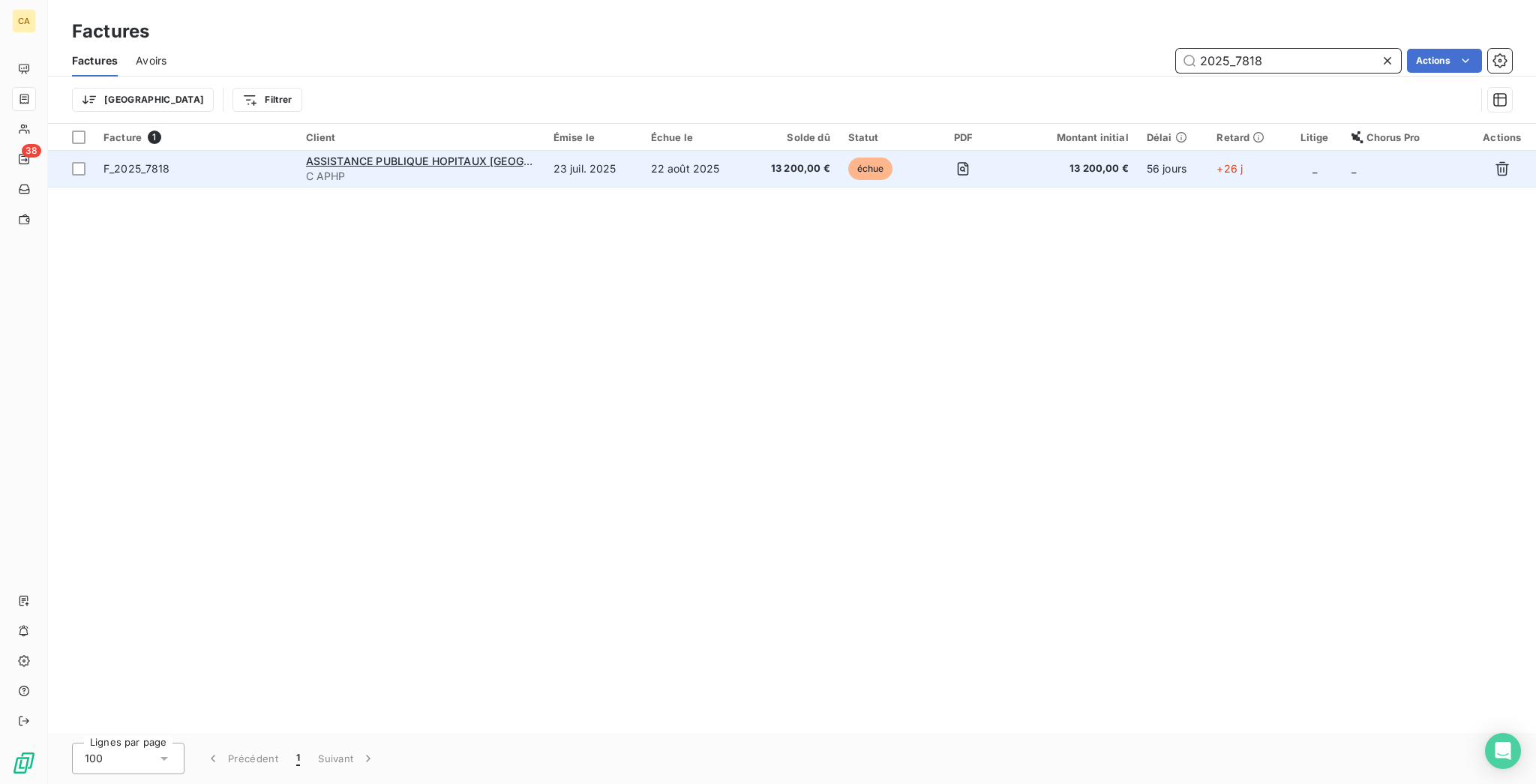
type input "2025_7818"
click at [544, 152] on td "ASSISTANCE PUBLIQUE HOPITAUX PARIS C APHP" at bounding box center [420, 168] width 247 height 36
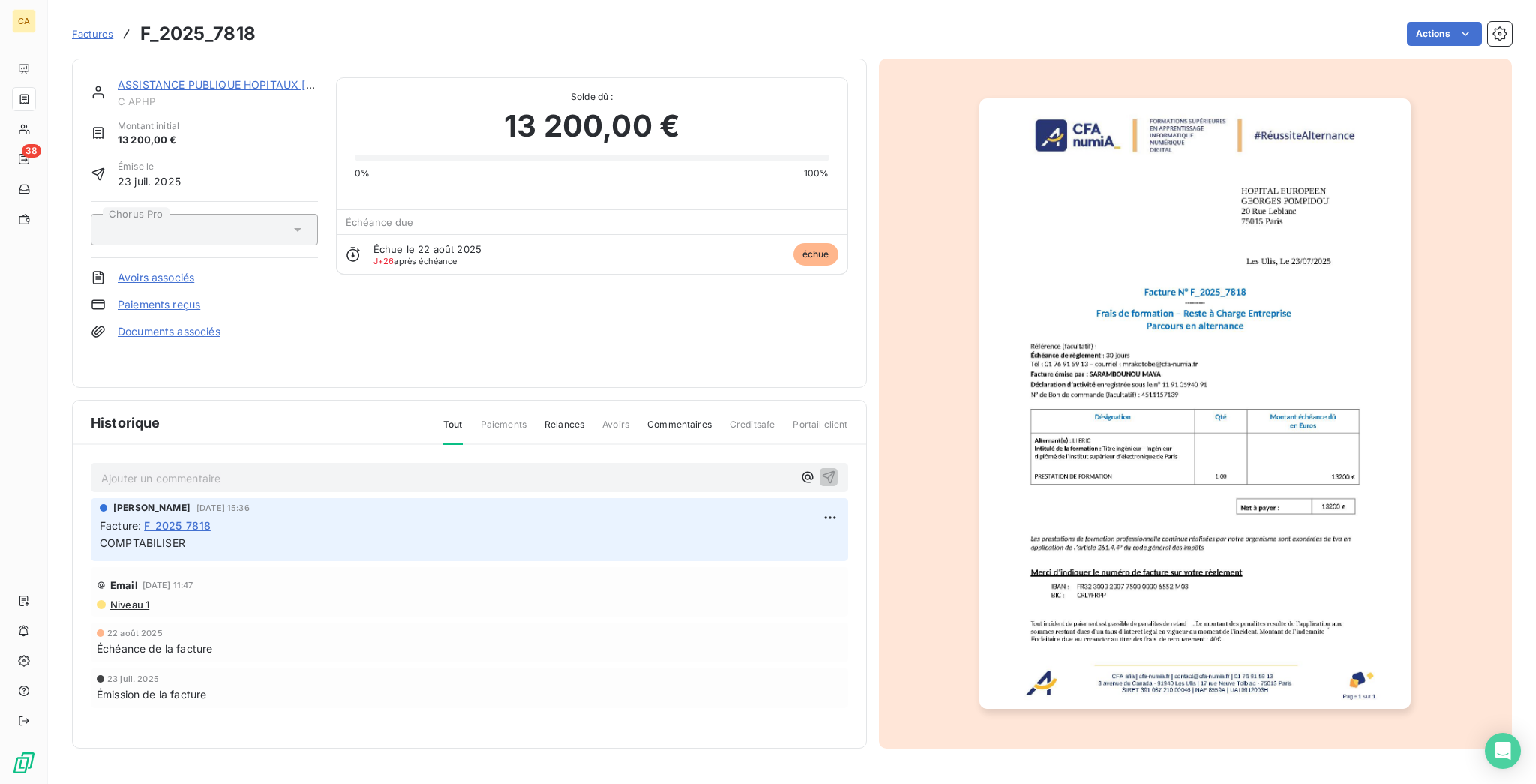
click at [200, 467] on div "Ajouter un commentaire ﻿" at bounding box center [469, 477] width 737 height 20
click at [197, 469] on p "Ajouter un commentaire ﻿" at bounding box center [446, 478] width 691 height 18
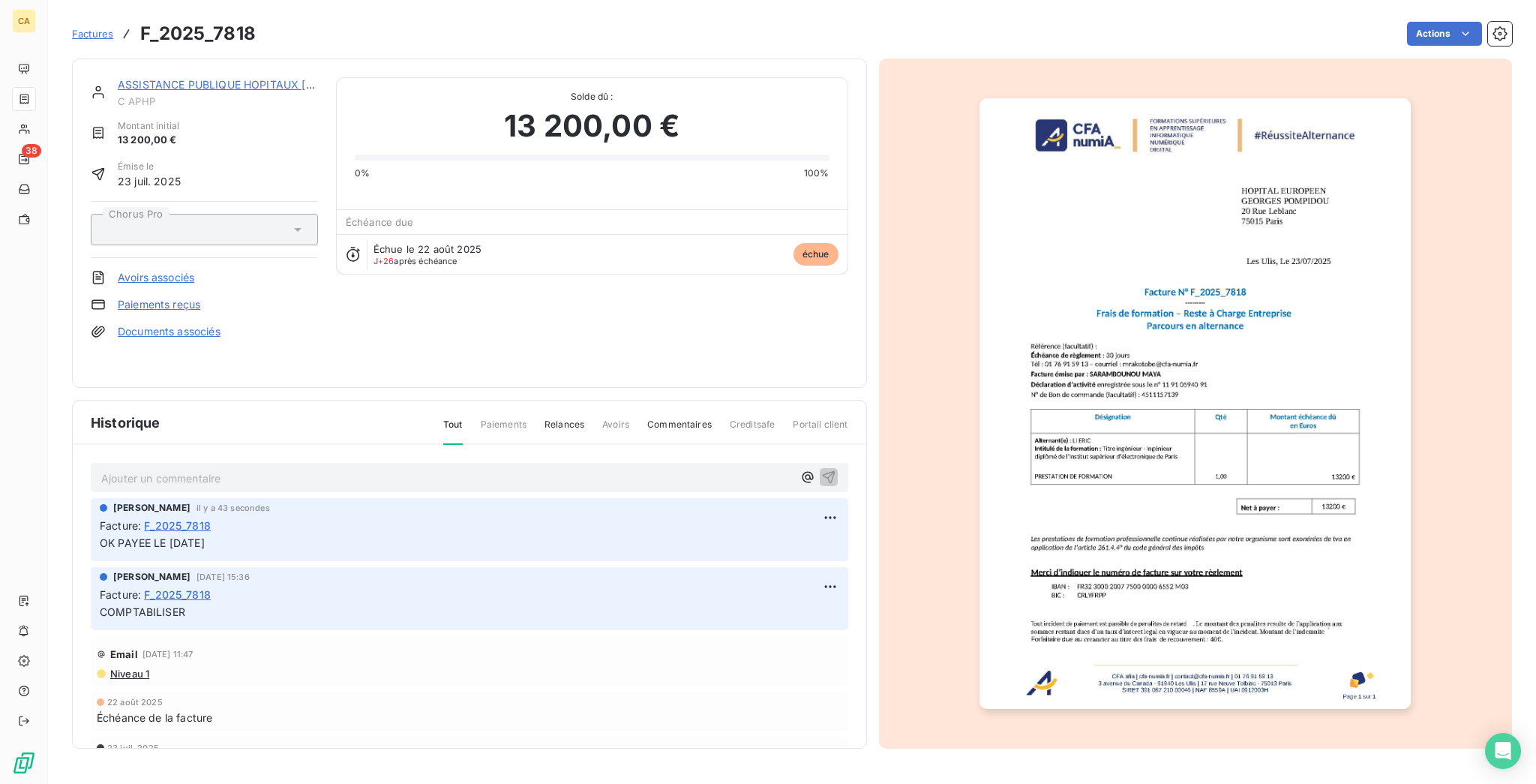
click at [1070, 387] on img "button" at bounding box center [1194, 403] width 431 height 610
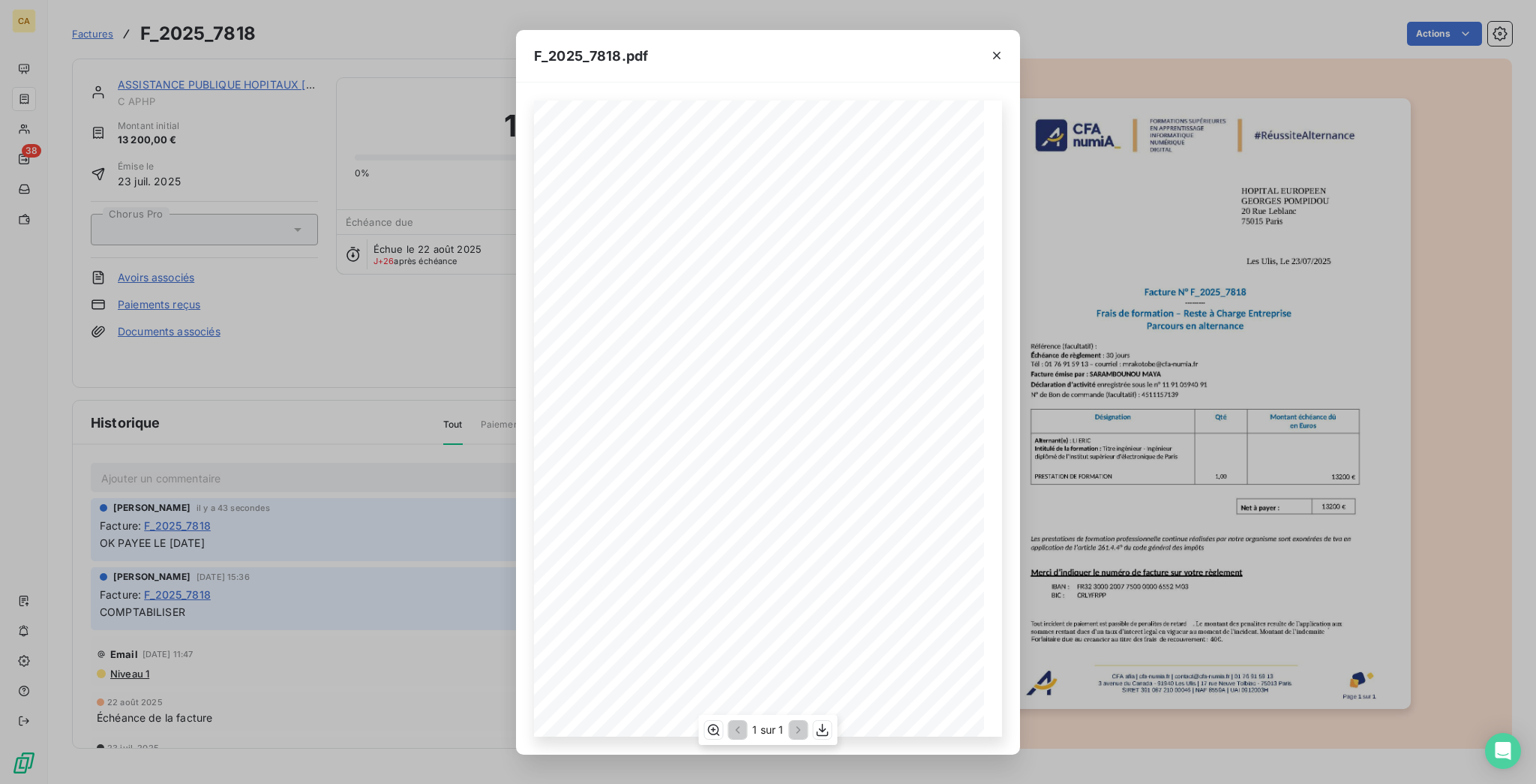
click at [701, 723] on div "1 sur 1" at bounding box center [767, 730] width 139 height 30
click at [712, 730] on icon "button" at bounding box center [714, 730] width 15 height 15
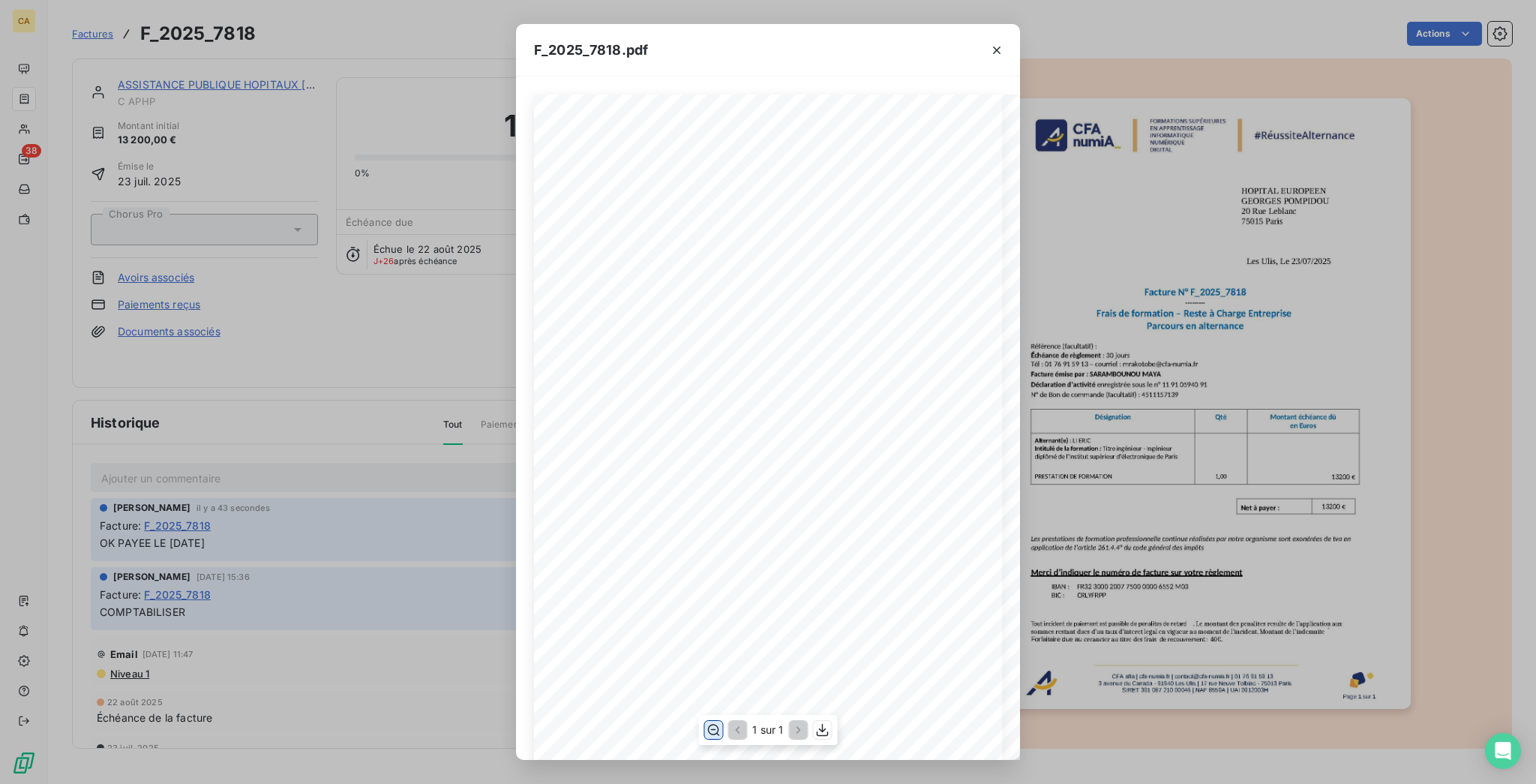
scroll to position [400, 0]
click at [109, 87] on div "F_2025_7818.pdf CFA afia | [DOMAIN_NAME] | [EMAIL_ADDRESS][DOMAIN_NAME] | 01 76…" at bounding box center [768, 392] width 1536 height 784
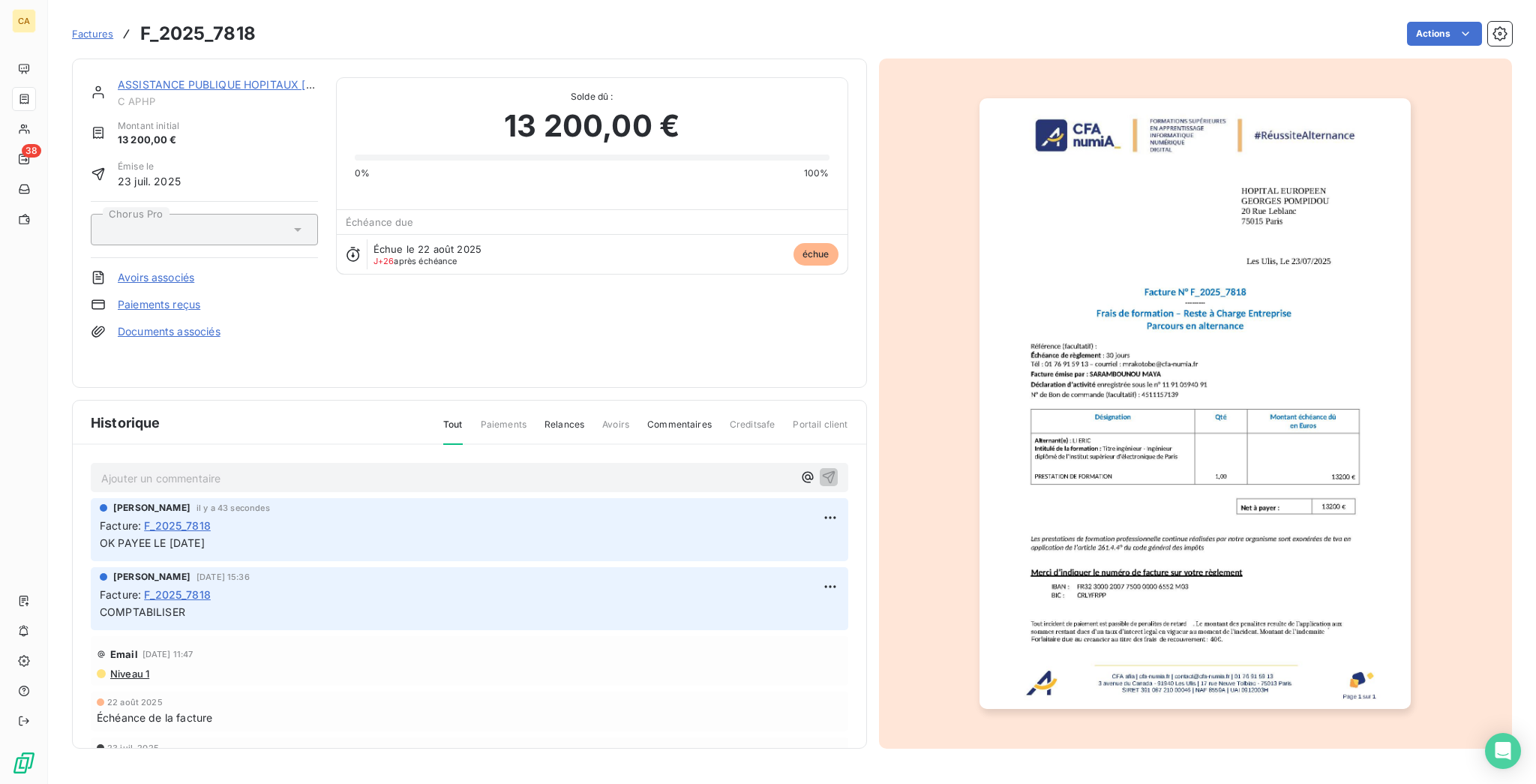
click at [171, 63] on div "ASSISTANCE PUBLIQUE HOPITAUX PARIS C APHP Montant initial 13 200,00 € Émise le …" at bounding box center [469, 223] width 795 height 329
click at [173, 95] on span "C APHP" at bounding box center [218, 101] width 201 height 12
click at [180, 78] on link "ASSISTANCE PUBLIQUE HOPITAUX [GEOGRAPHIC_DATA]" at bounding box center [264, 84] width 293 height 13
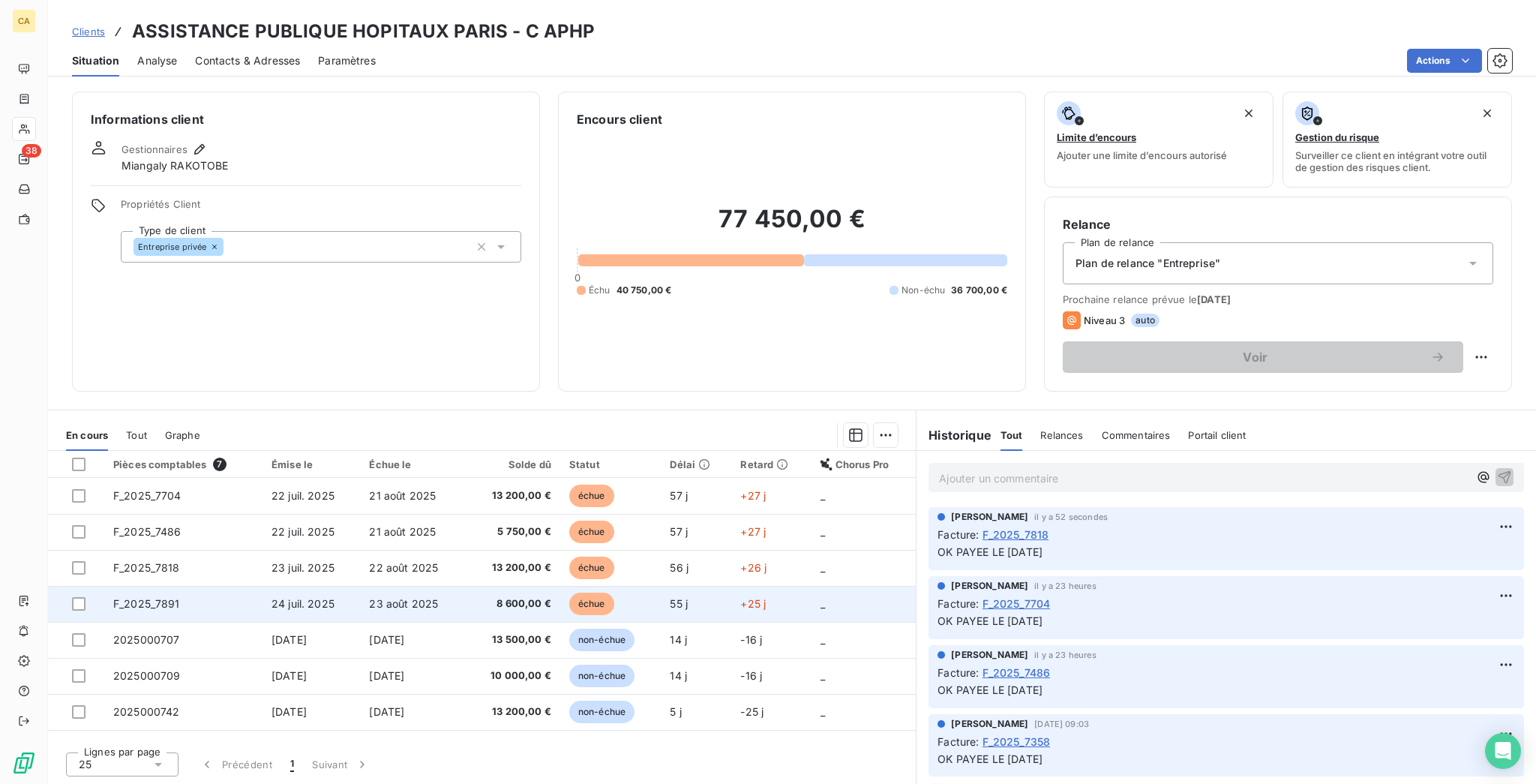
click at [185, 586] on td "F_2025_7891" at bounding box center [183, 603] width 159 height 36
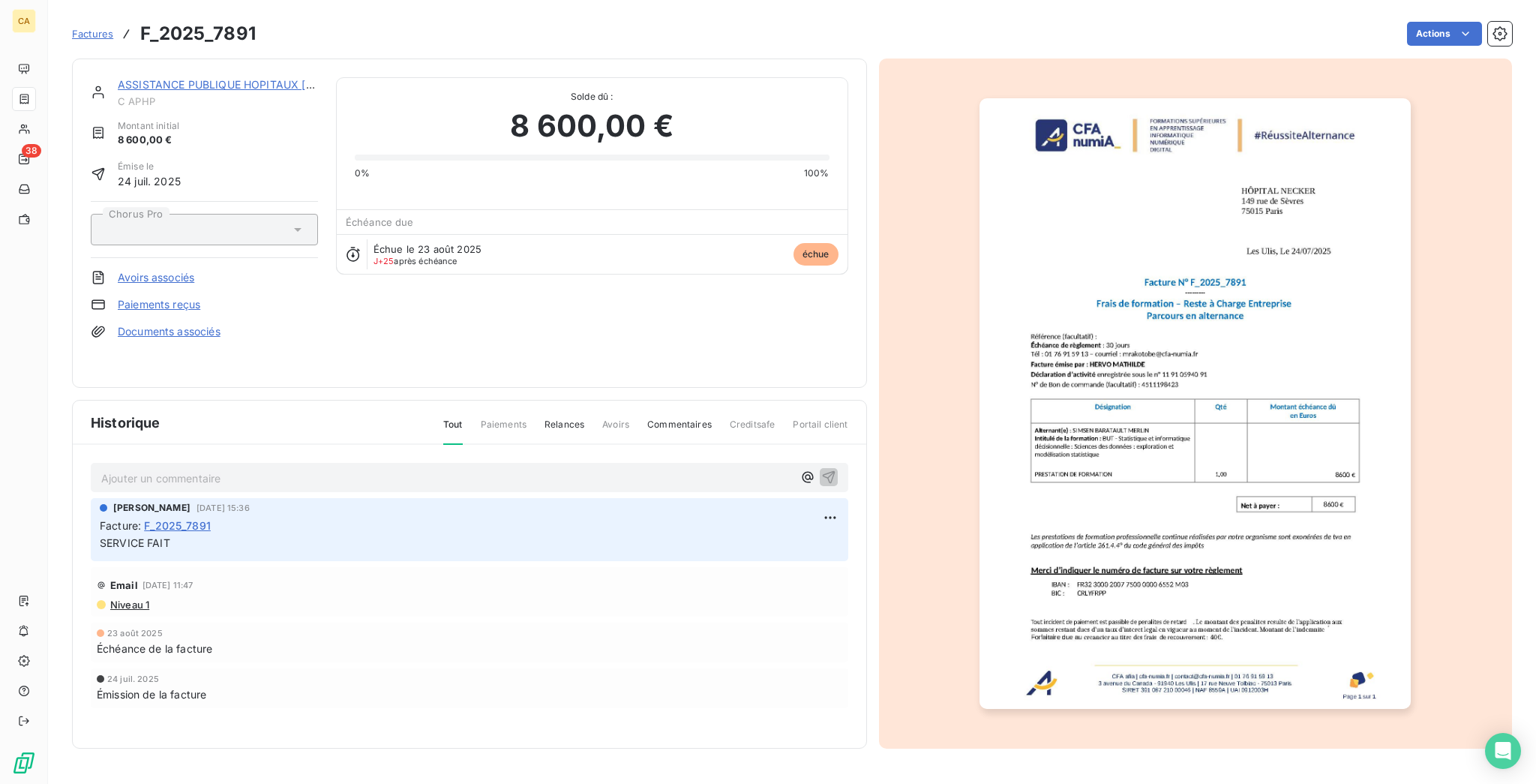
click at [194, 78] on link "ASSISTANCE PUBLIQUE HOPITAUX [GEOGRAPHIC_DATA]" at bounding box center [264, 84] width 293 height 13
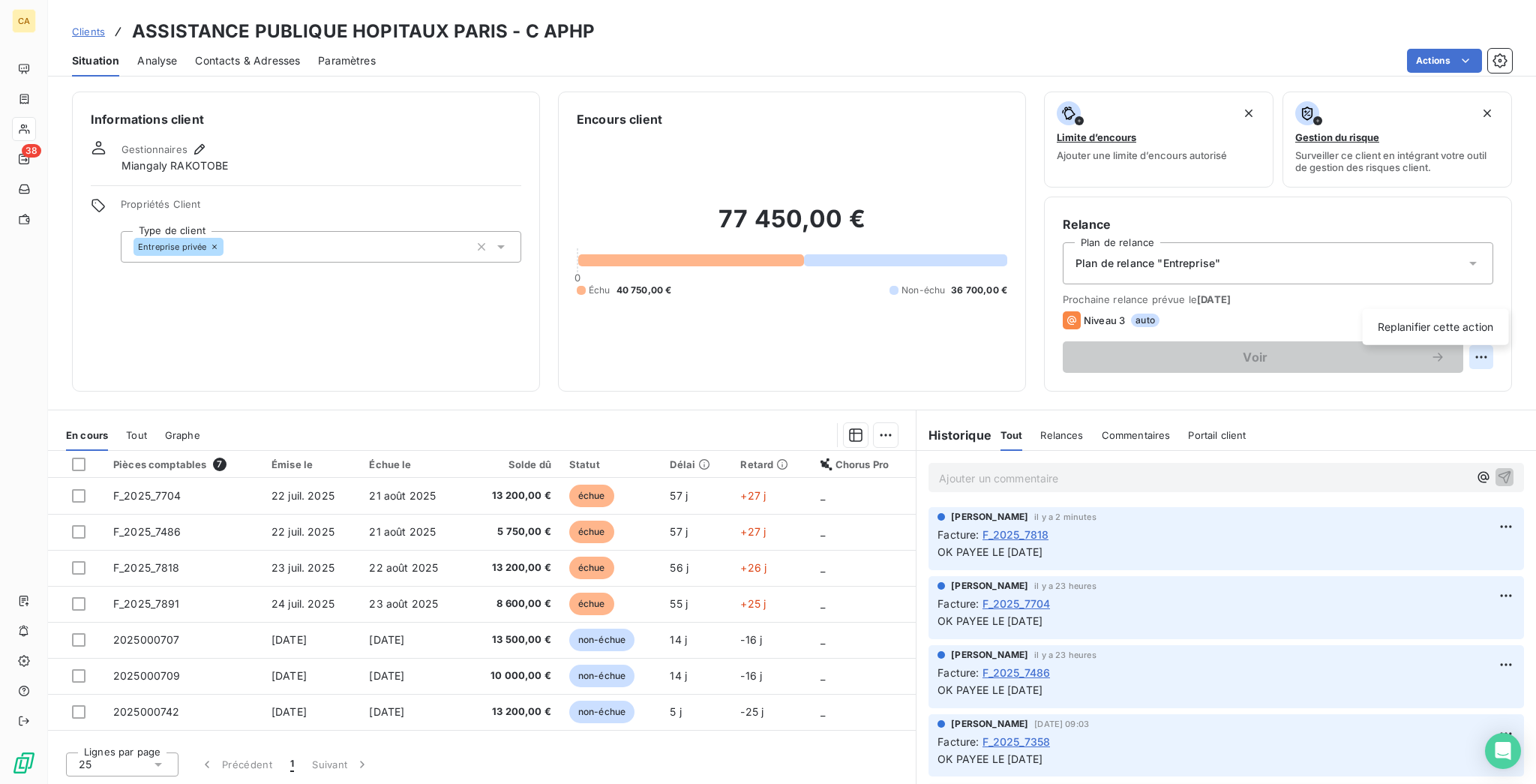
click at [1485, 302] on html "CA 38 Clients ASSISTANCE PUBLIQUE HOPITAUX [GEOGRAPHIC_DATA] - C APHP Situation…" at bounding box center [768, 392] width 1536 height 784
click at [1462, 322] on div "Replanifier cette action" at bounding box center [1436, 326] width 134 height 24
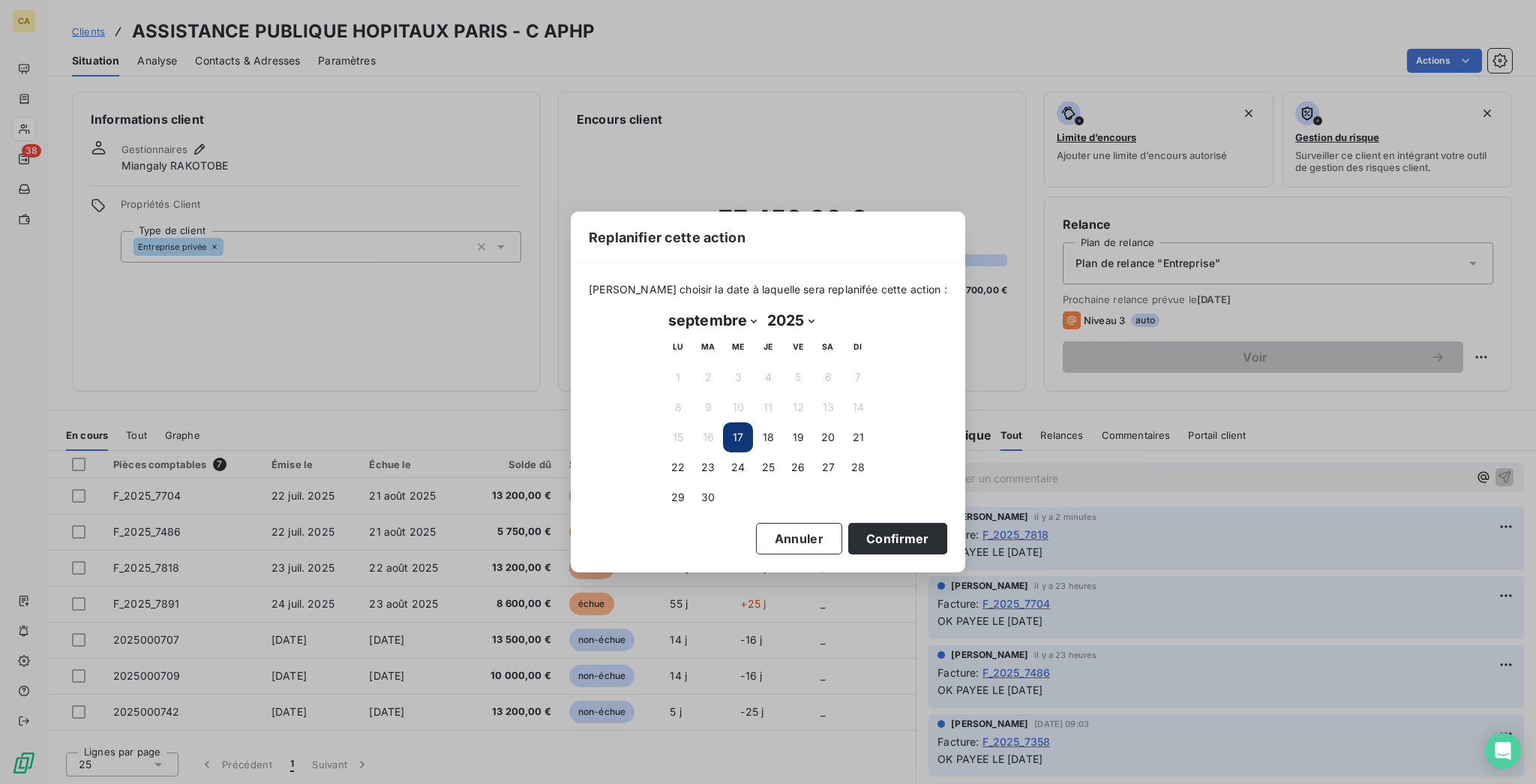
drag, startPoint x: 684, startPoint y: 319, endPoint x: 688, endPoint y: 326, distance: 8.1
click at [684, 319] on select "janvier février mars avril mai juin juillet août septembre octobre novembre déc…" at bounding box center [712, 320] width 99 height 24
click at [663, 309] on select "janvier février mars avril mai juin juillet août septembre octobre novembre déc…" at bounding box center [712, 320] width 99 height 24
click at [683, 317] on select "janvier février mars avril mai juin juillet août septembre octobre novembre déc…" at bounding box center [689, 320] width 52 height 24
select select "9"
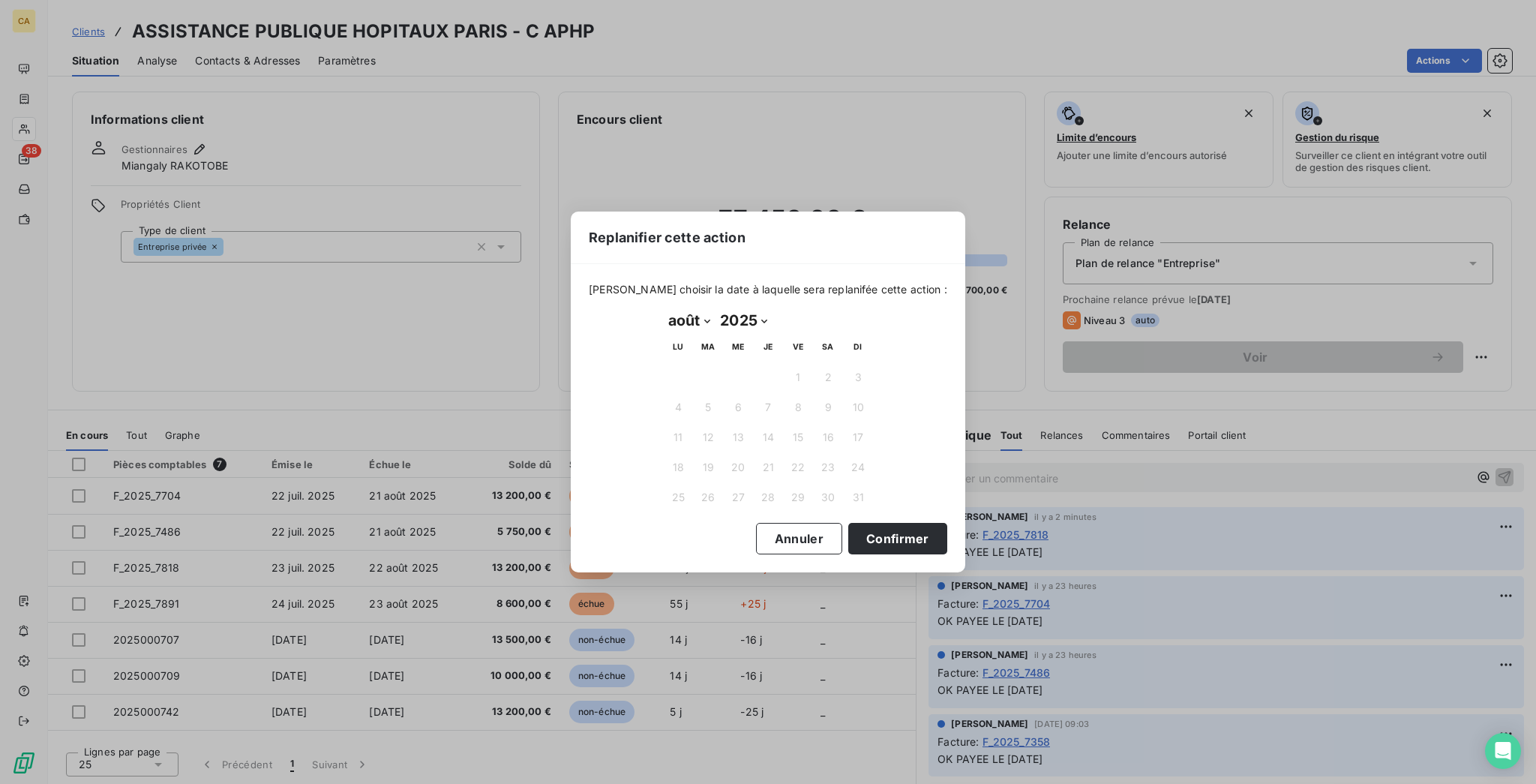
click at [663, 309] on select "janvier février mars avril mai juin juillet août septembre octobre novembre déc…" at bounding box center [689, 320] width 52 height 24
click at [725, 452] on td "22" at bounding box center [737, 467] width 30 height 30
click at [710, 396] on button "7" at bounding box center [708, 407] width 30 height 30
click at [848, 525] on button "Confirmer" at bounding box center [897, 538] width 99 height 31
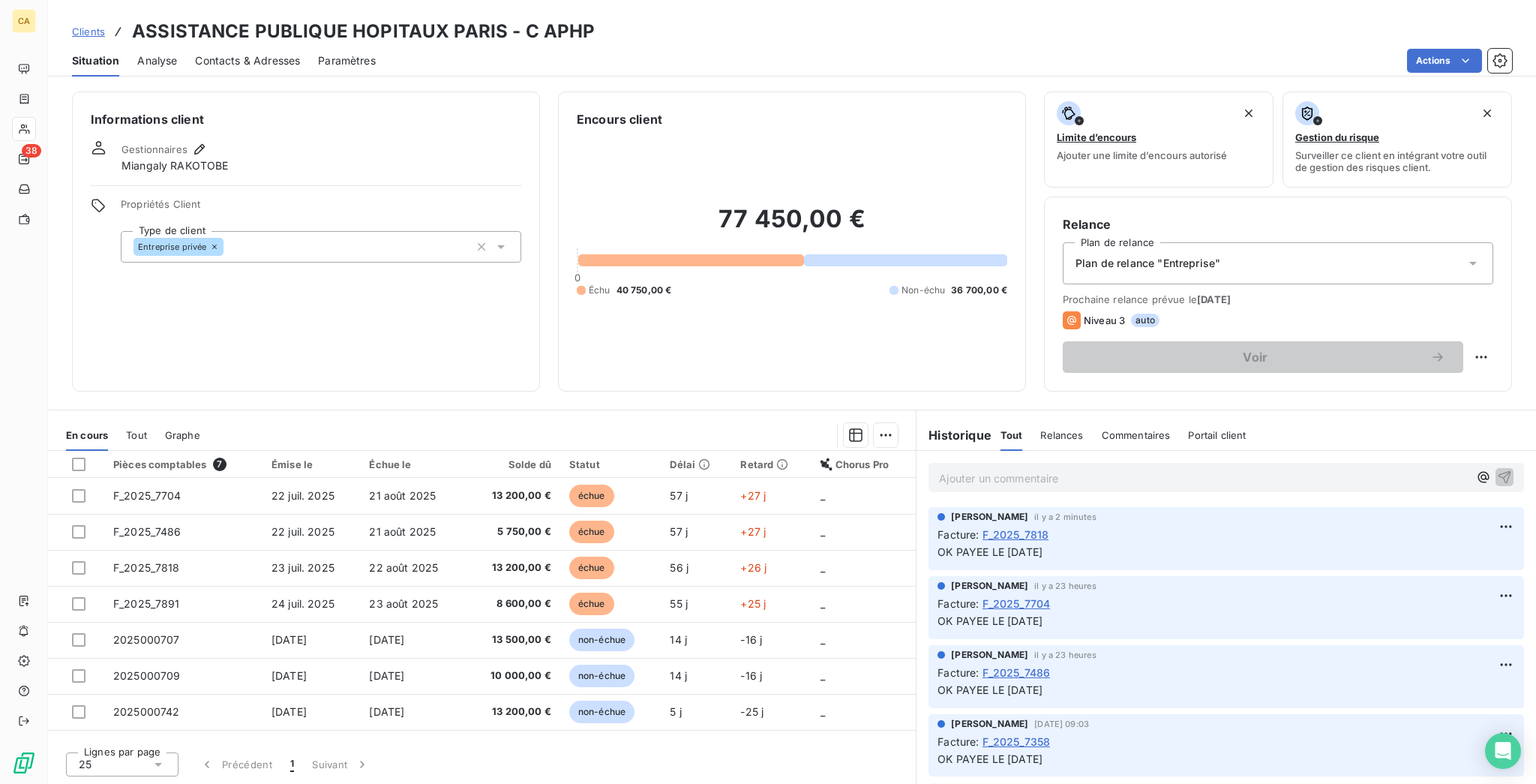
click at [679, 57] on div "Actions" at bounding box center [953, 60] width 1119 height 24
